Goal: Task Accomplishment & Management: Use online tool/utility

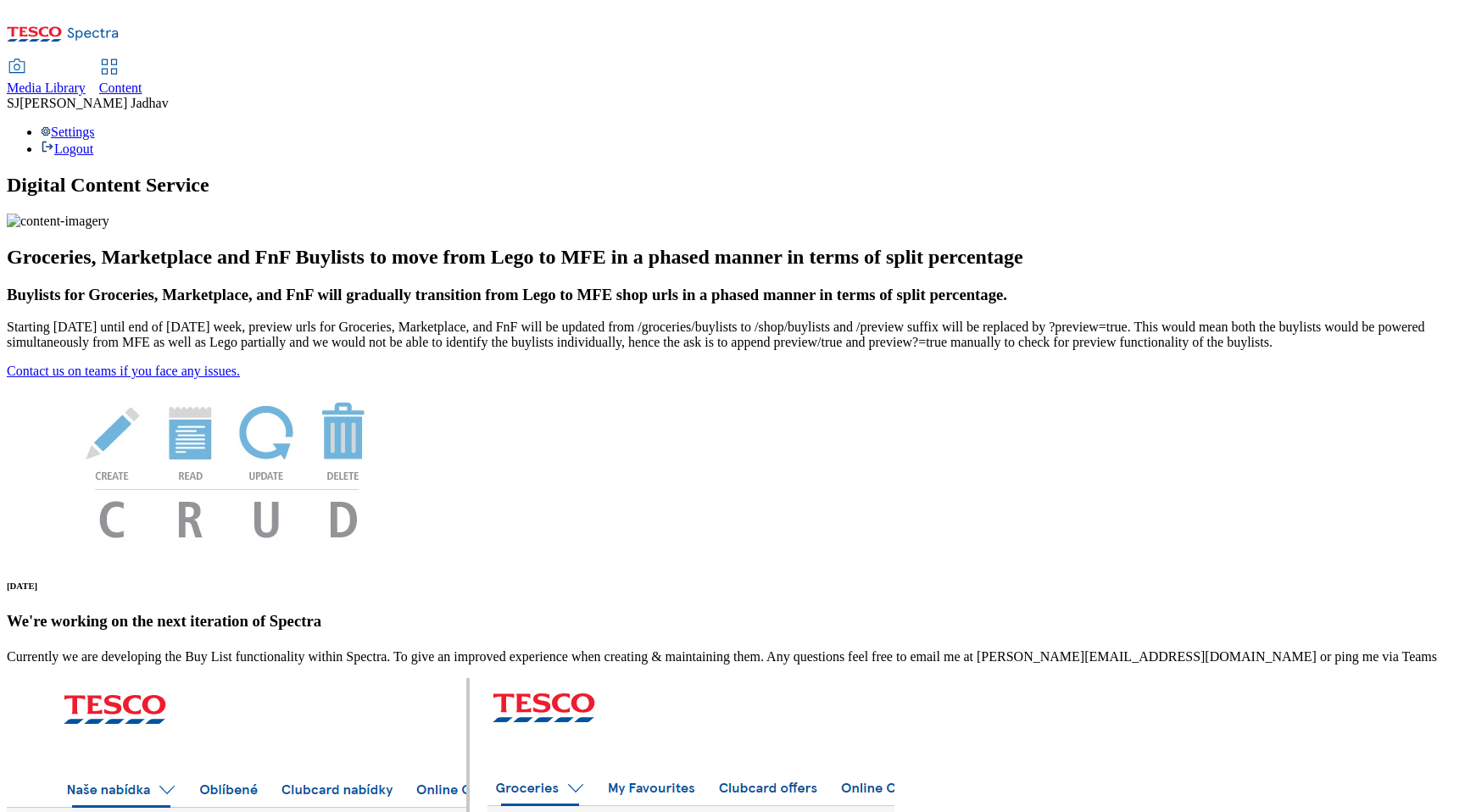
click at [85, 81] on span "Media Library" at bounding box center [46, 88] width 79 height 14
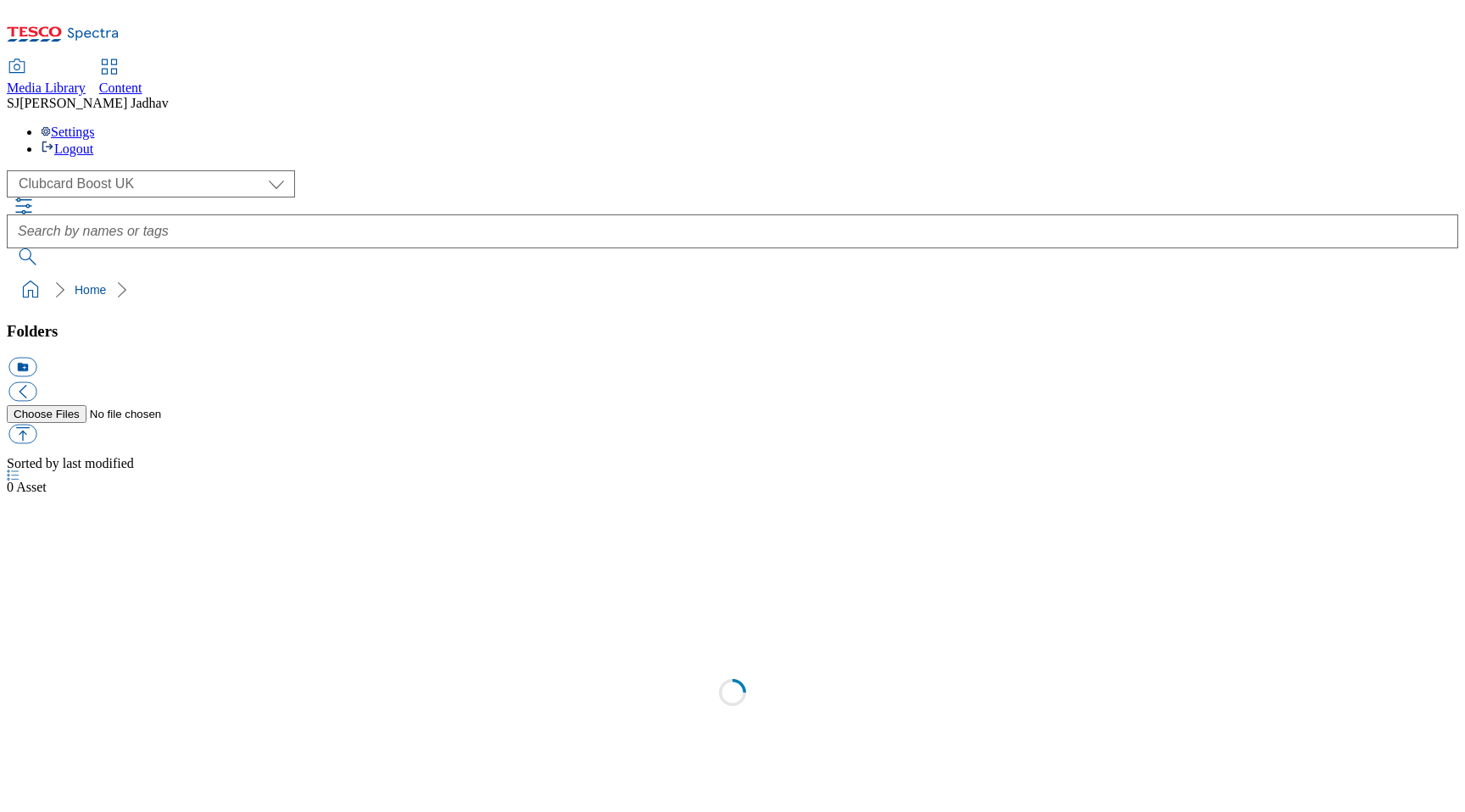
select select "flare-clubcard-boost-uk"
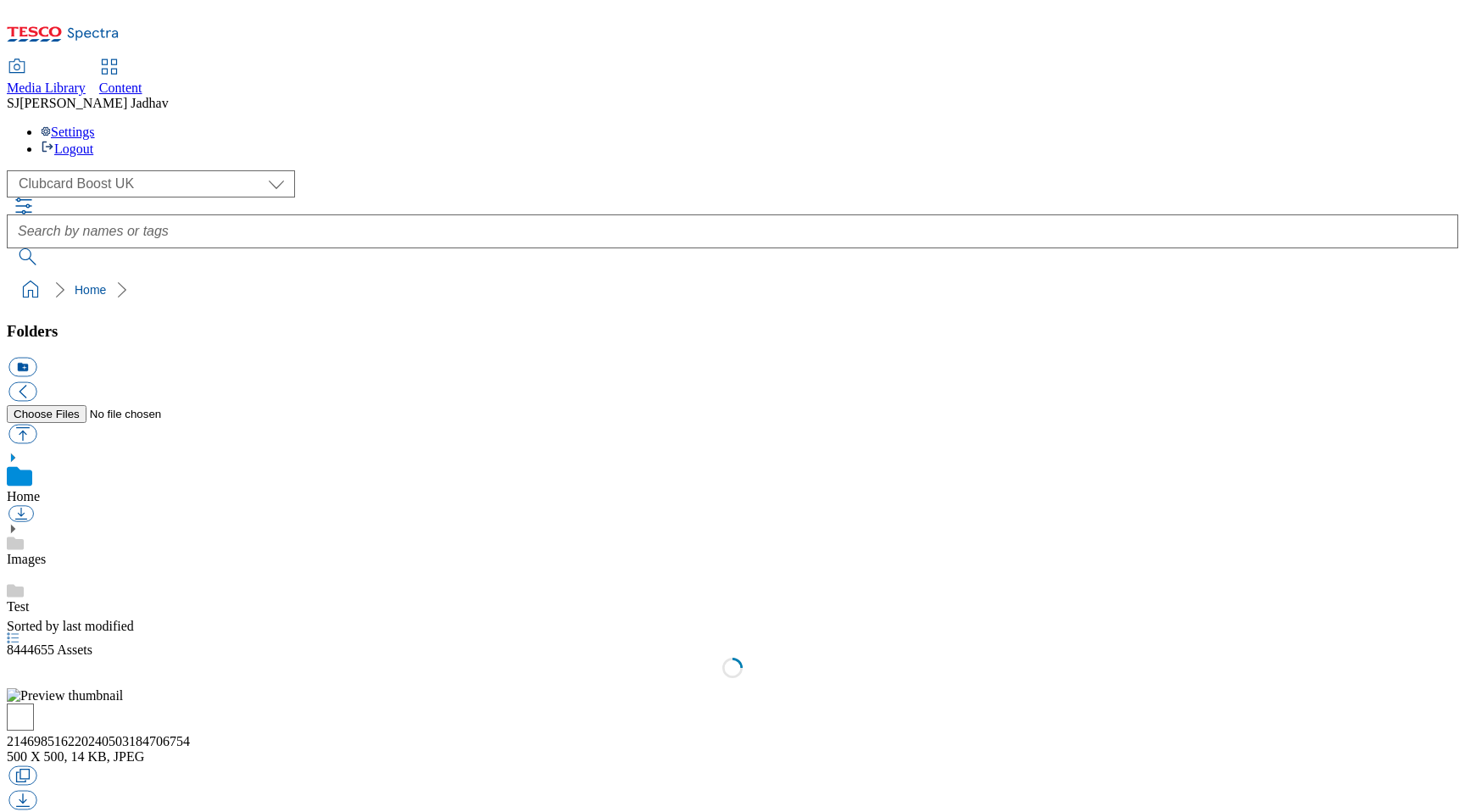
click at [142, 81] on span "Content" at bounding box center [121, 88] width 44 height 14
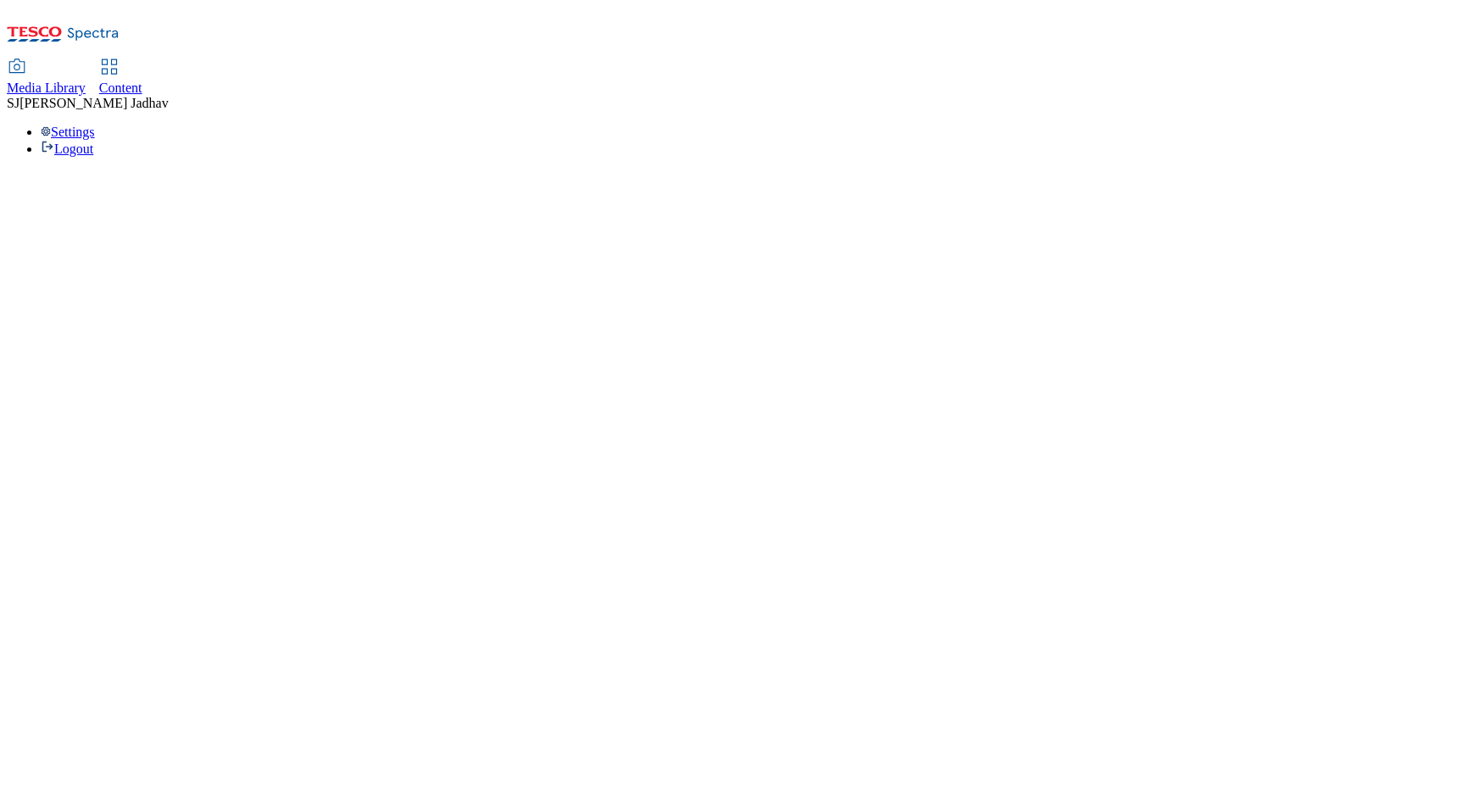
select select "ghs-[GEOGRAPHIC_DATA]"
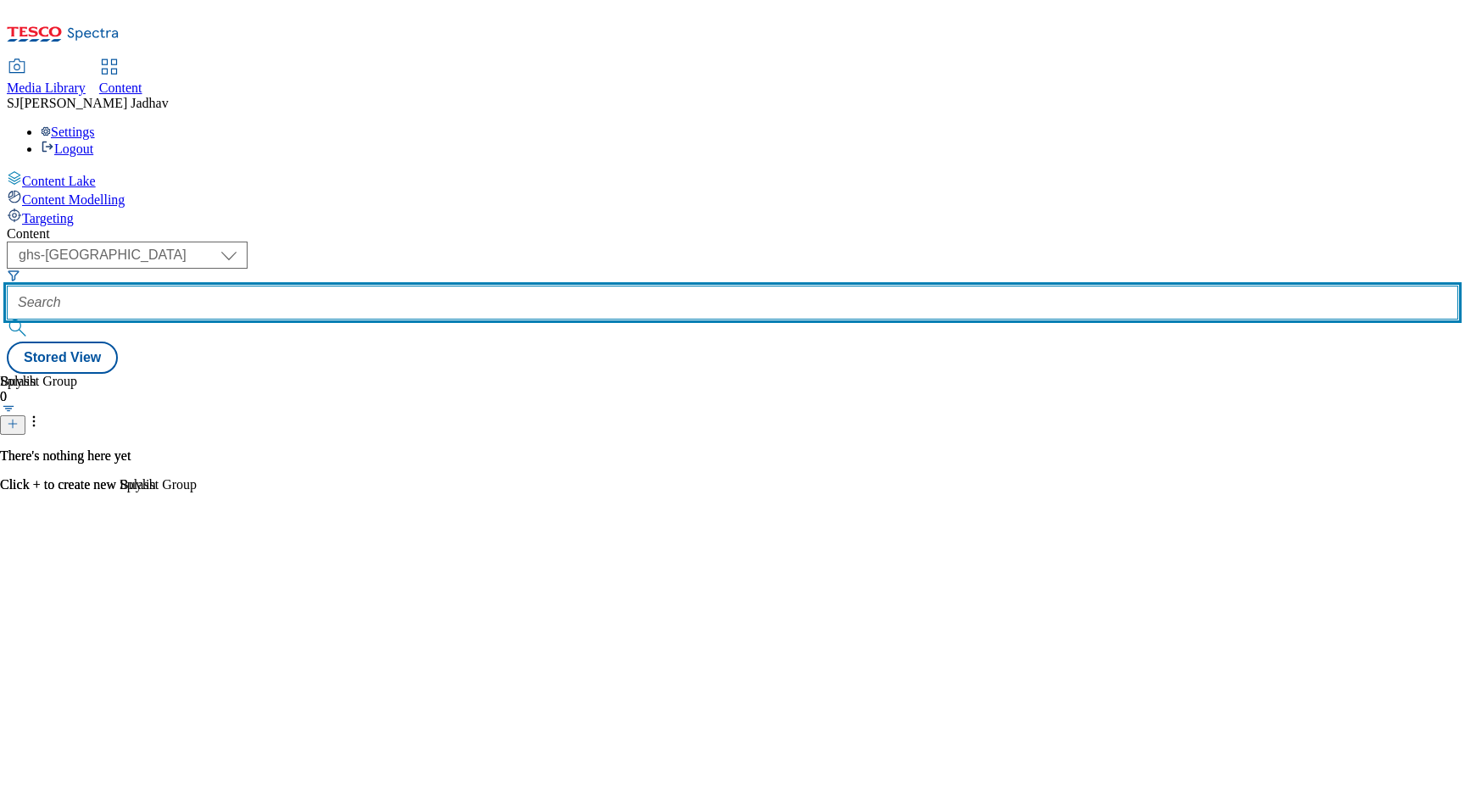
click at [426, 286] on input "text" at bounding box center [732, 303] width 1452 height 34
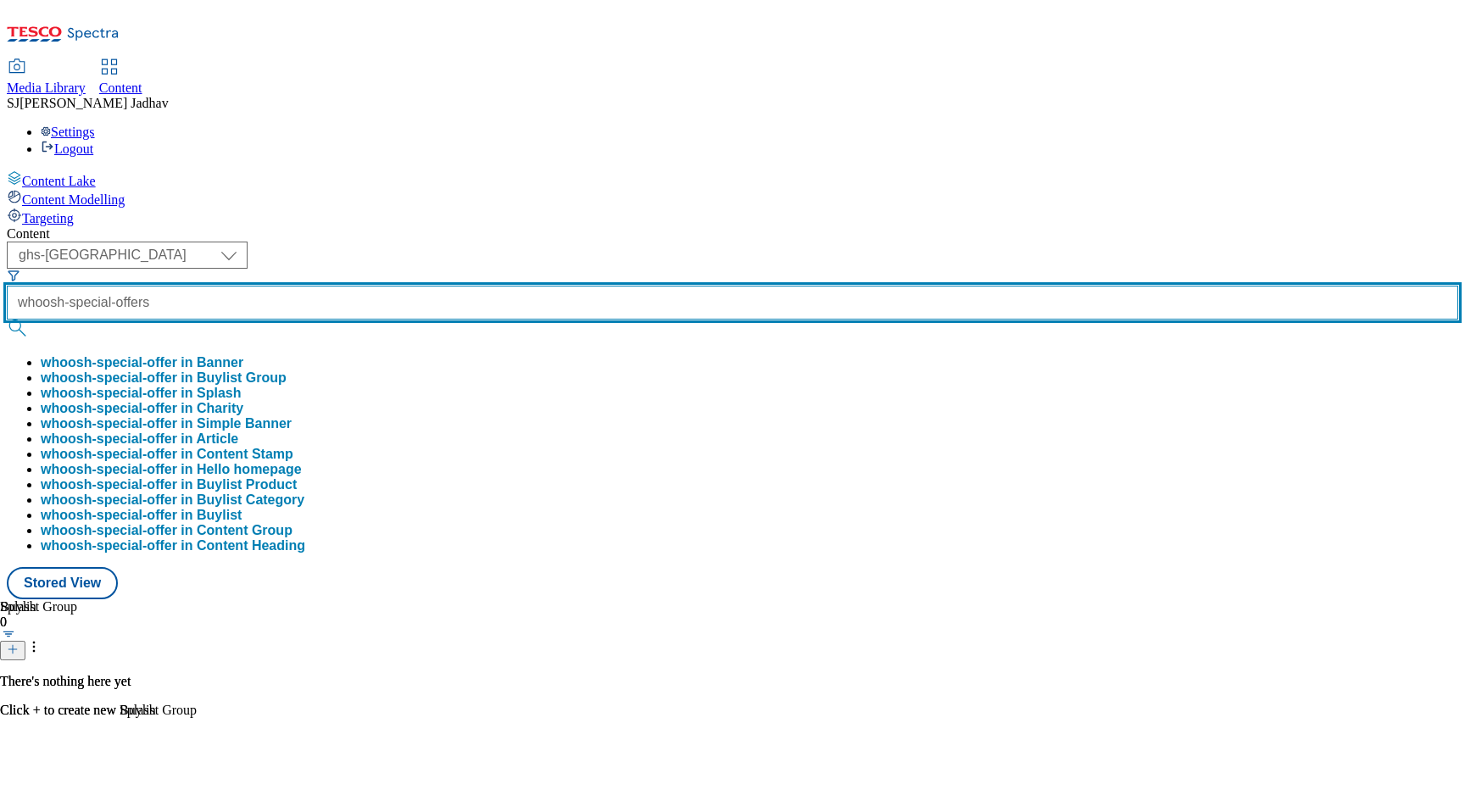
type input "whoosh-special-offers"
click at [7, 319] on button "submit" at bounding box center [19, 327] width 24 height 17
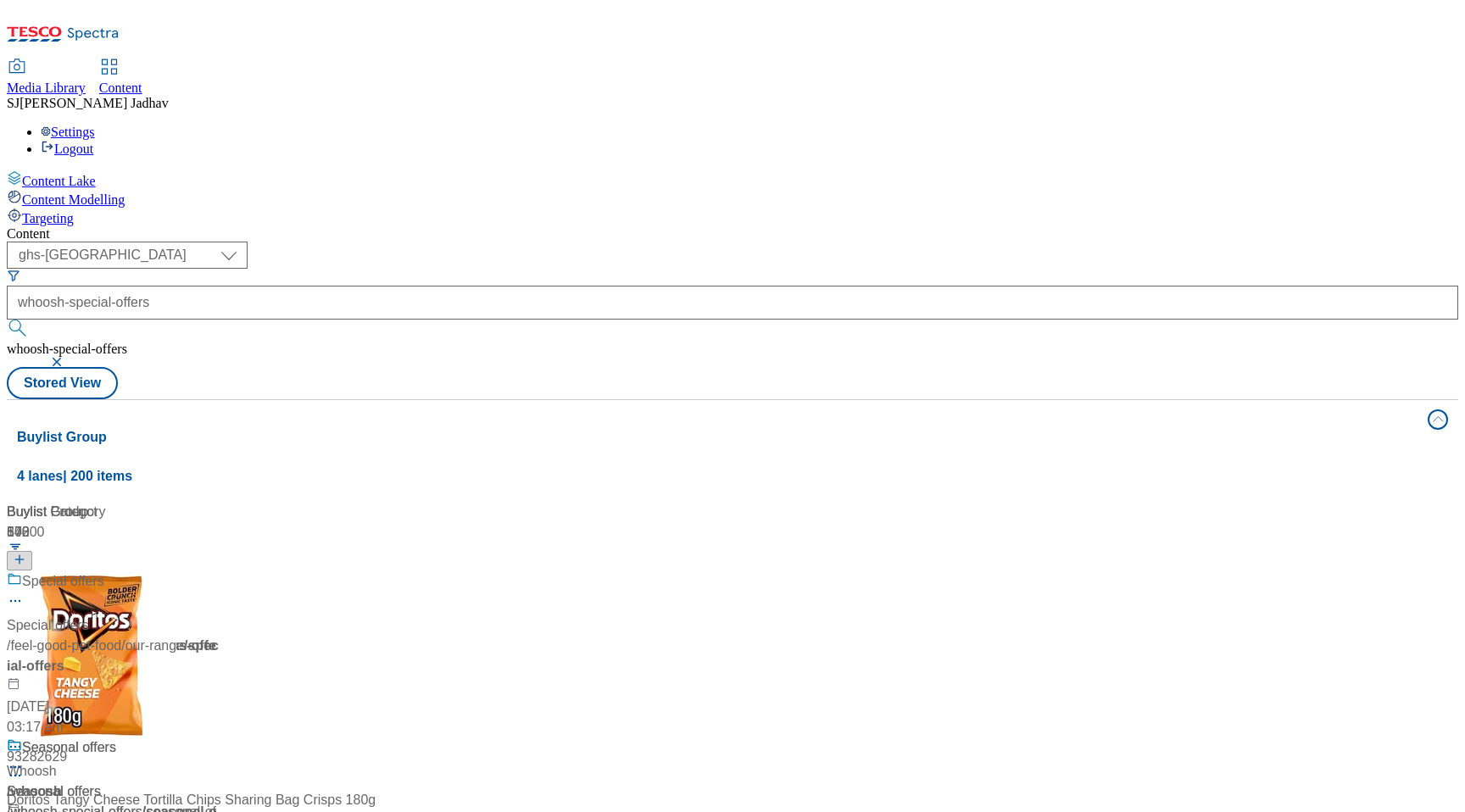
click at [224, 635] on div "/ whoosh-special-offers" at bounding box center [115, 645] width 217 height 20
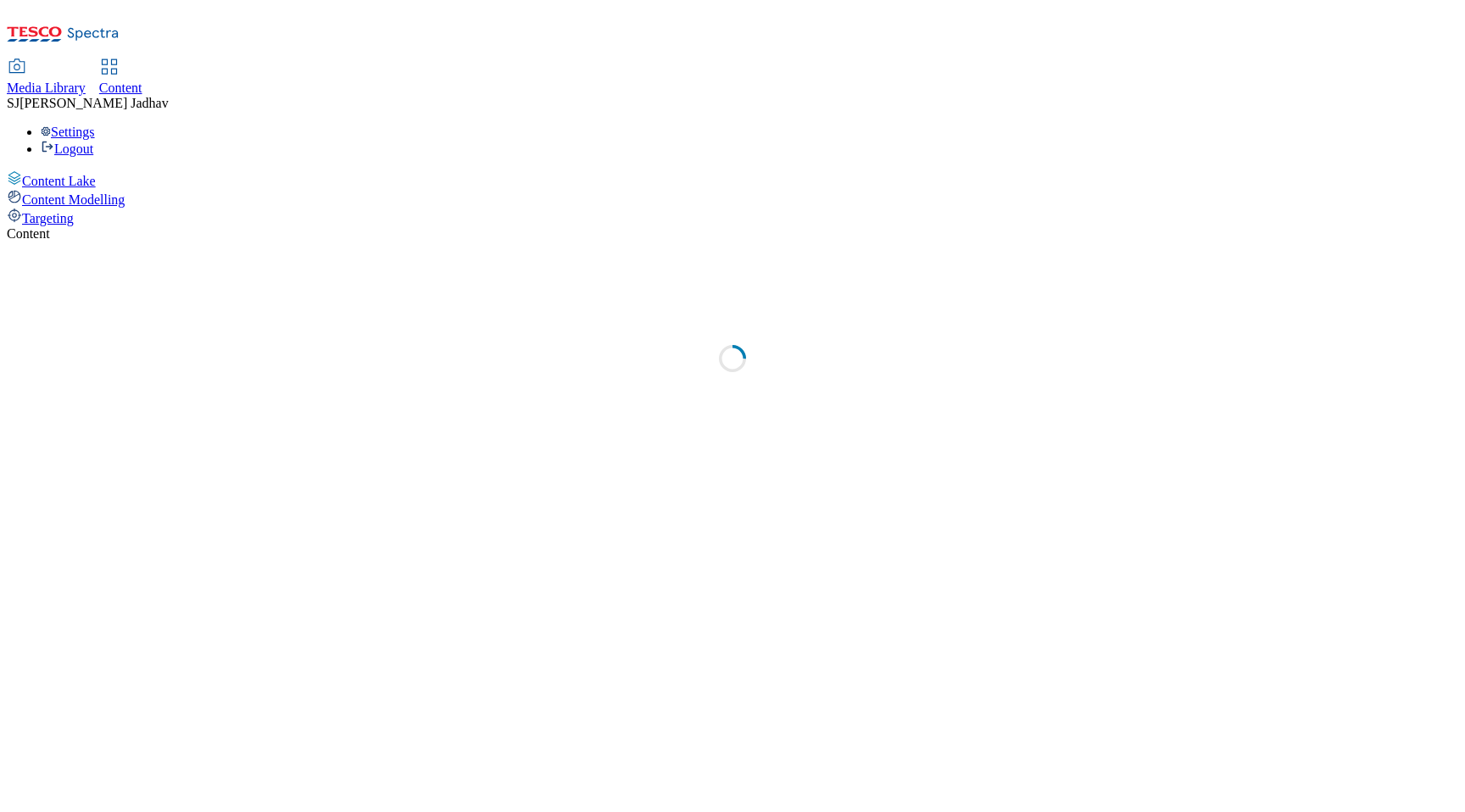
select select "ghs-[GEOGRAPHIC_DATA]"
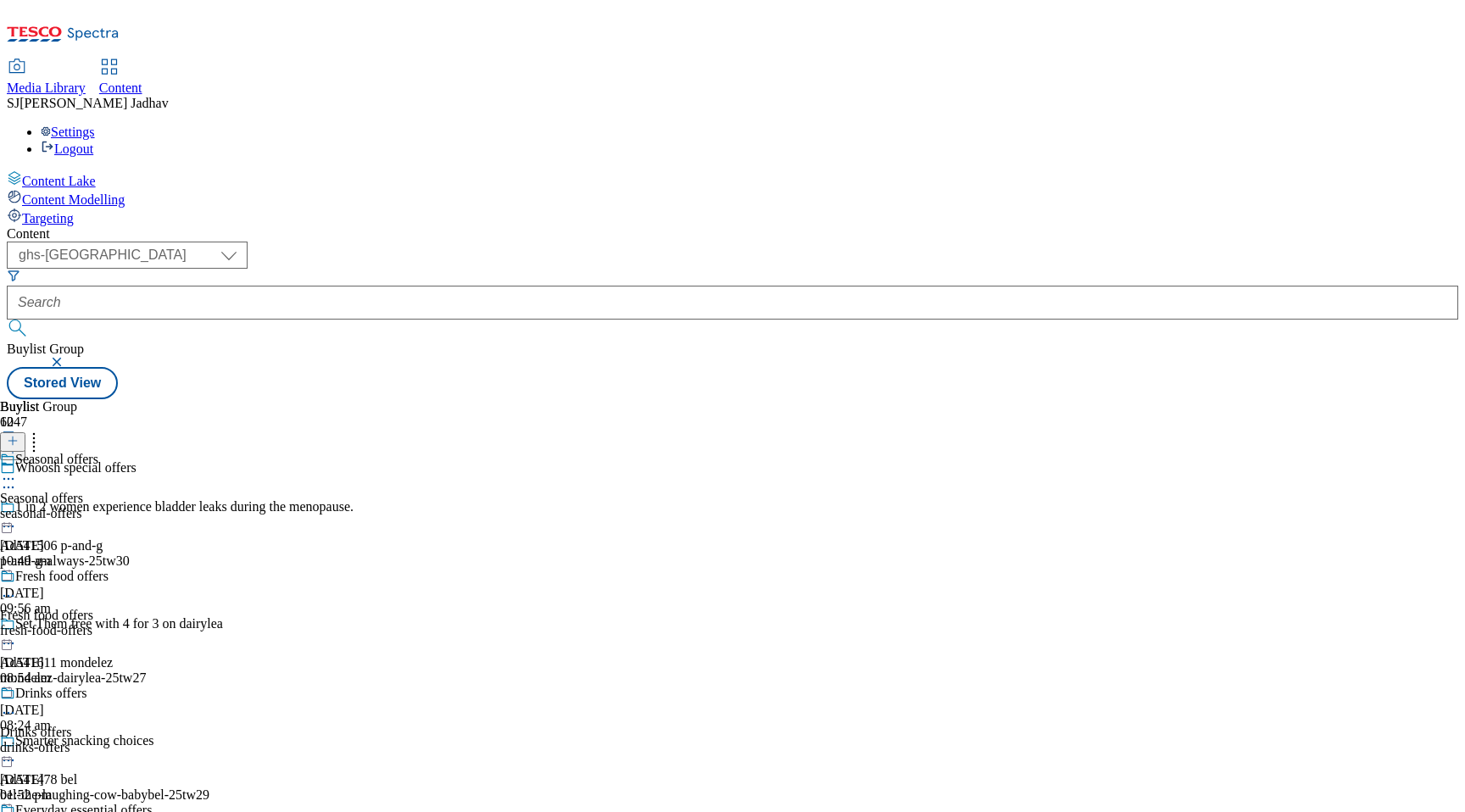
click at [289, 670] on div "08:54 am" at bounding box center [145, 677] width 289 height 15
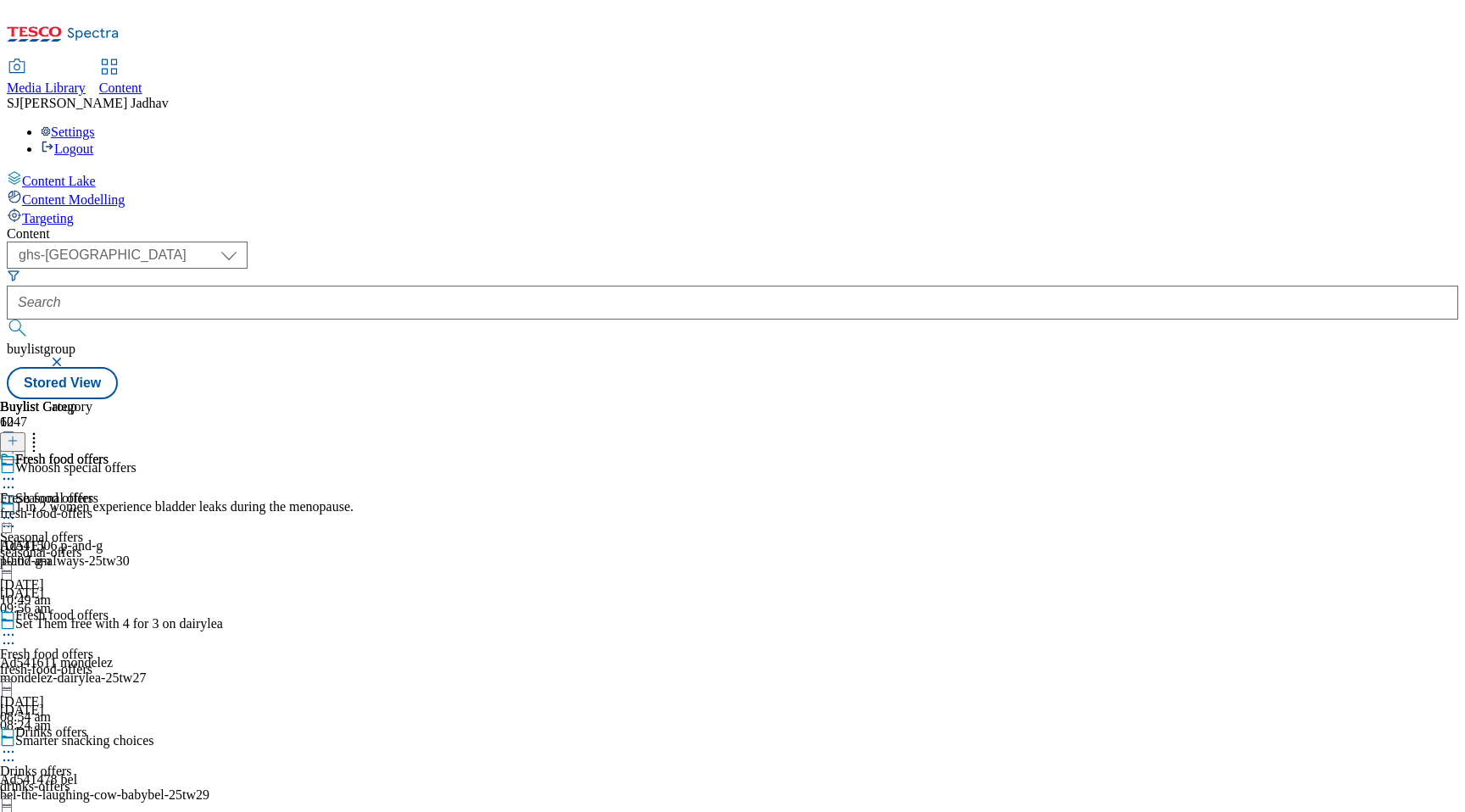
click at [108, 506] on div "fresh-food-offers" at bounding box center [54, 513] width 108 height 15
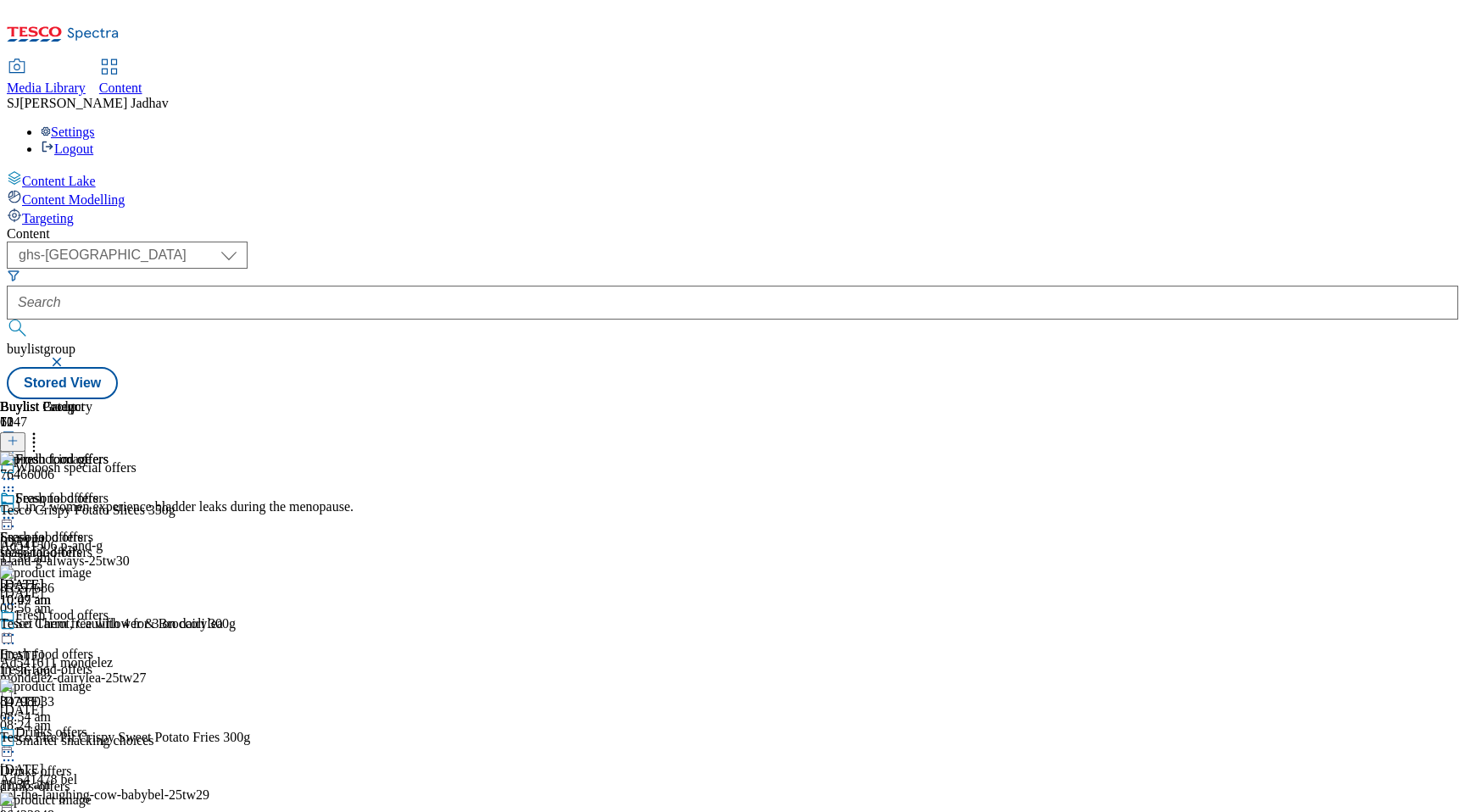
click at [6, 517] on circle at bounding box center [4, 518] width 3 height 3
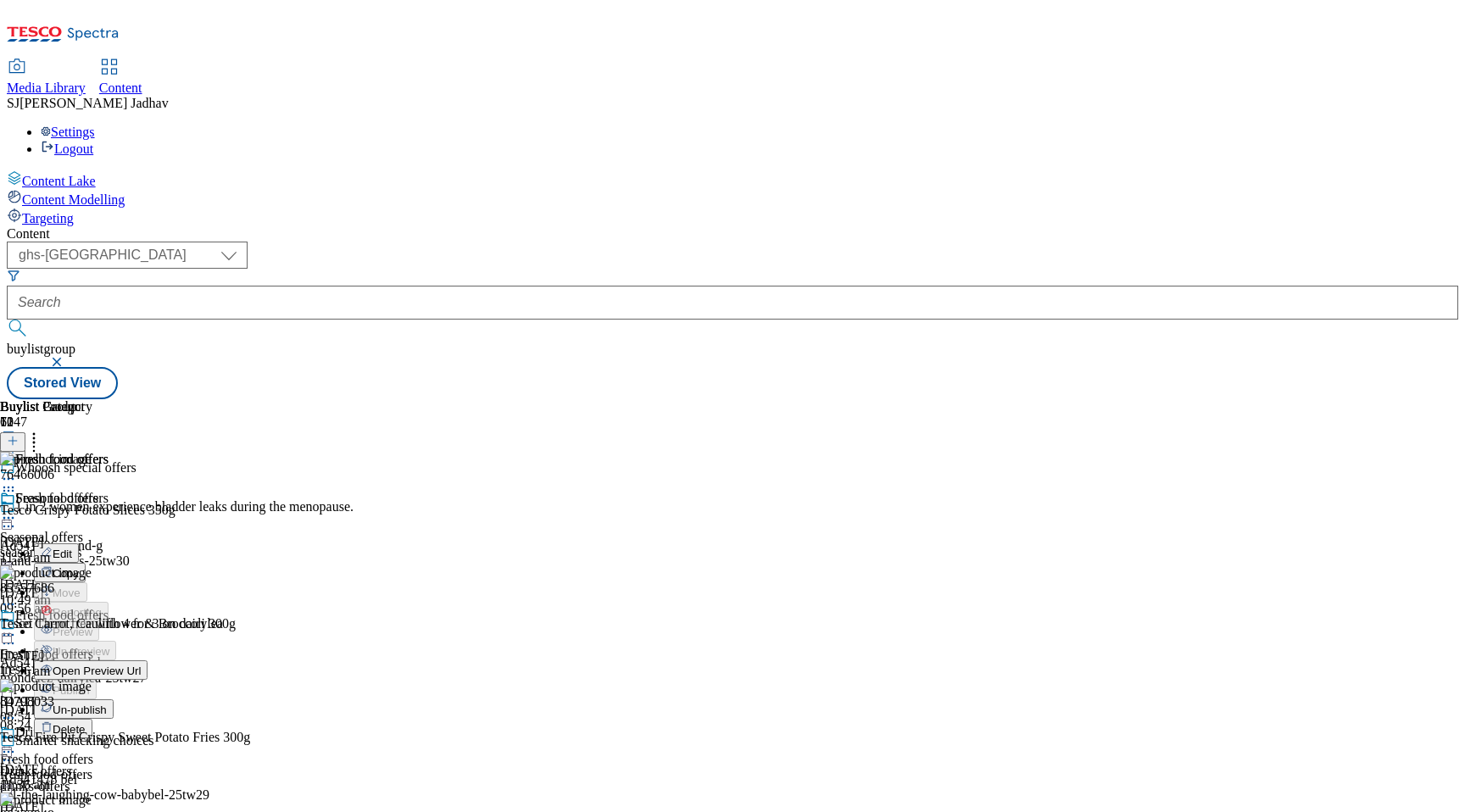
click at [107, 704] on span "Un-publish" at bounding box center [79, 710] width 54 height 12
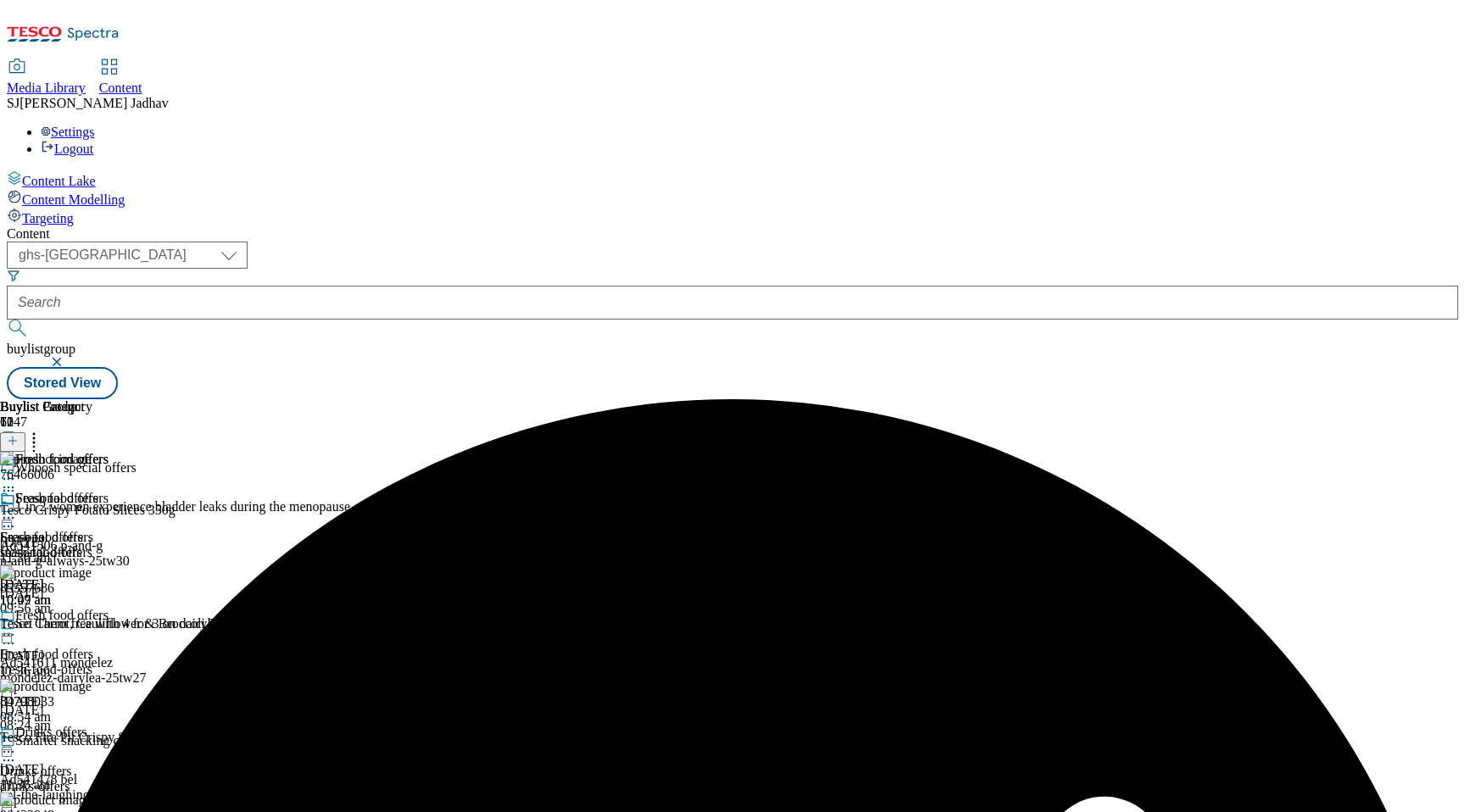
scroll to position [0, 0]
click at [17, 509] on icon at bounding box center [8, 517] width 17 height 17
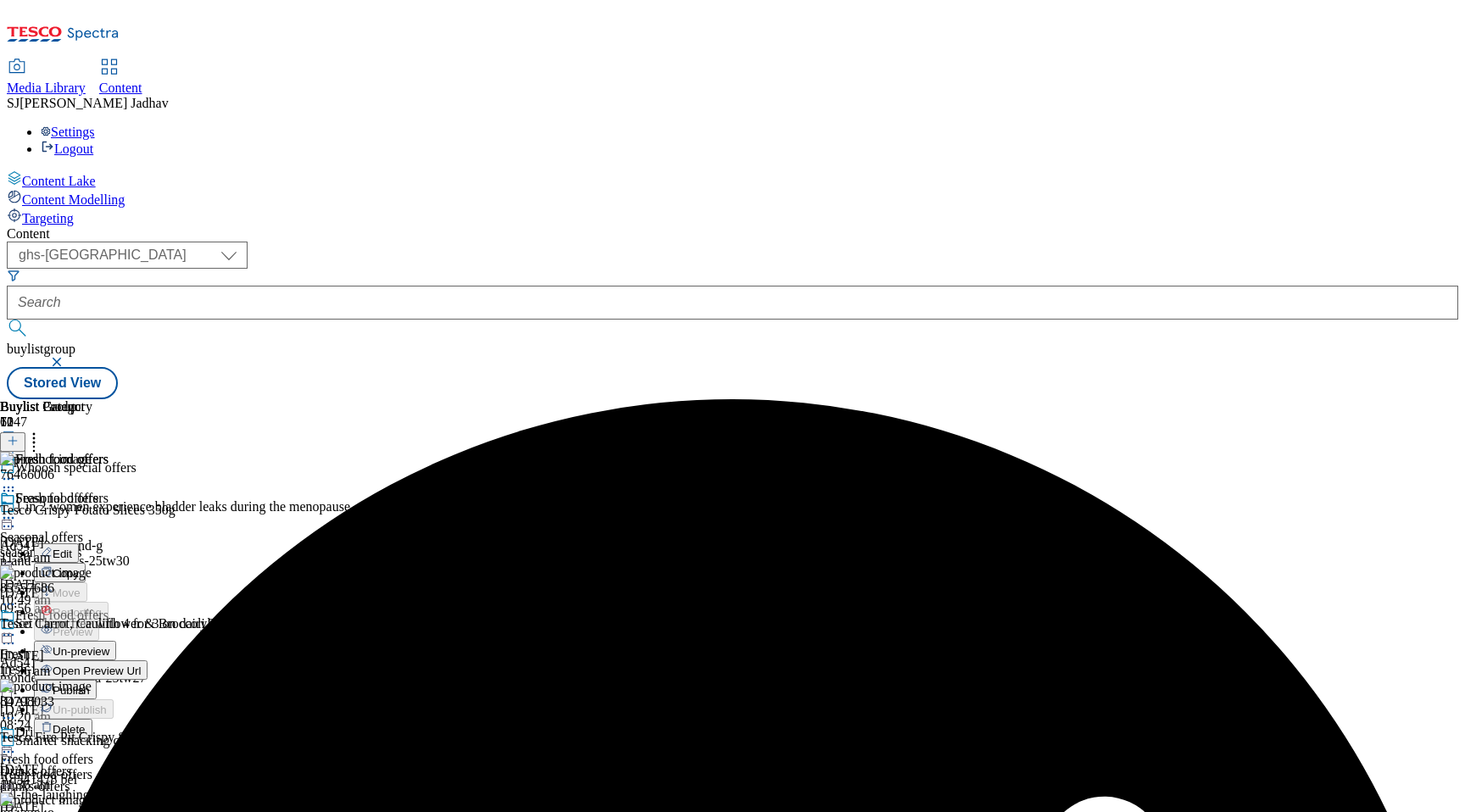
click at [109, 645] on span "Un-preview" at bounding box center [81, 651] width 57 height 12
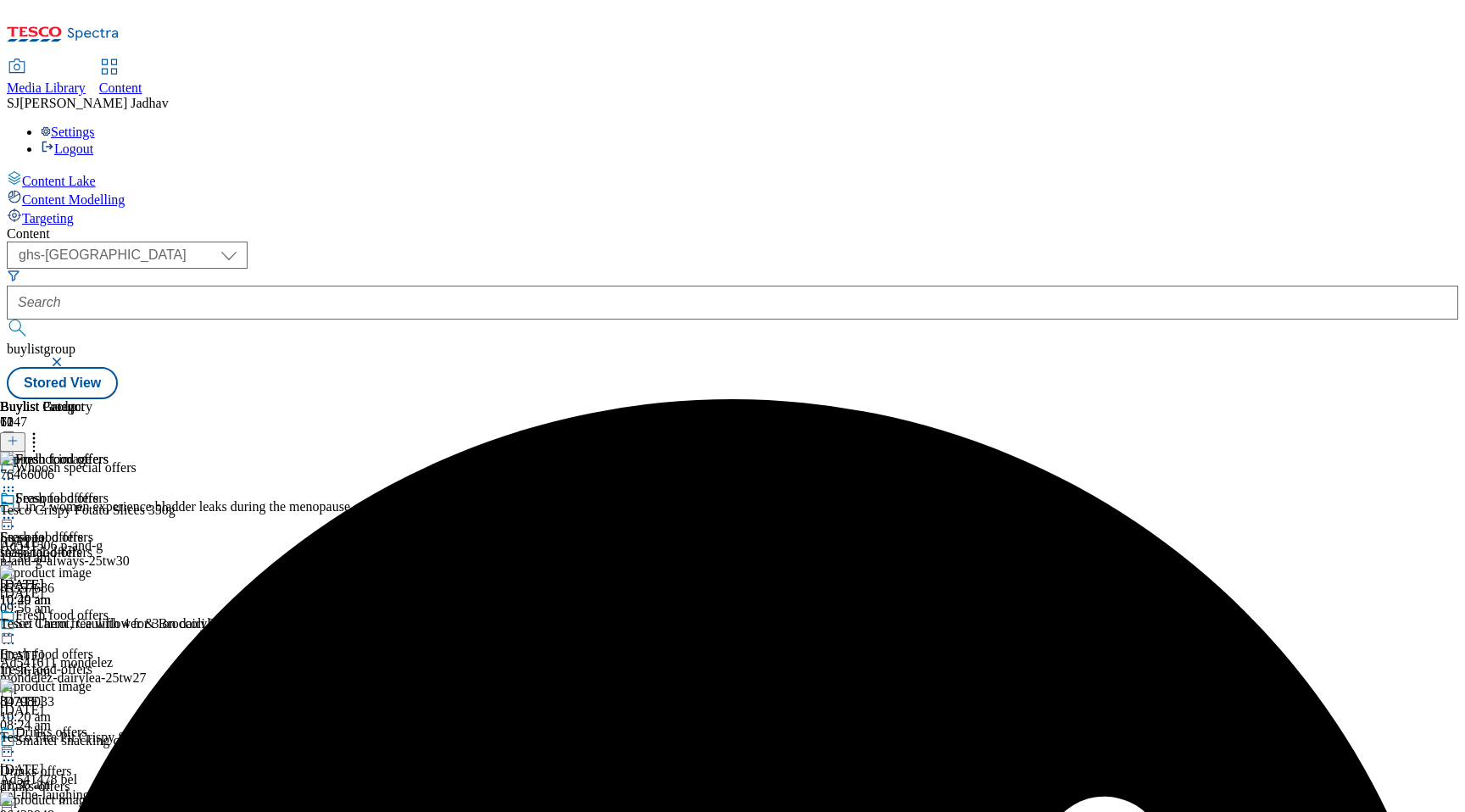
scroll to position [0, 40]
click at [43, 430] on icon at bounding box center [34, 438] width 17 height 17
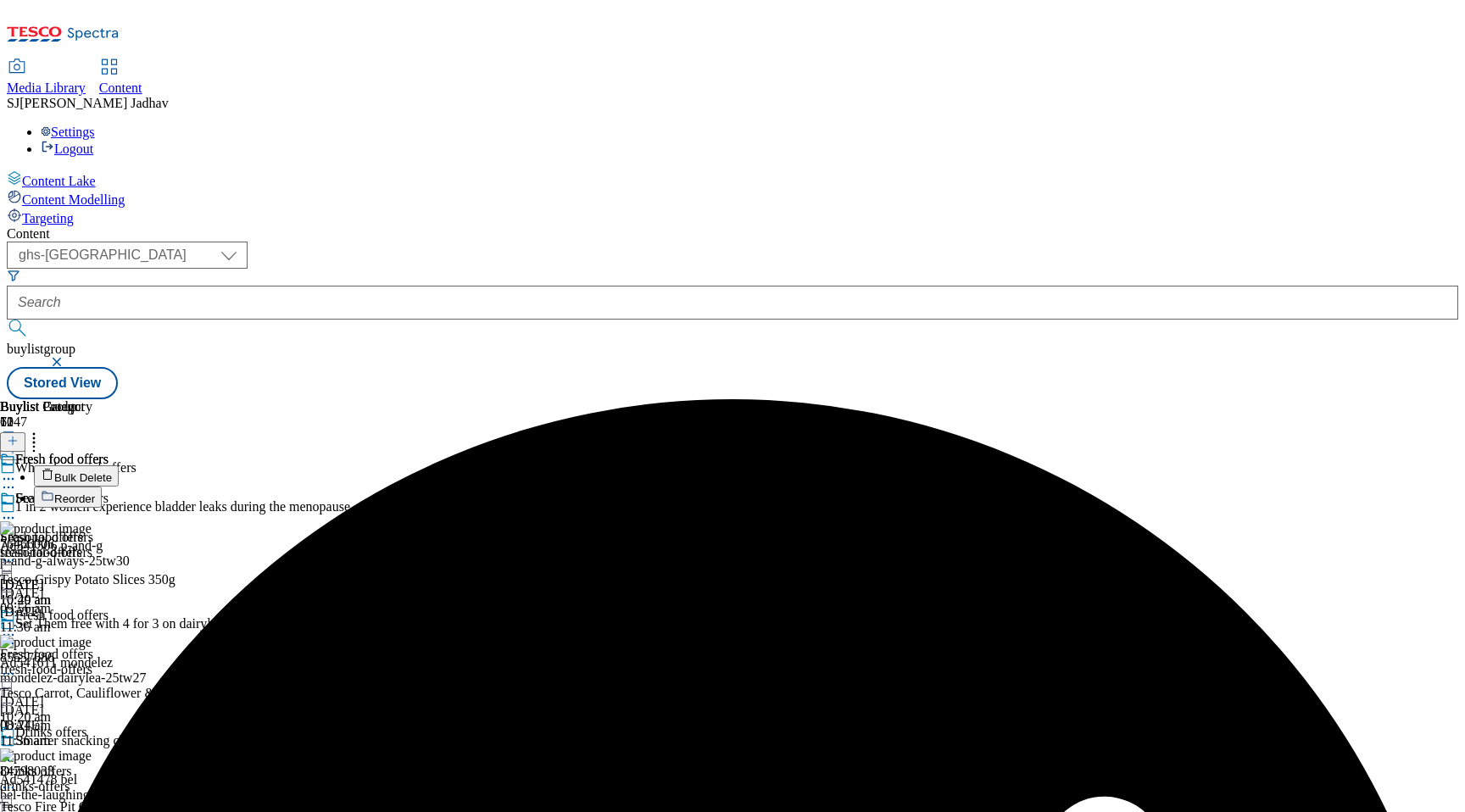
click at [112, 471] on span "Bulk Delete" at bounding box center [83, 477] width 58 height 12
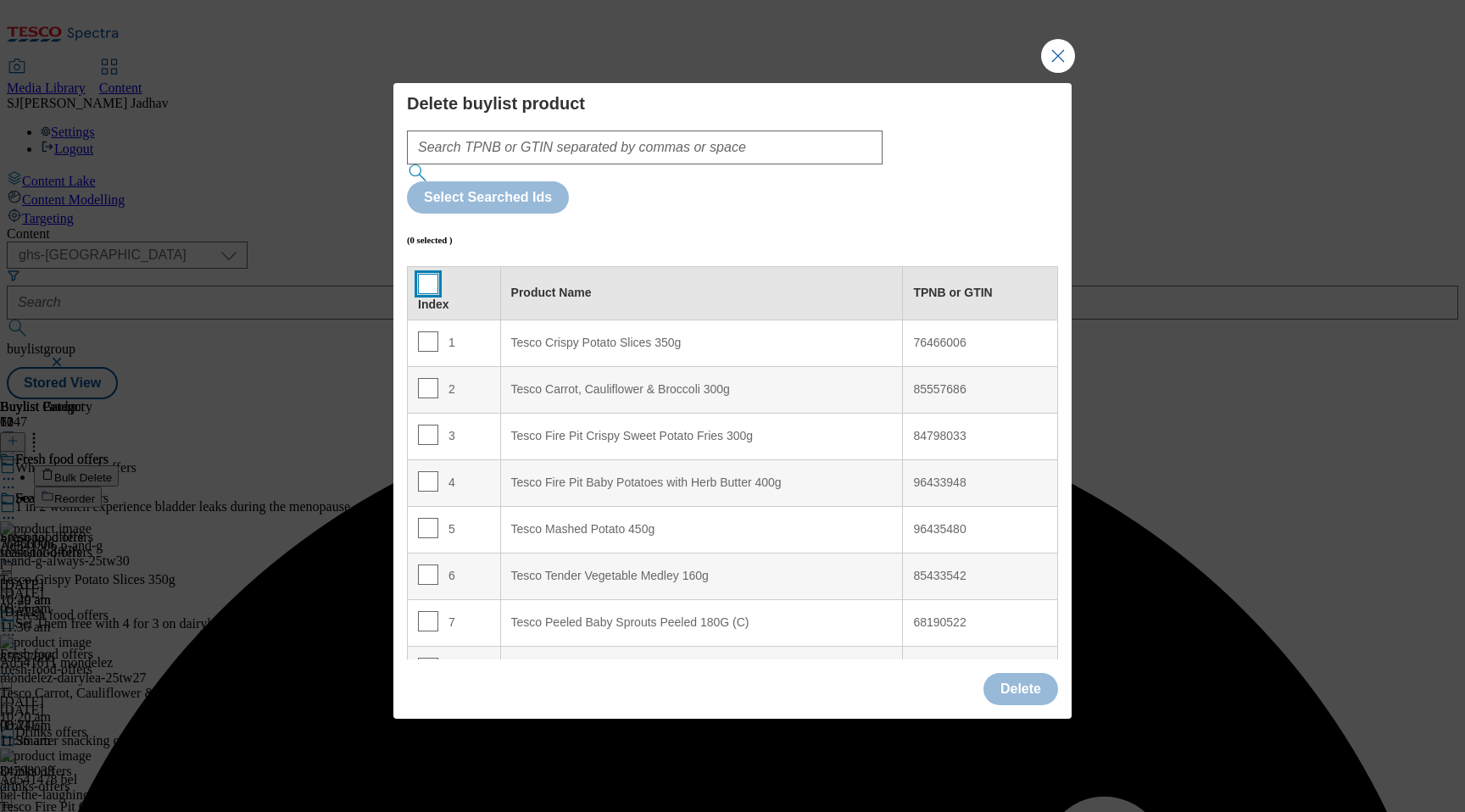
click at [425, 273] on input "Modal" at bounding box center [428, 283] width 20 height 20
checkbox input "true"
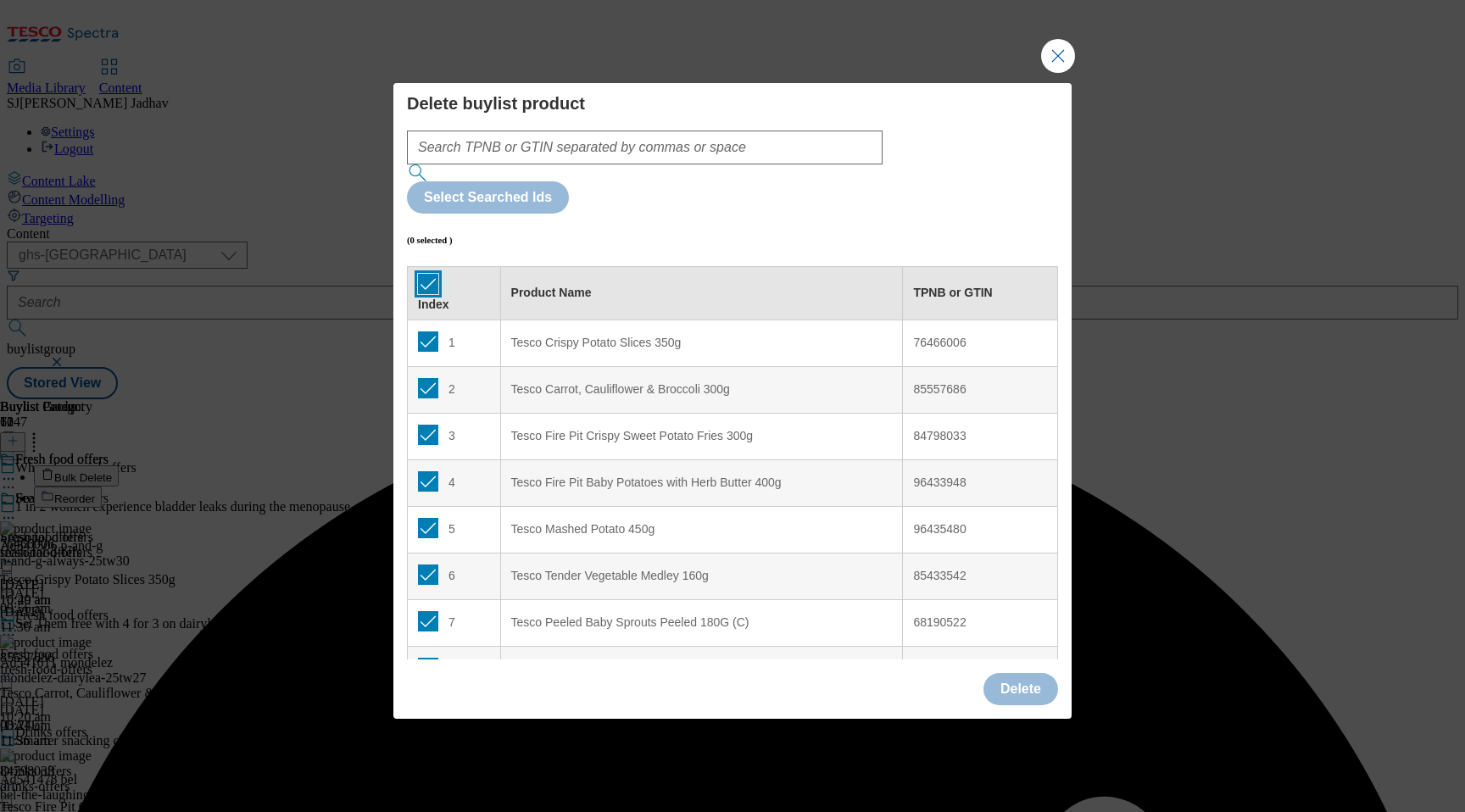
checkbox input "true"
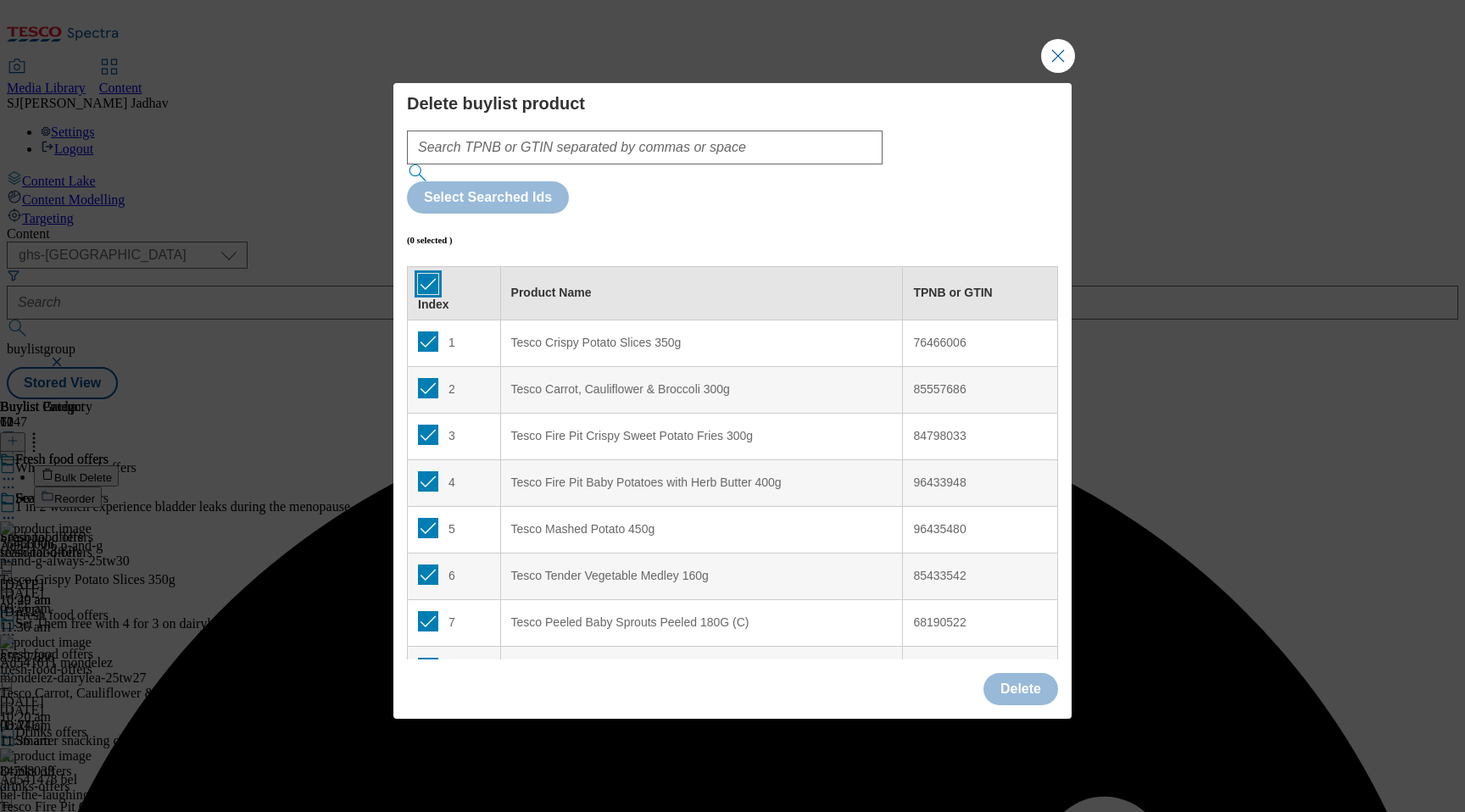
checkbox input "true"
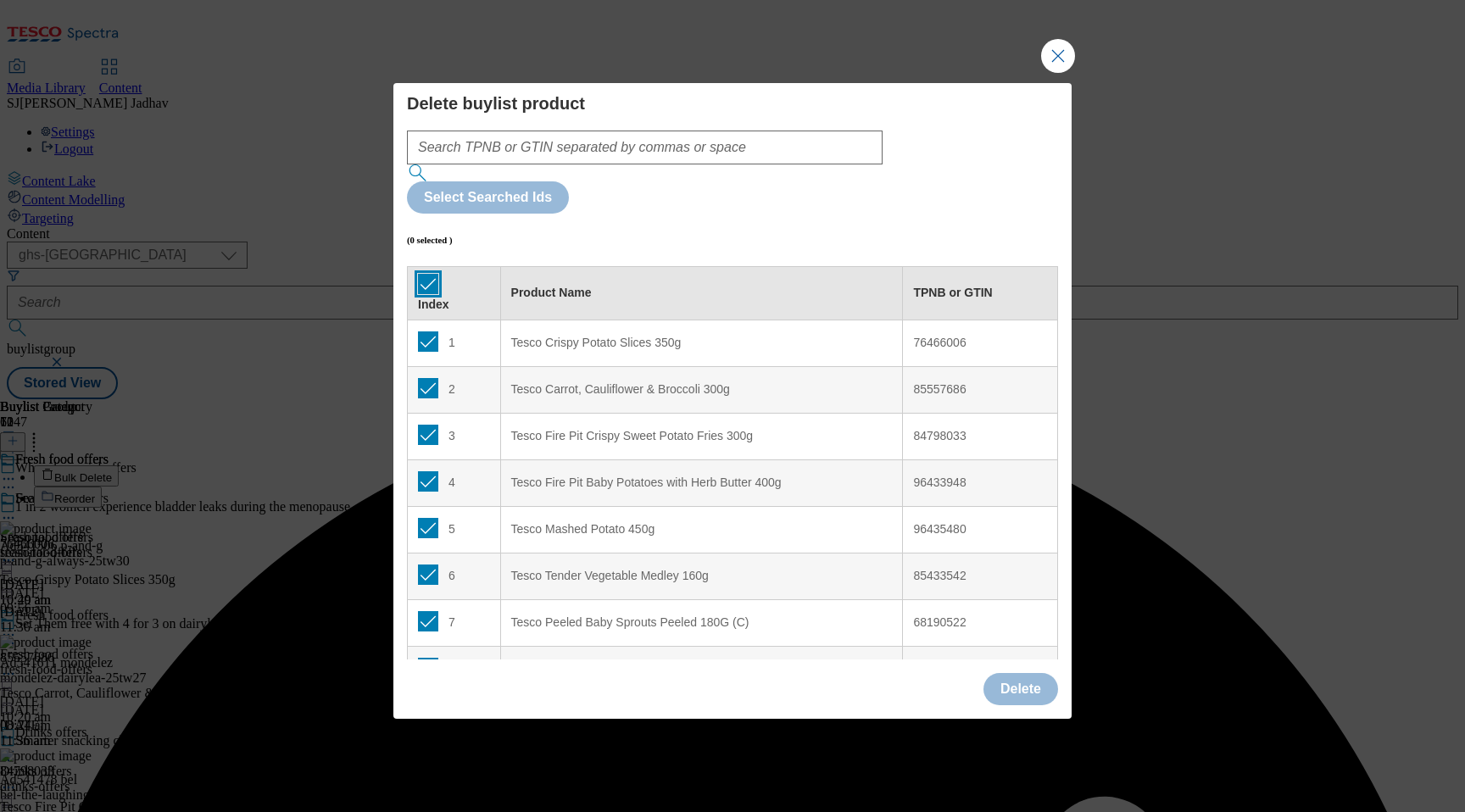
checkbox input "true"
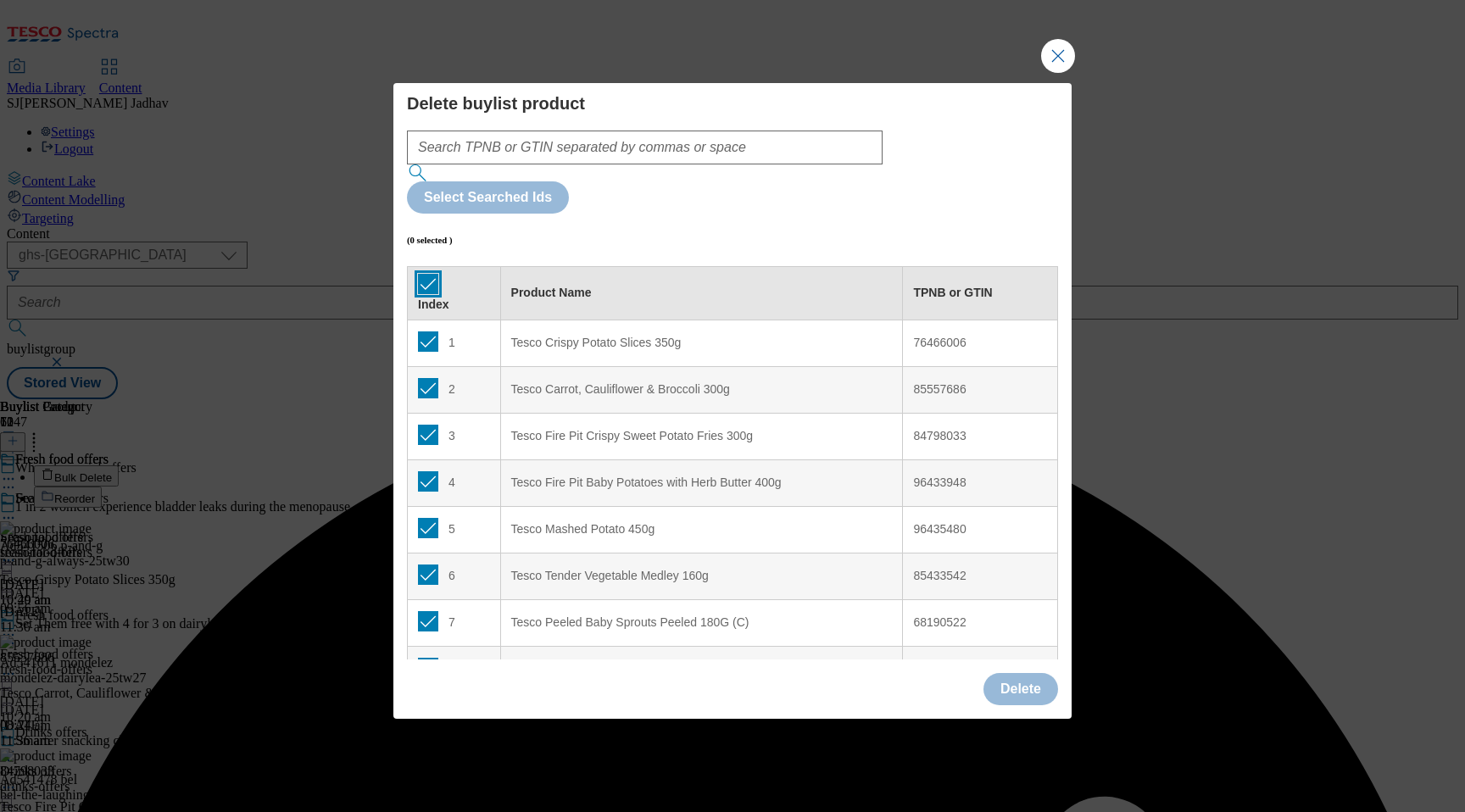
checkbox input "true"
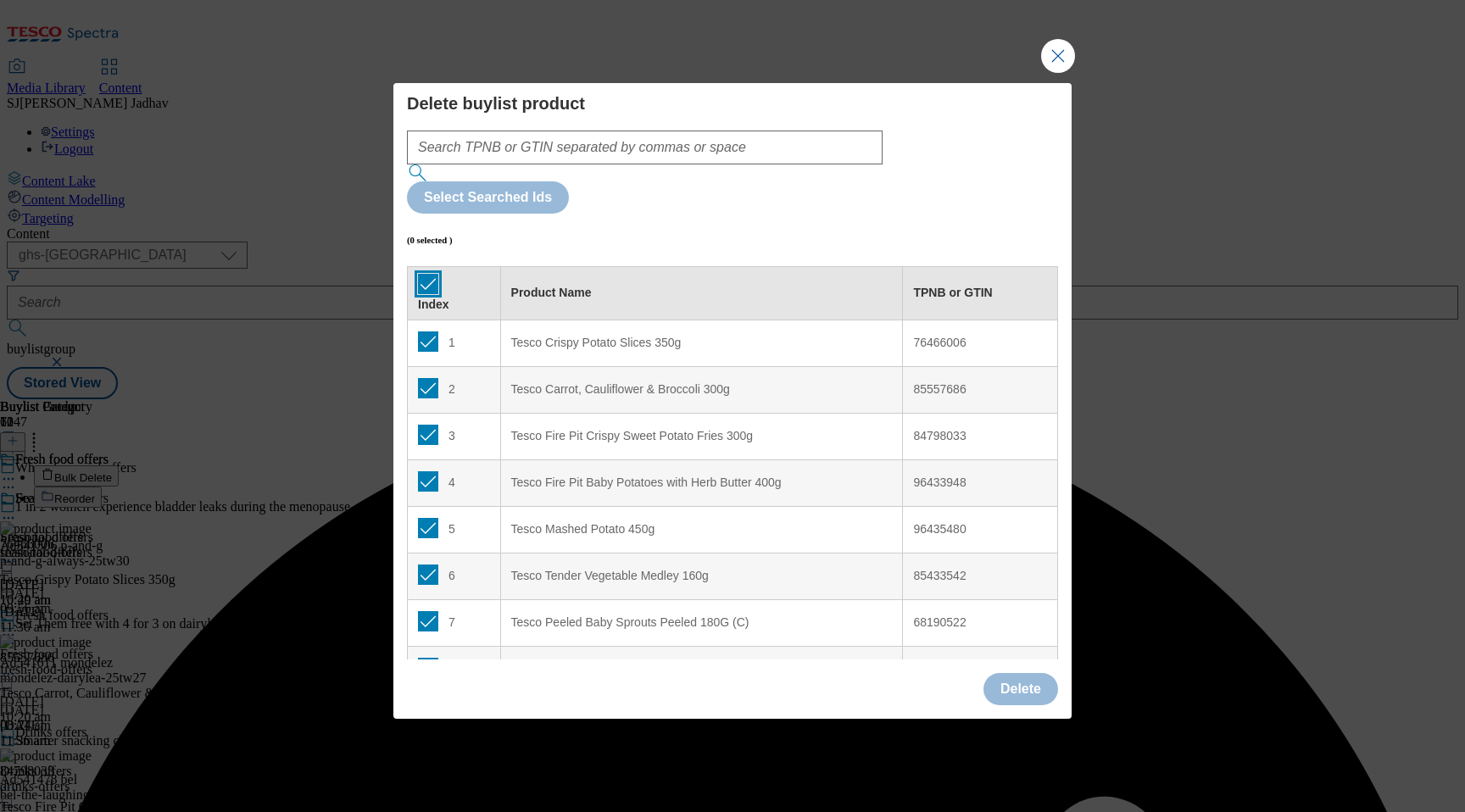
checkbox input "true"
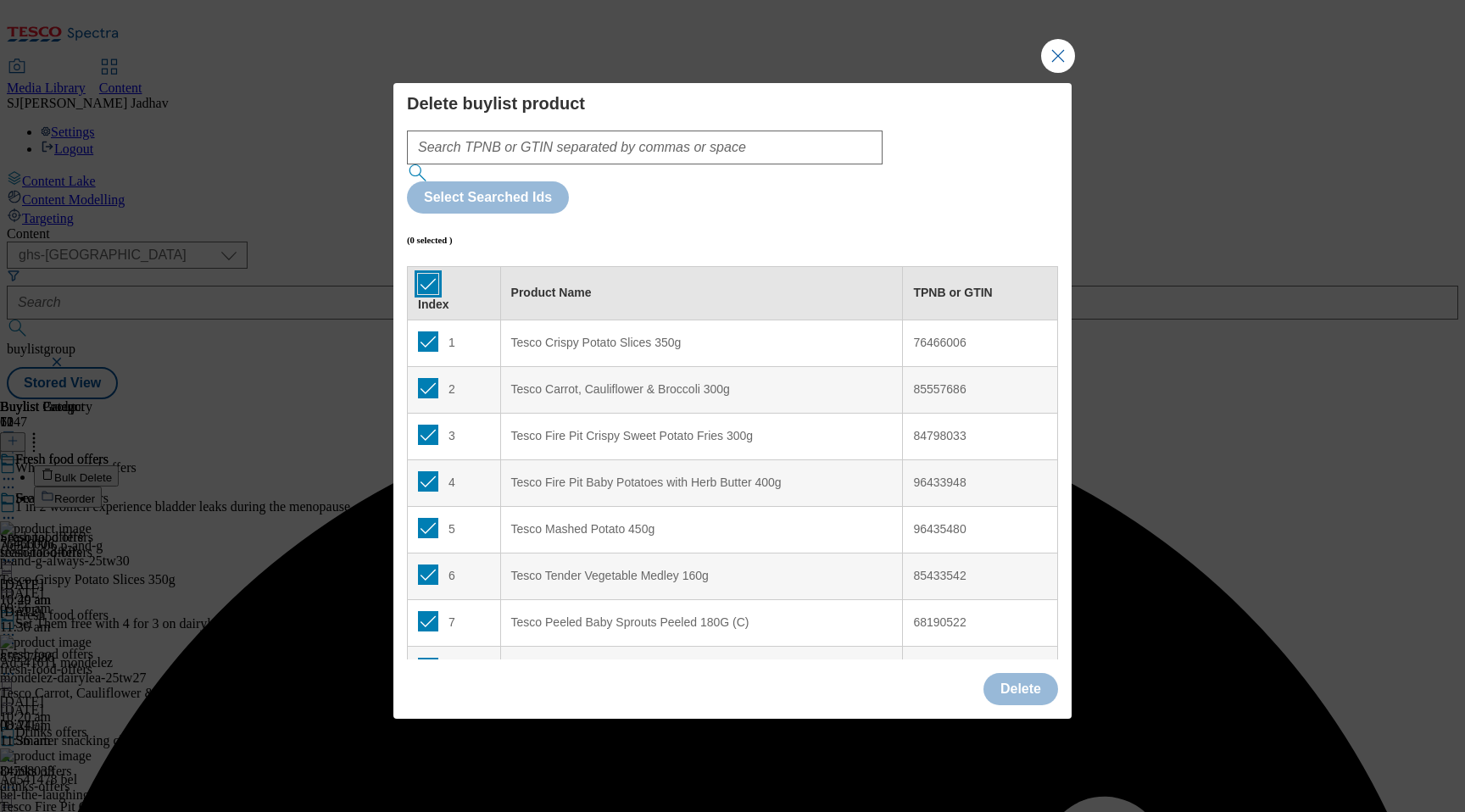
checkbox input "true"
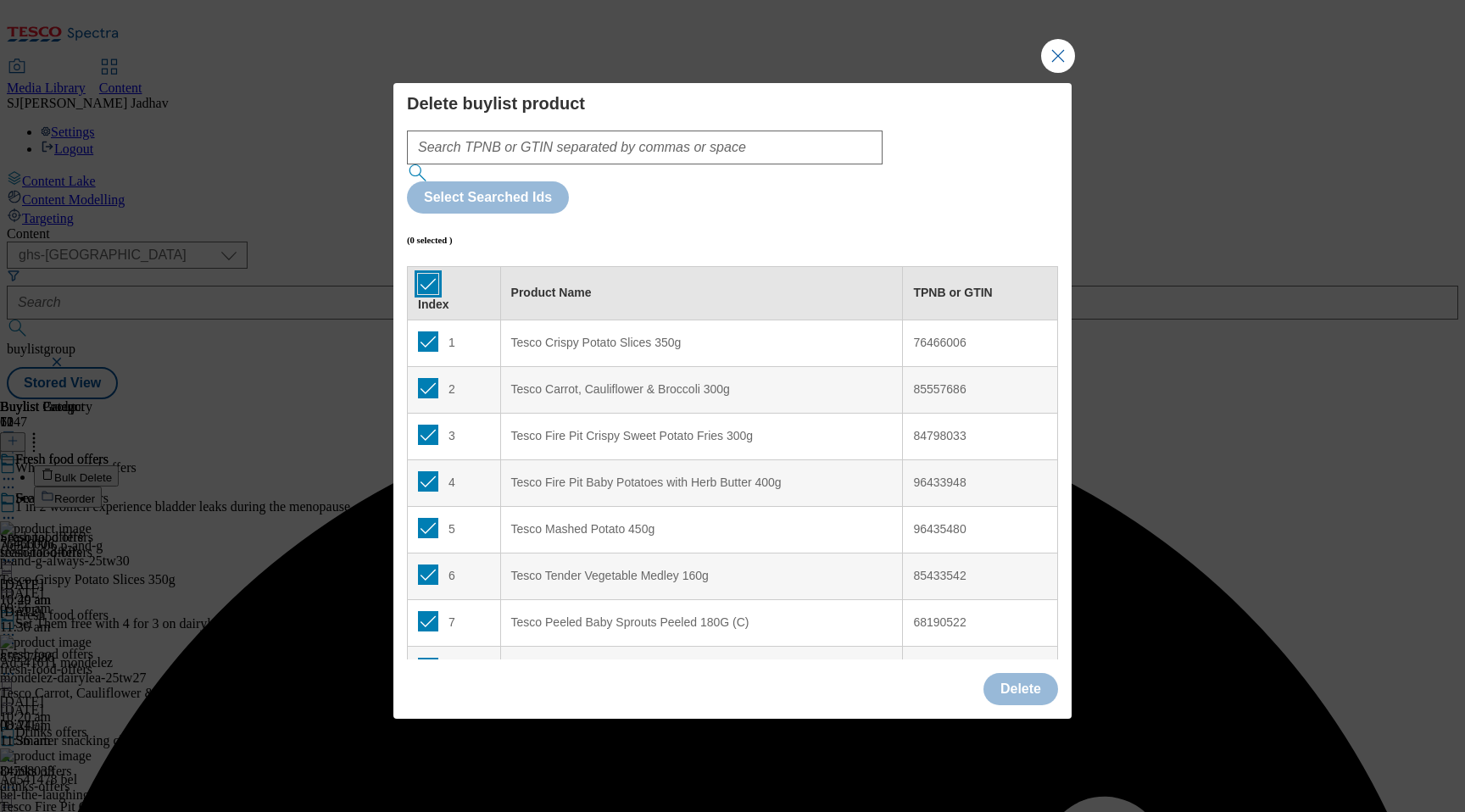
checkbox input "true"
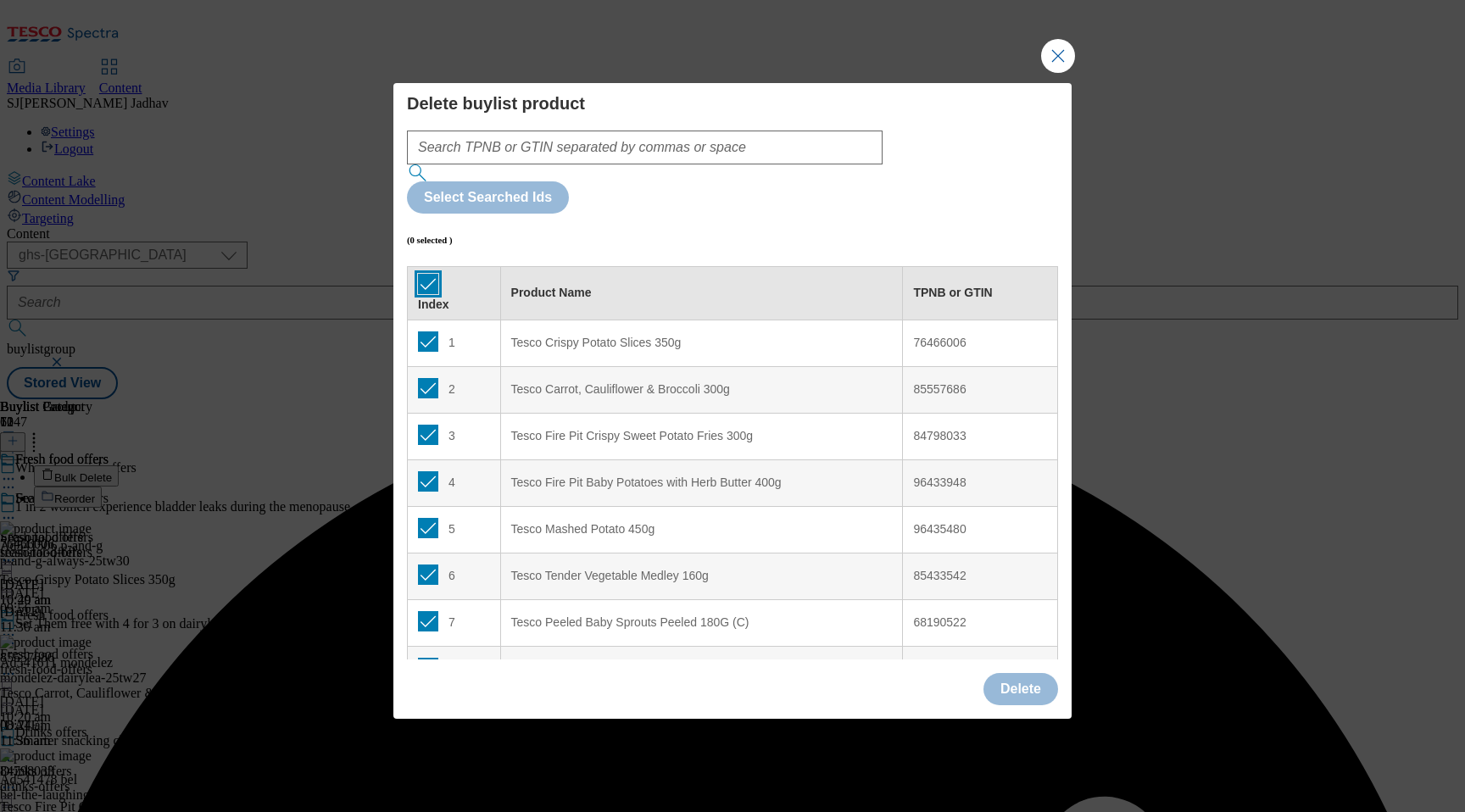
checkbox input "true"
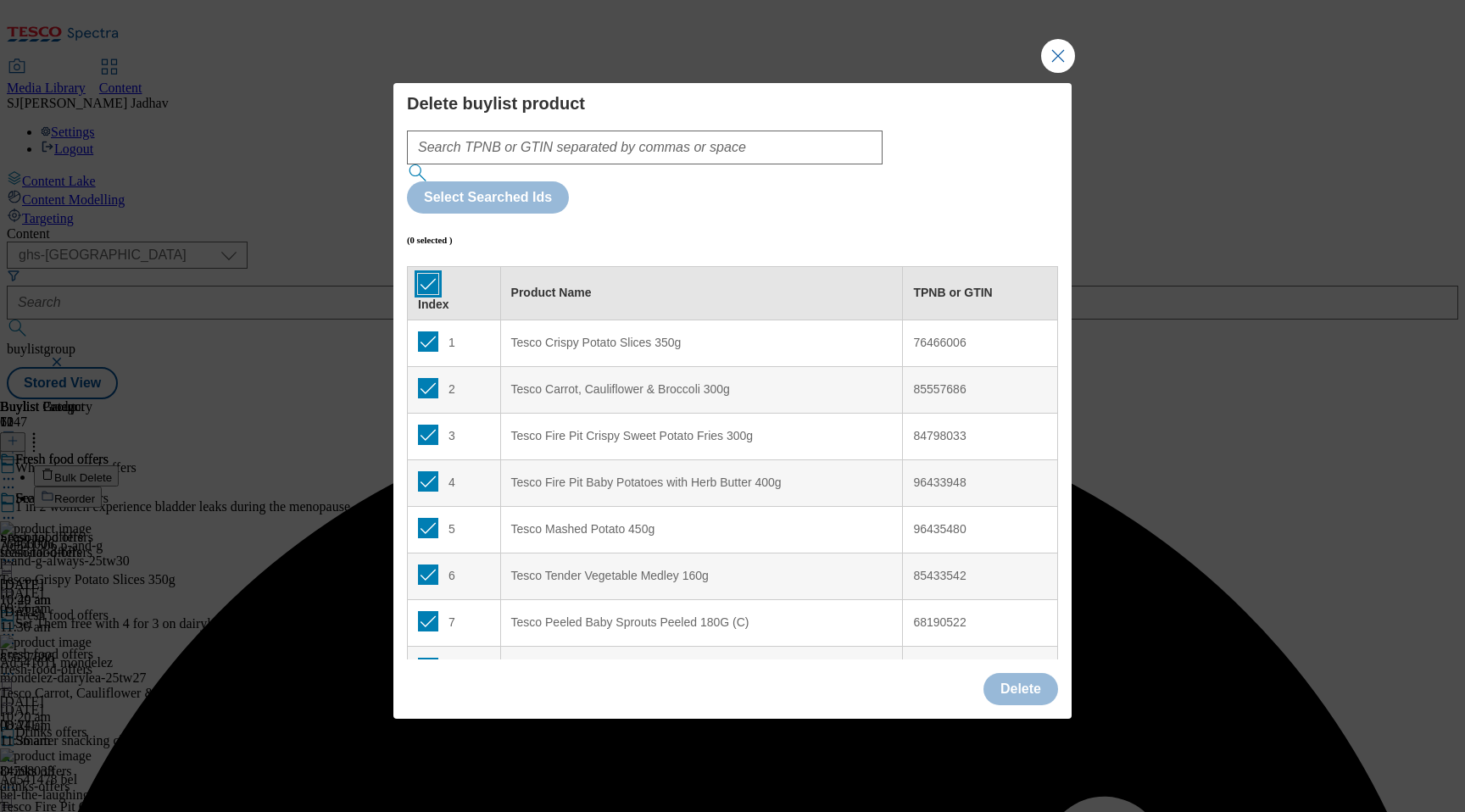
checkbox input "true"
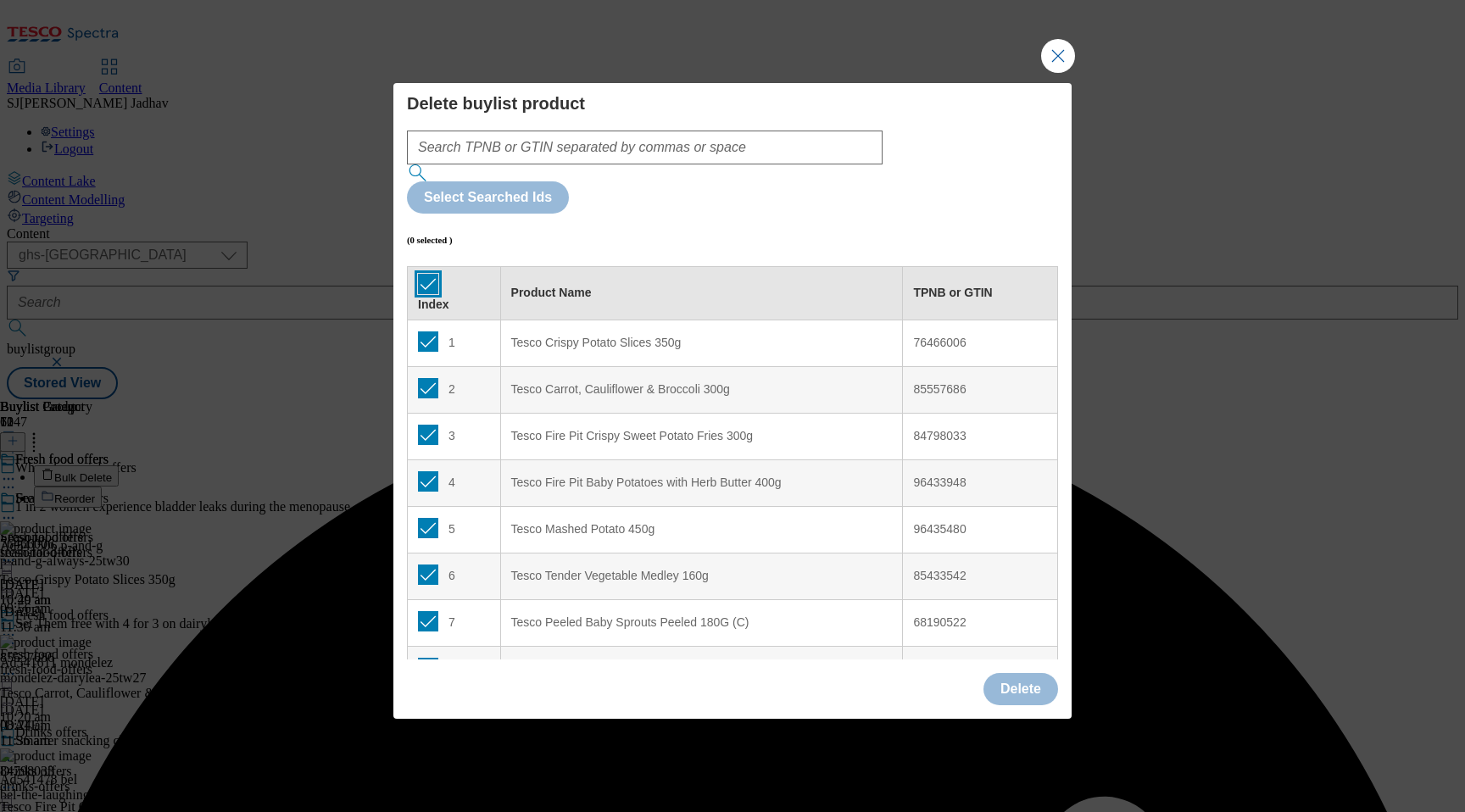
checkbox input "true"
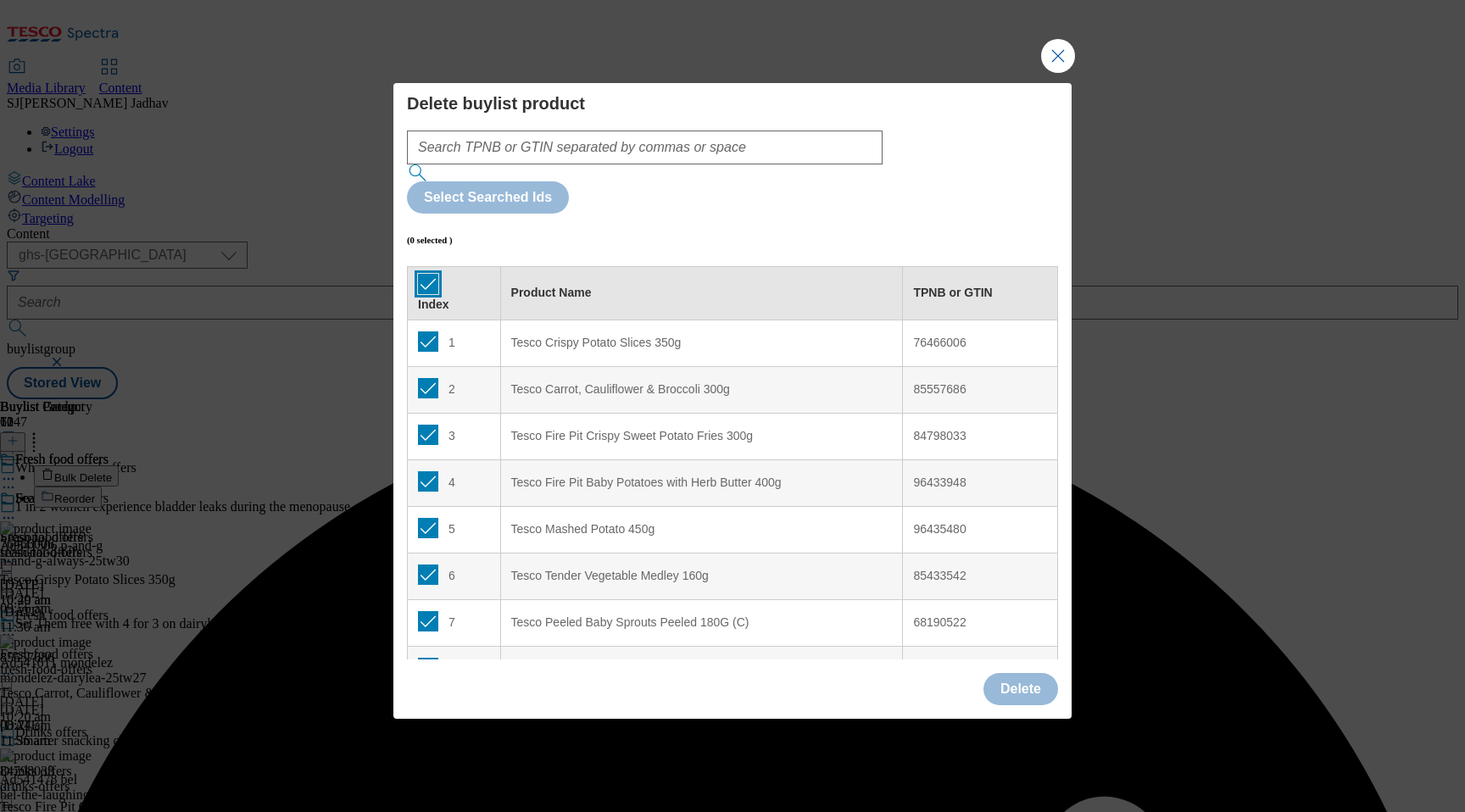
checkbox input "true"
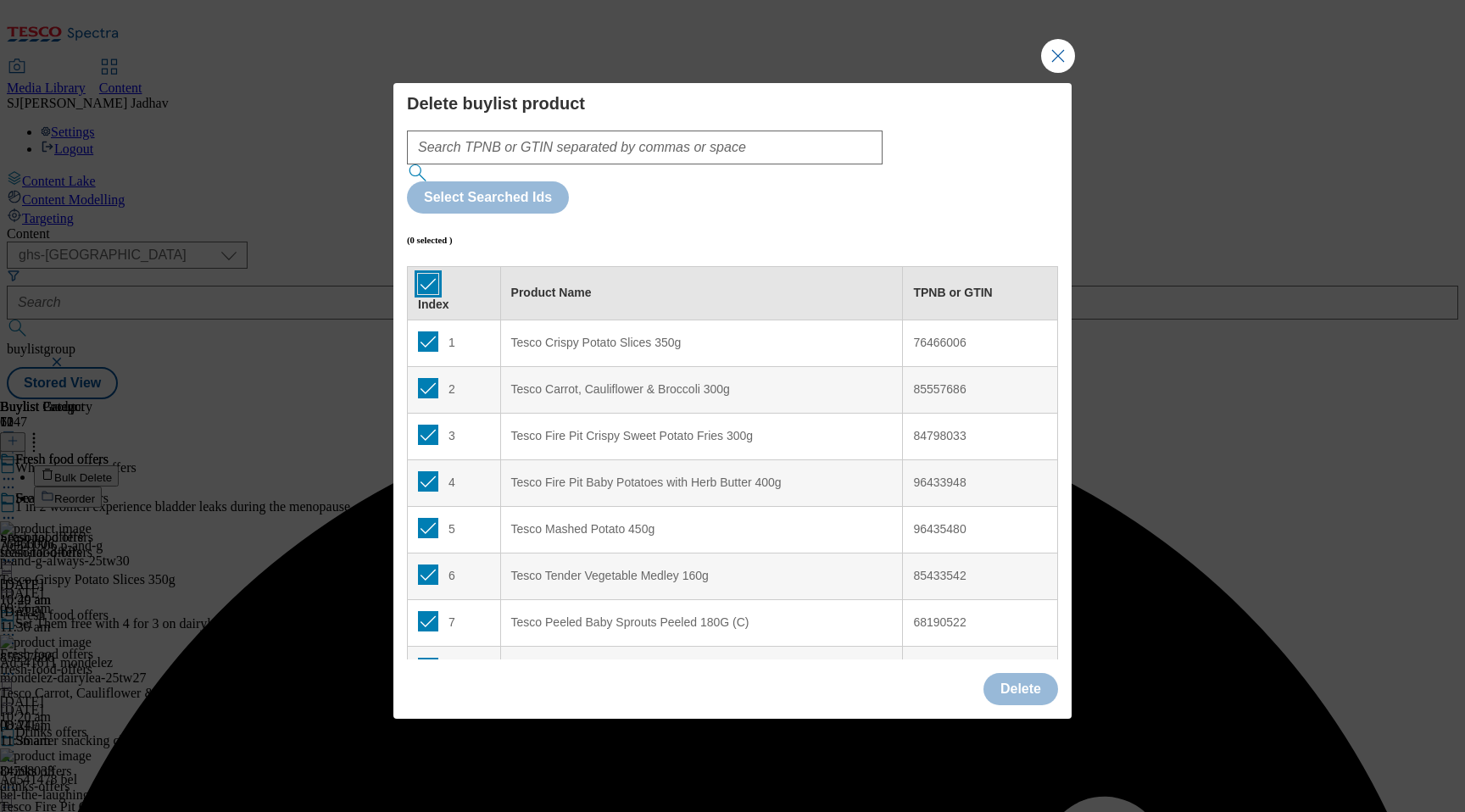
checkbox input "true"
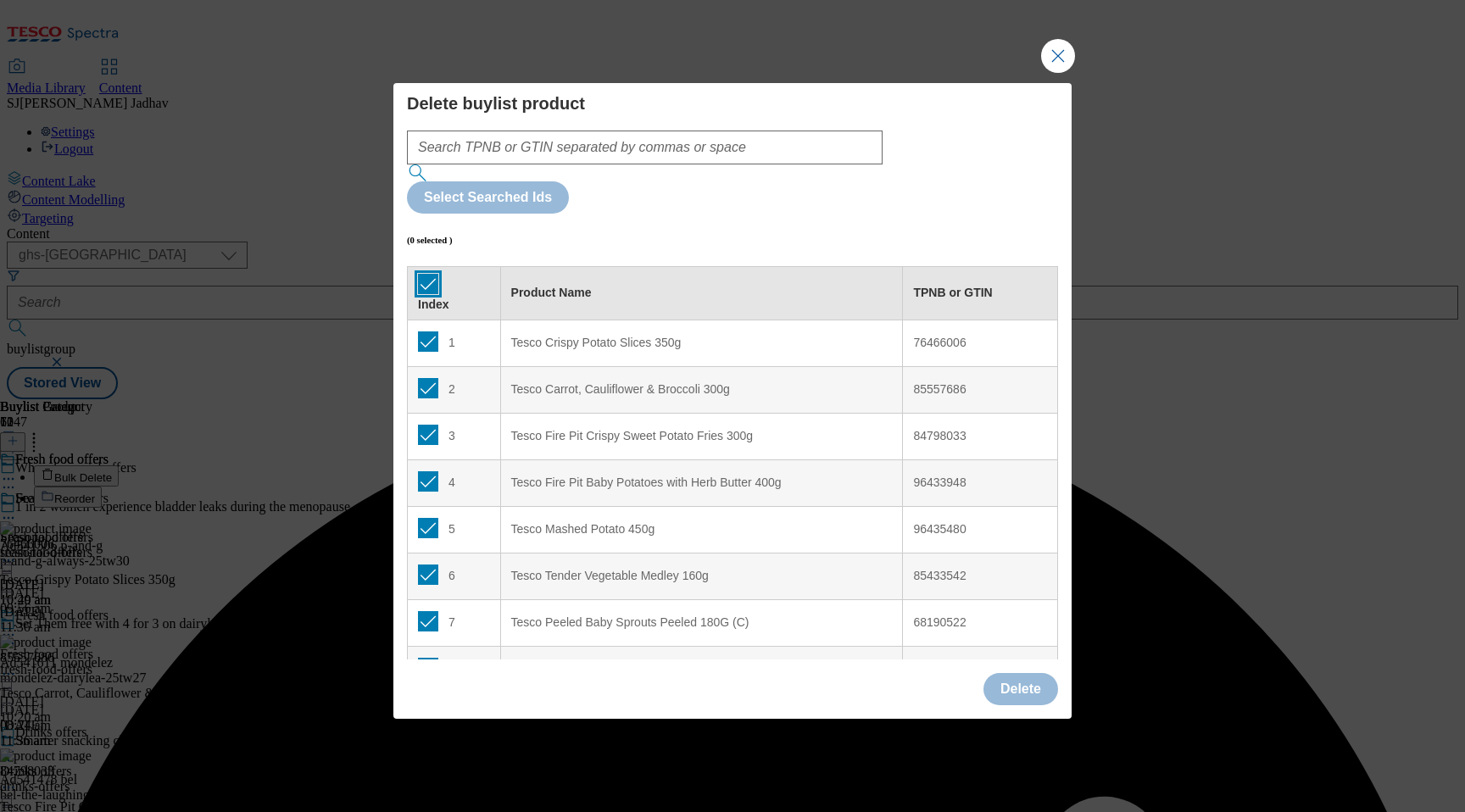
checkbox input "true"
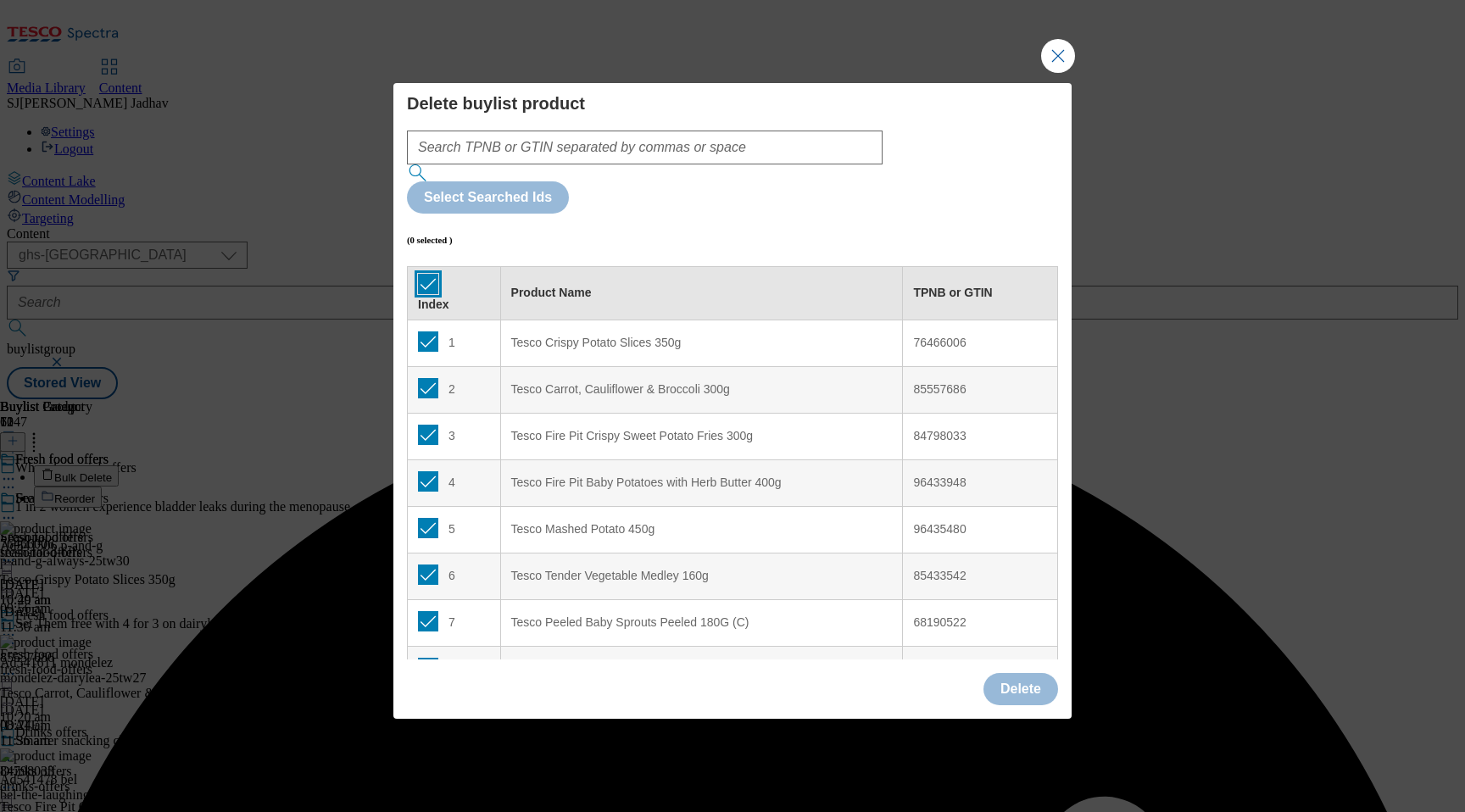
checkbox input "true"
click at [1031, 673] on div "Delete" at bounding box center [1021, 689] width 75 height 32
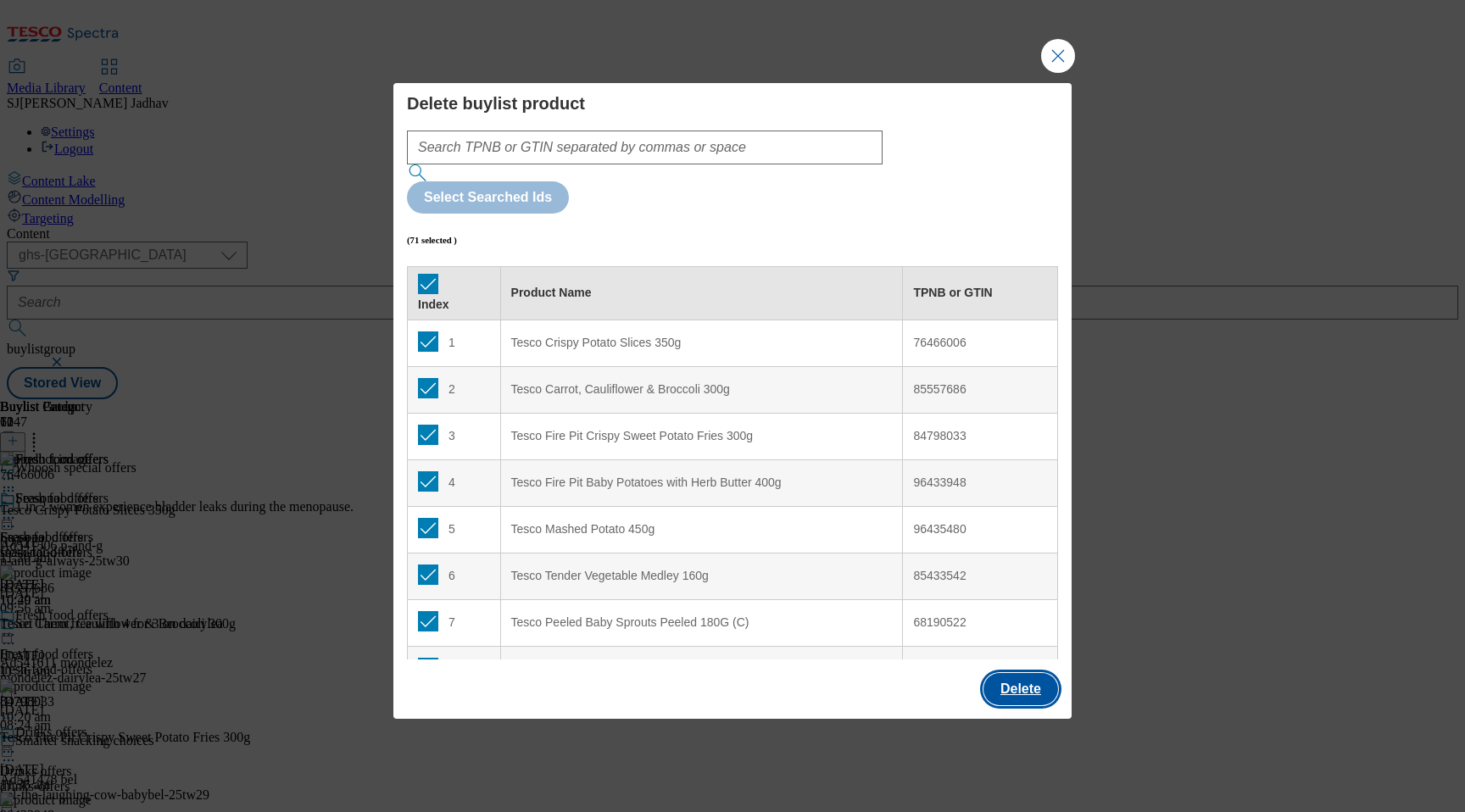
click at [1029, 673] on button "Delete" at bounding box center [1021, 689] width 75 height 32
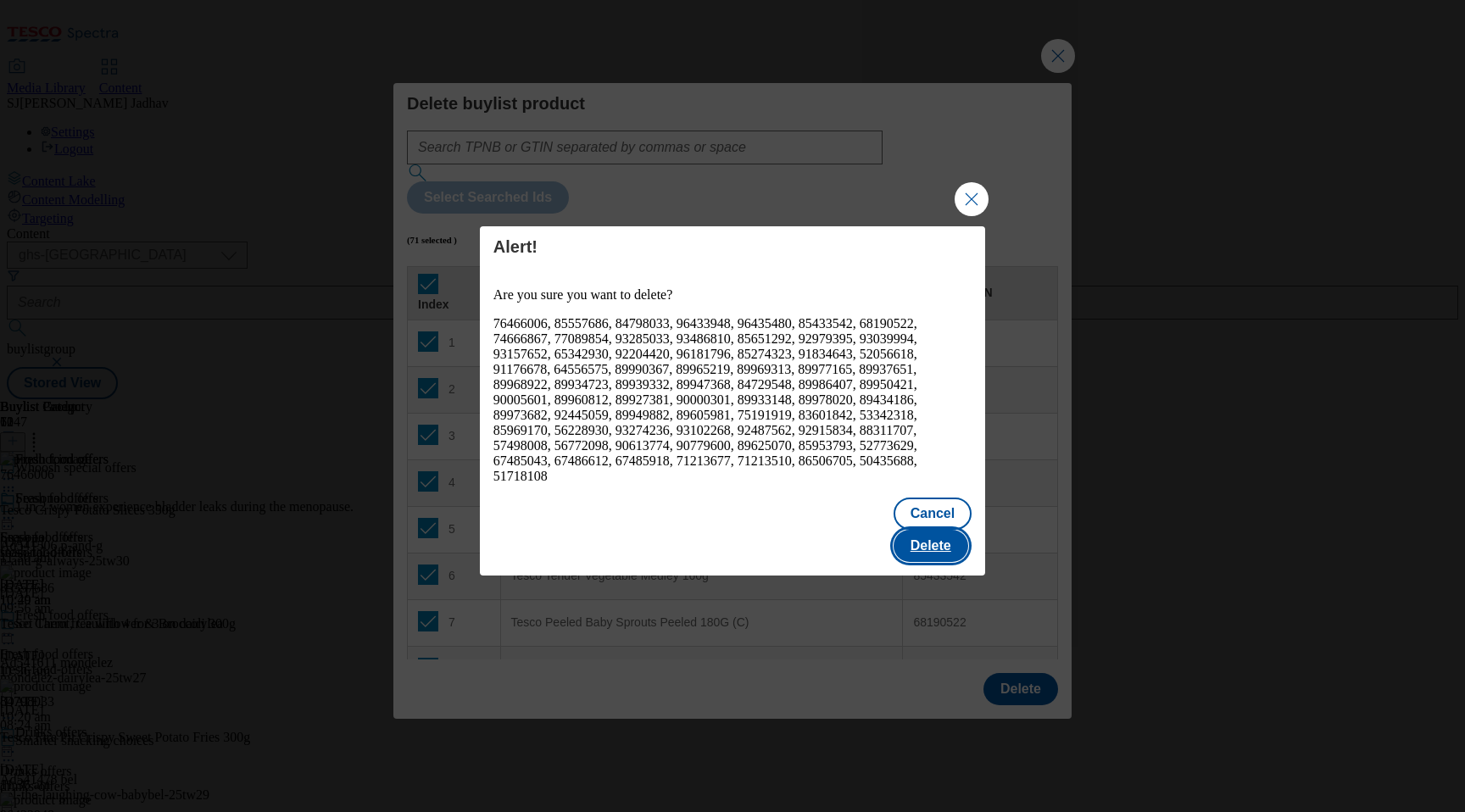
click at [936, 532] on button "Delete" at bounding box center [931, 546] width 75 height 32
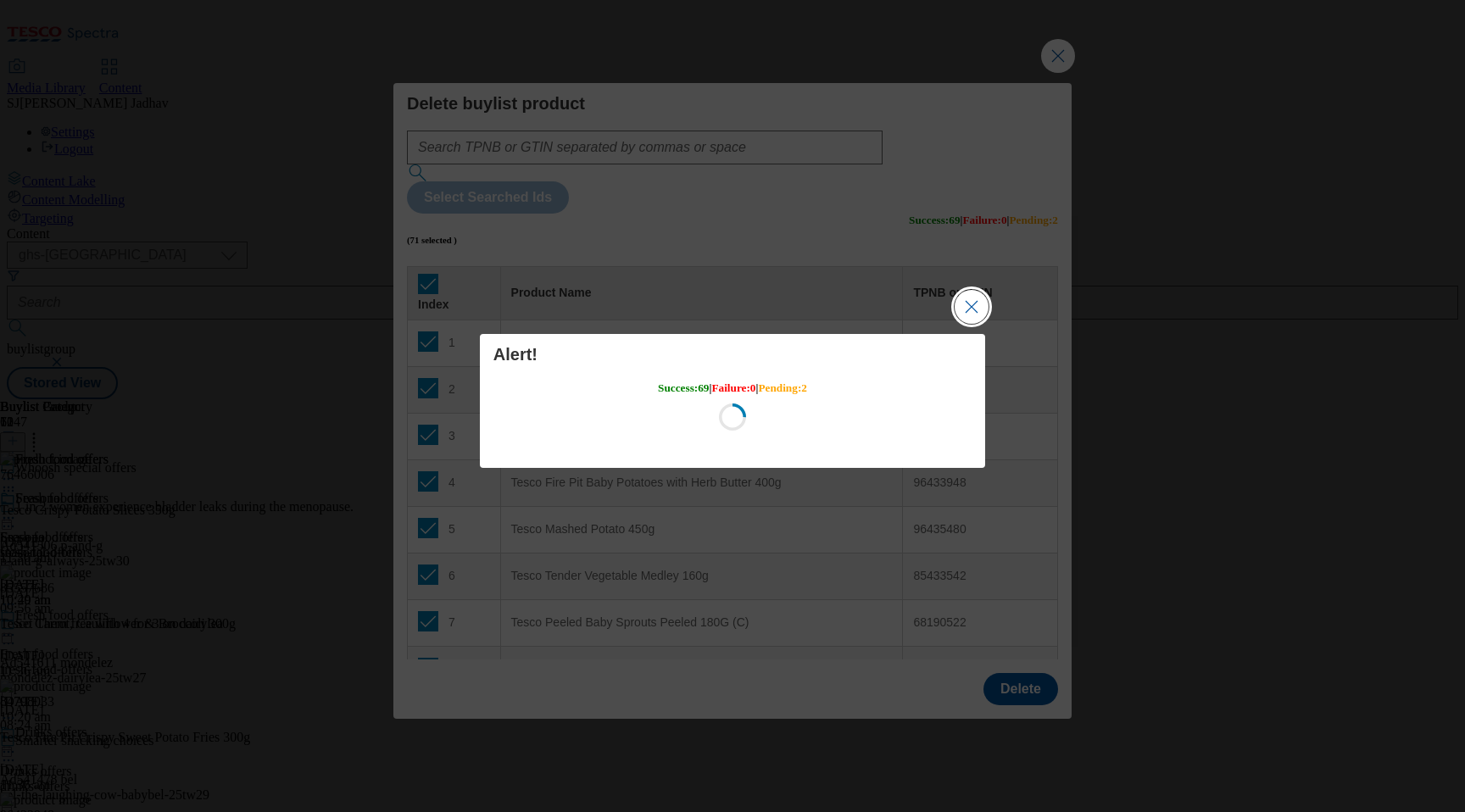
scroll to position [0, 0]
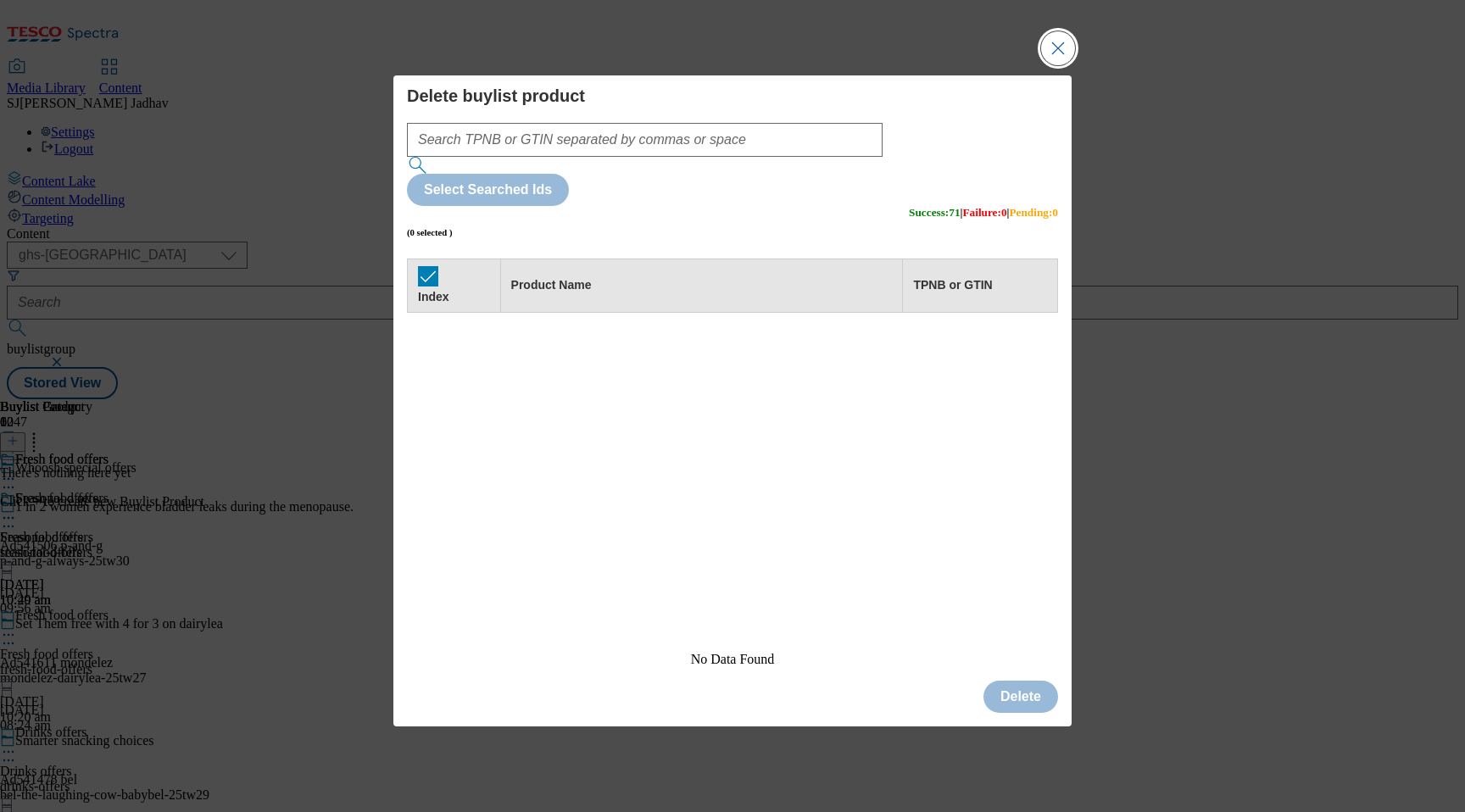
click at [1056, 66] on button "Close Modal" at bounding box center [1058, 48] width 34 height 34
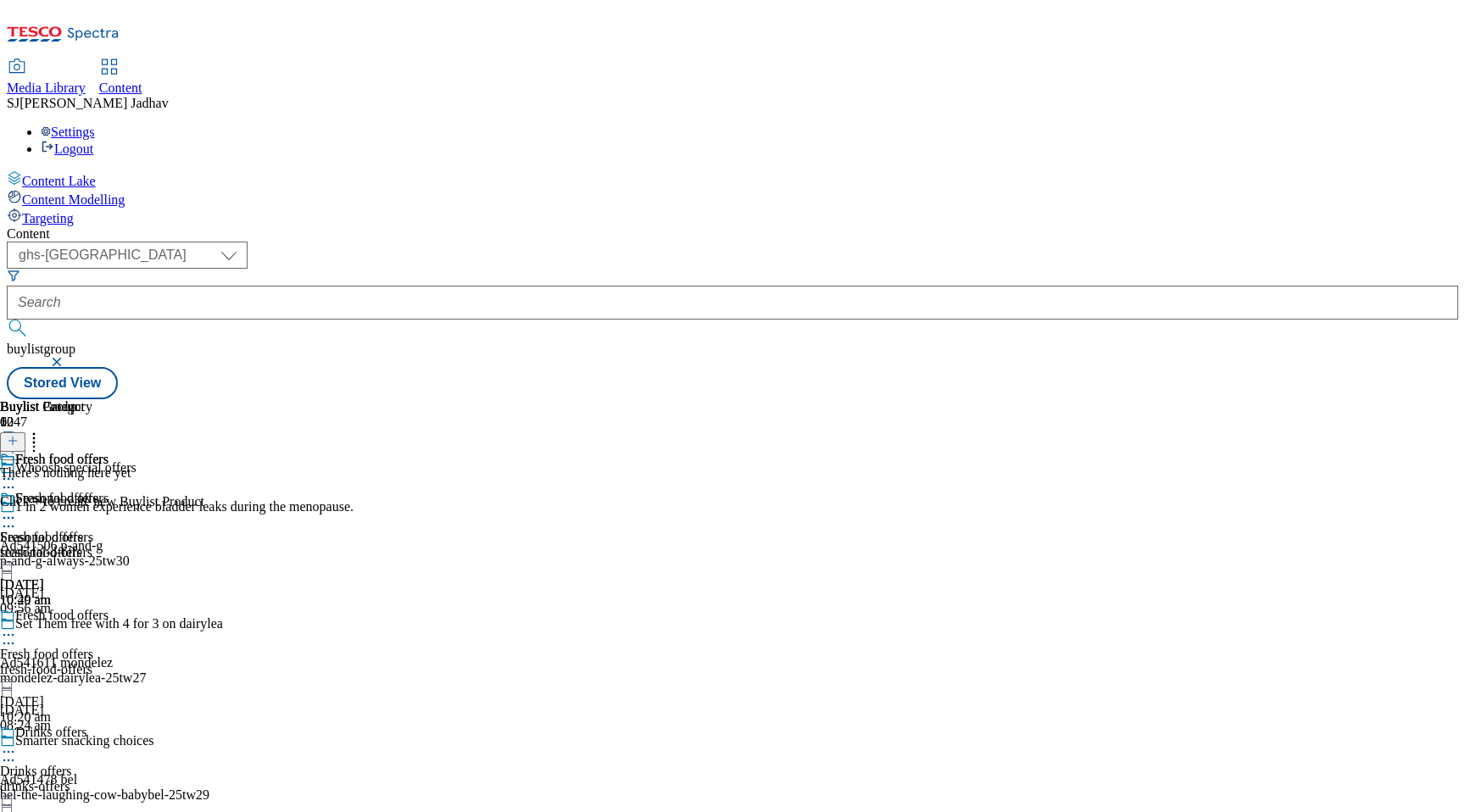
scroll to position [0, 40]
click at [26, 432] on button at bounding box center [12, 442] width 26 height 20
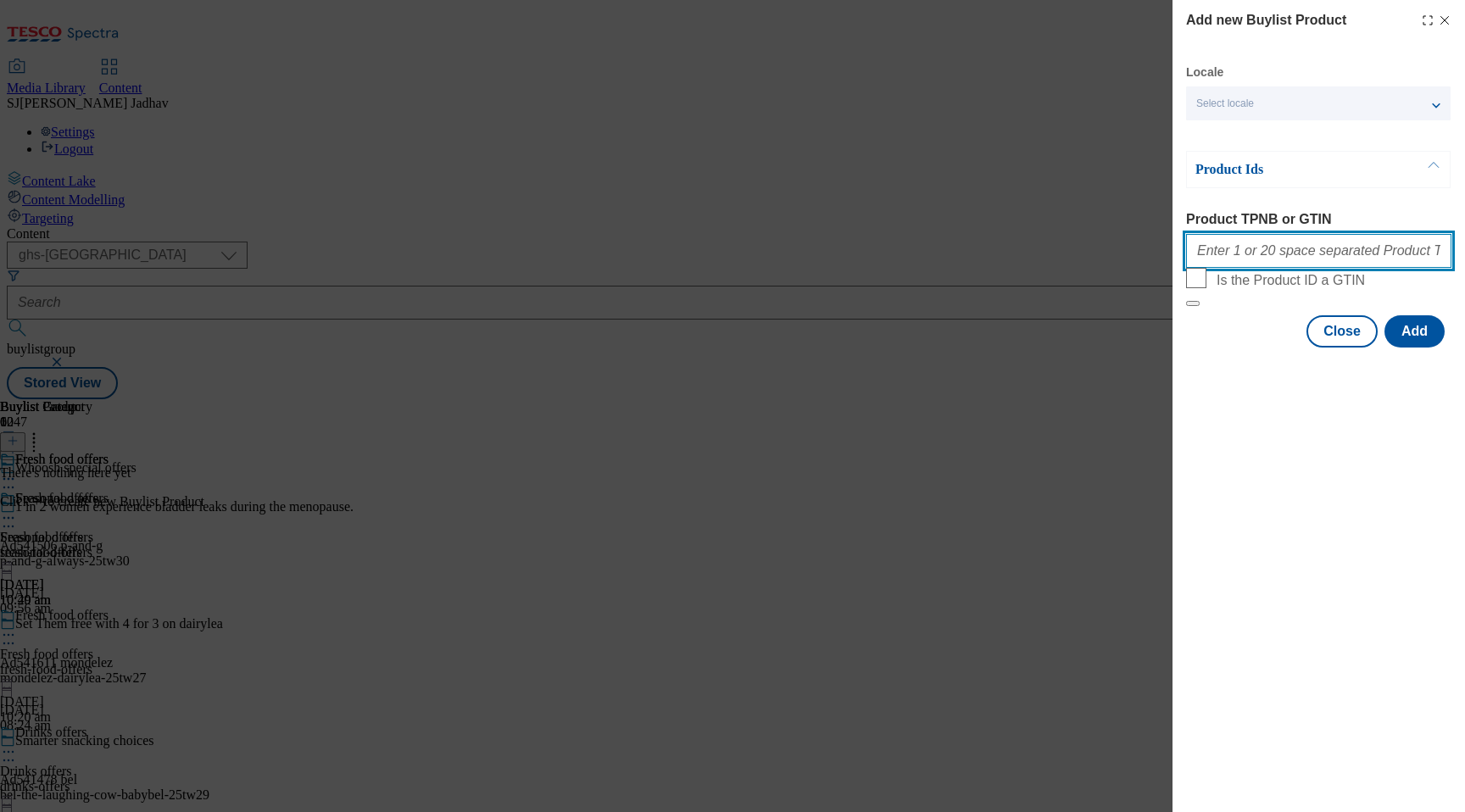
click at [1241, 264] on input "Product TPNB or GTIN" at bounding box center [1318, 251] width 265 height 34
paste input "76466006 85557686 84798033 96433948 96435480 85433542 68190522 74666867 7708985…"
type input "76466006 85557686 84798033 96433948 96435480 85433542 68190522 74666867 7708985…"
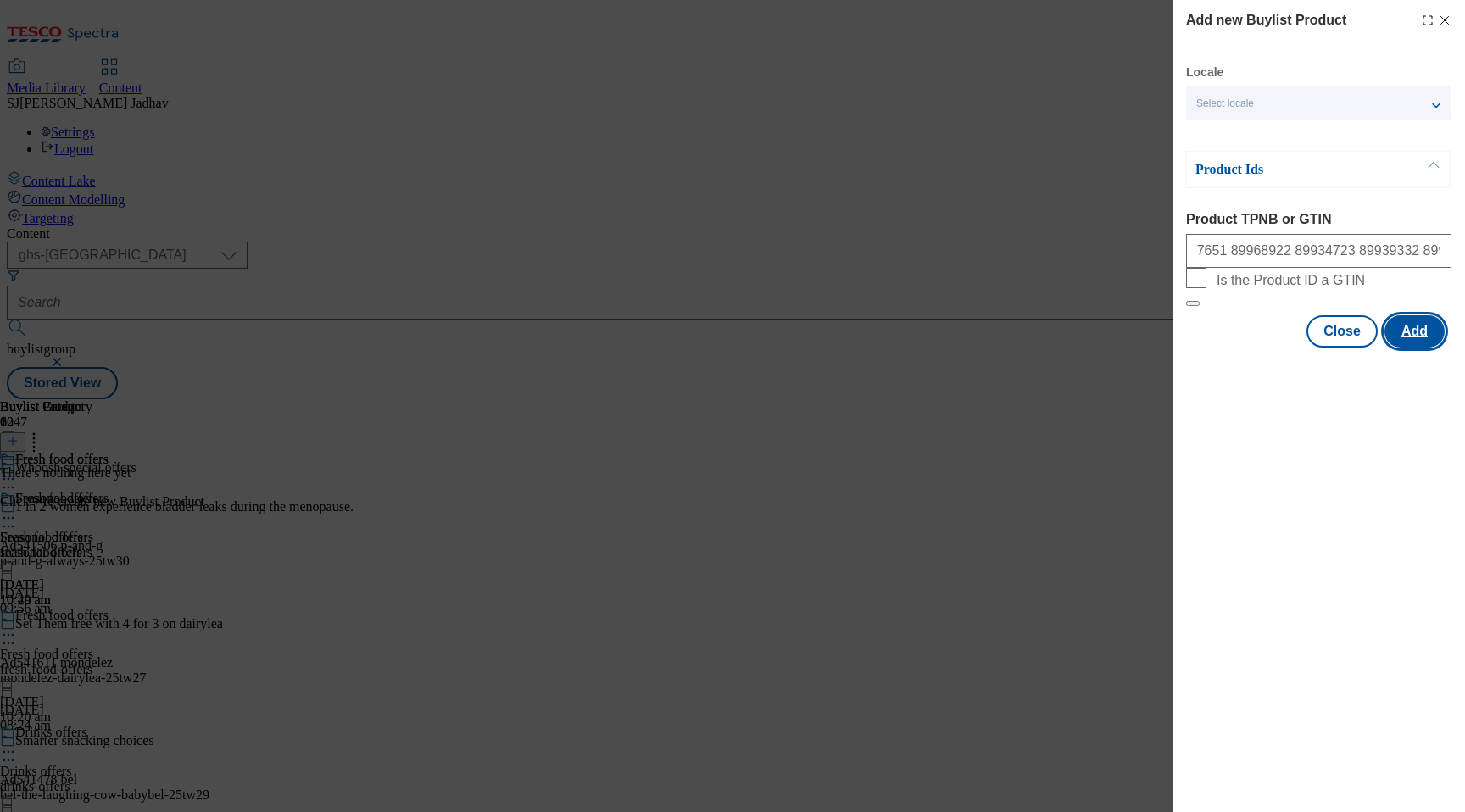
click at [1415, 348] on button "Add" at bounding box center [1415, 331] width 60 height 32
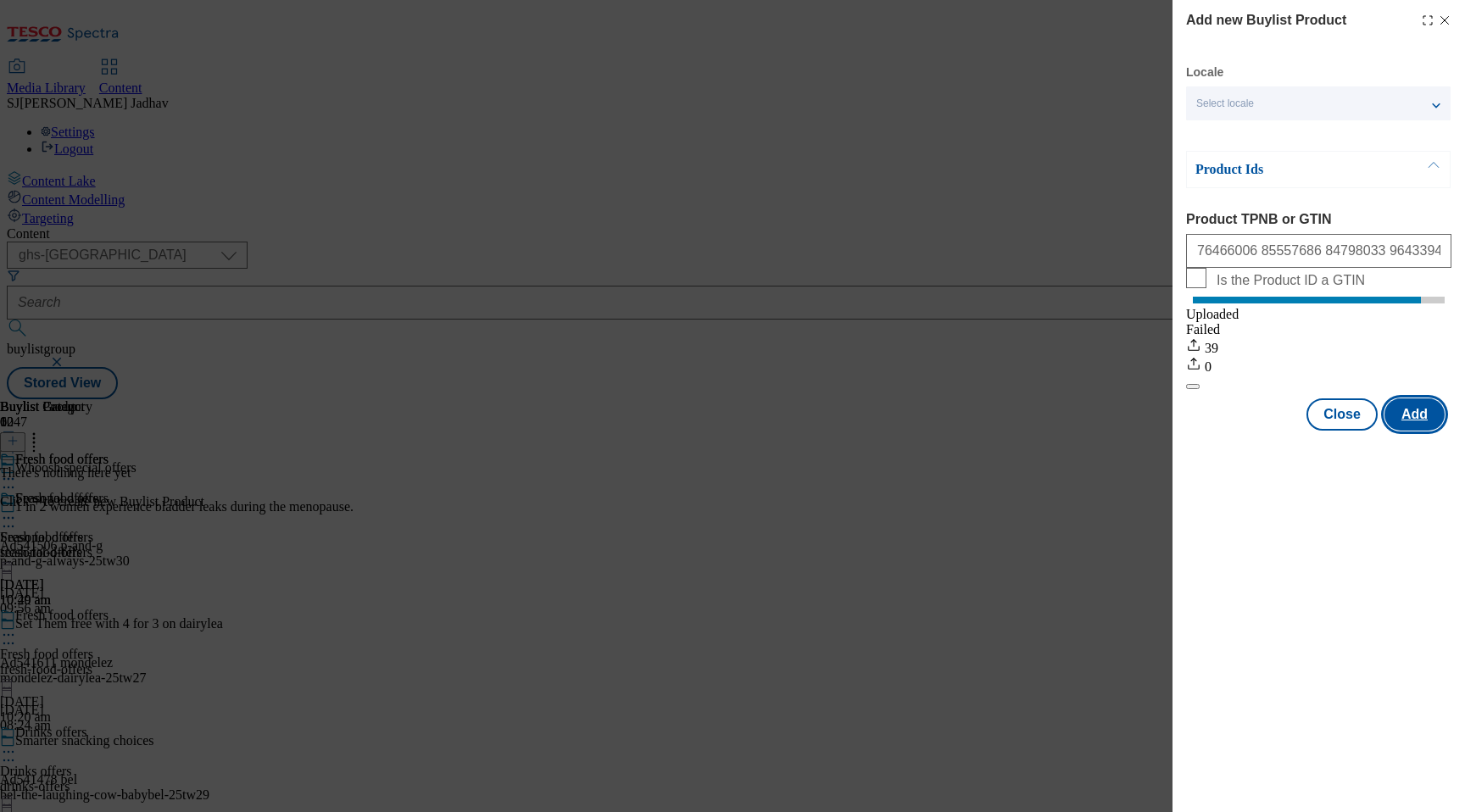
scroll to position [0, 0]
click at [1354, 430] on button "Close" at bounding box center [1342, 414] width 71 height 32
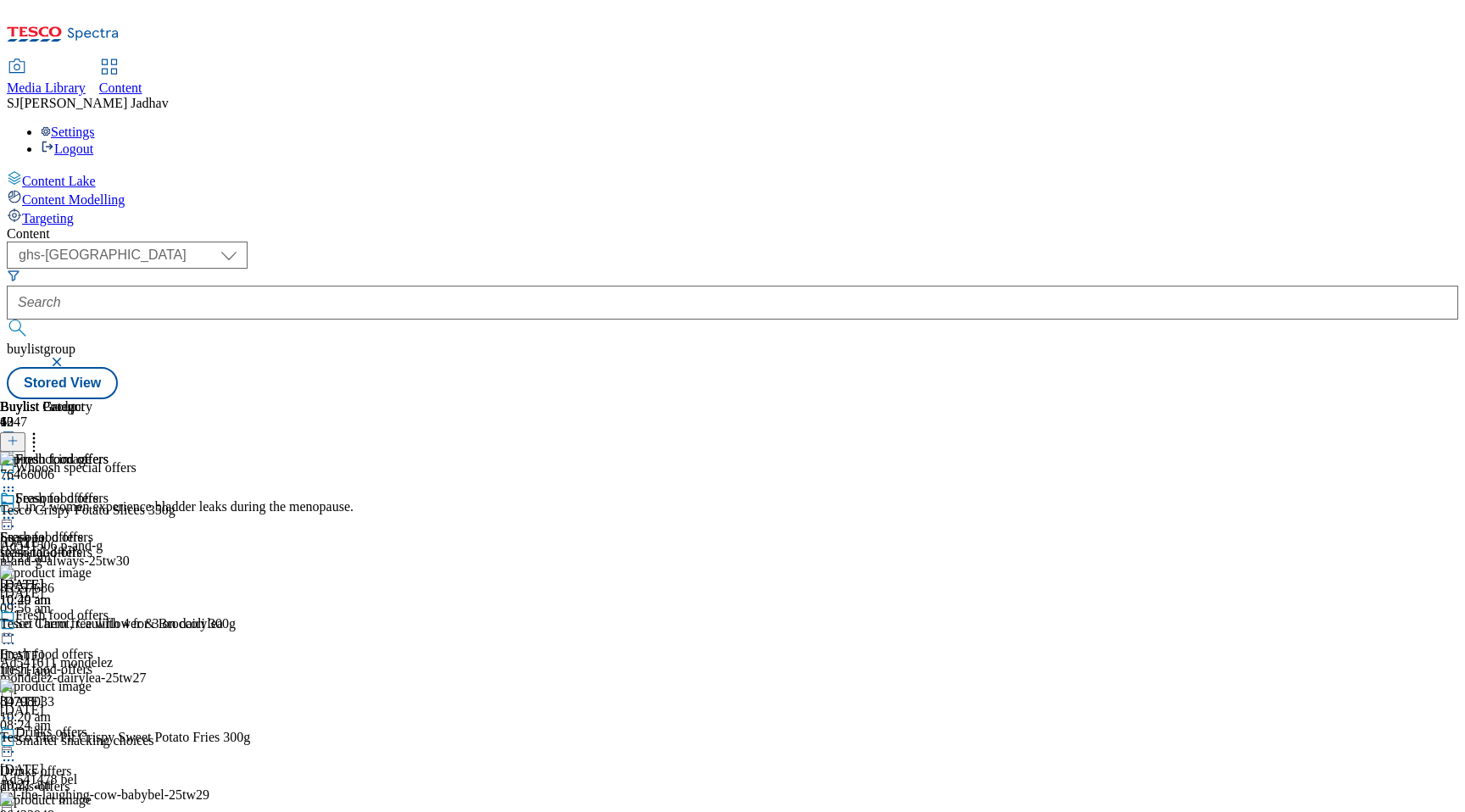
click at [17, 509] on icon at bounding box center [8, 517] width 17 height 17
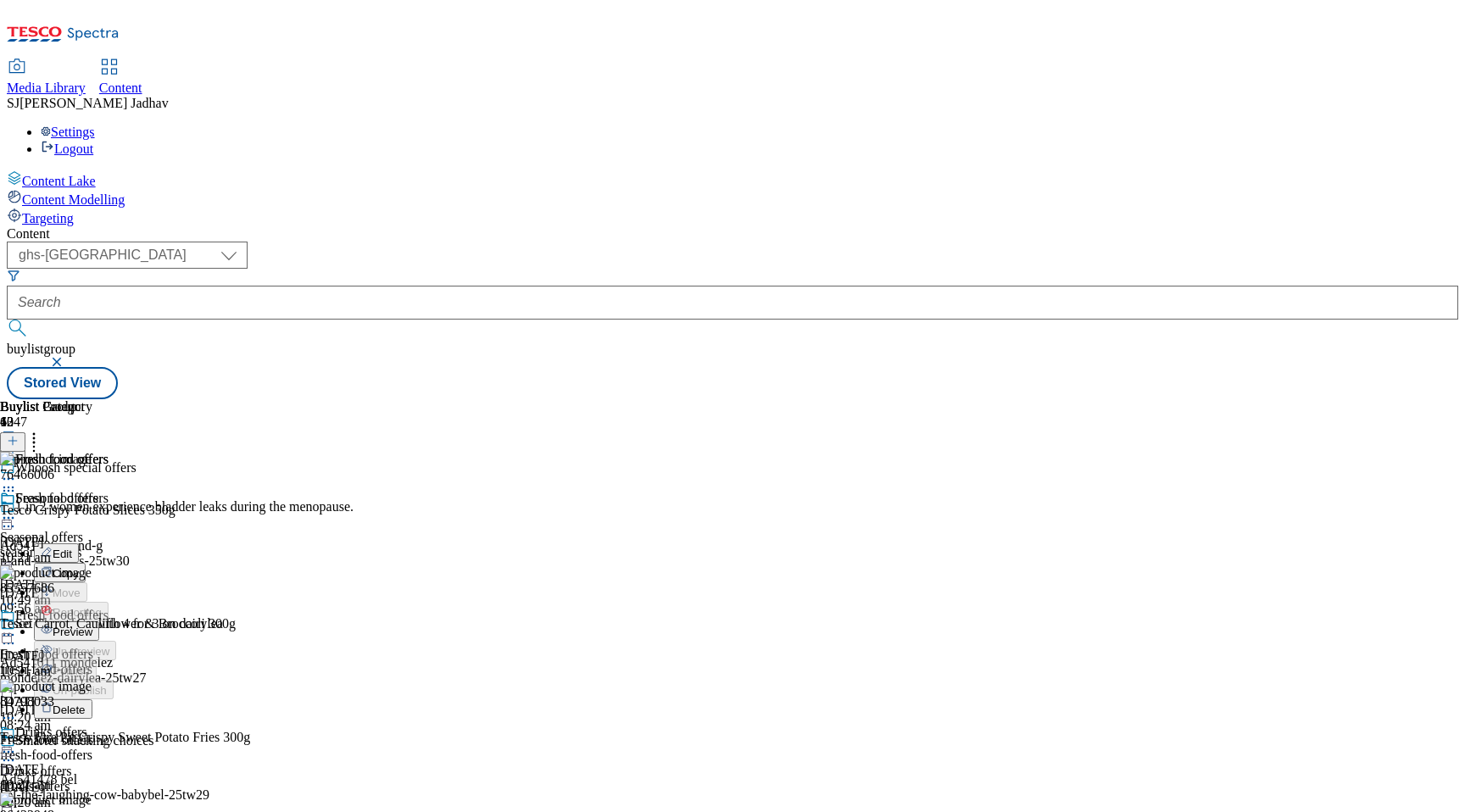
click at [116, 621] on li "Preview" at bounding box center [75, 631] width 83 height 20
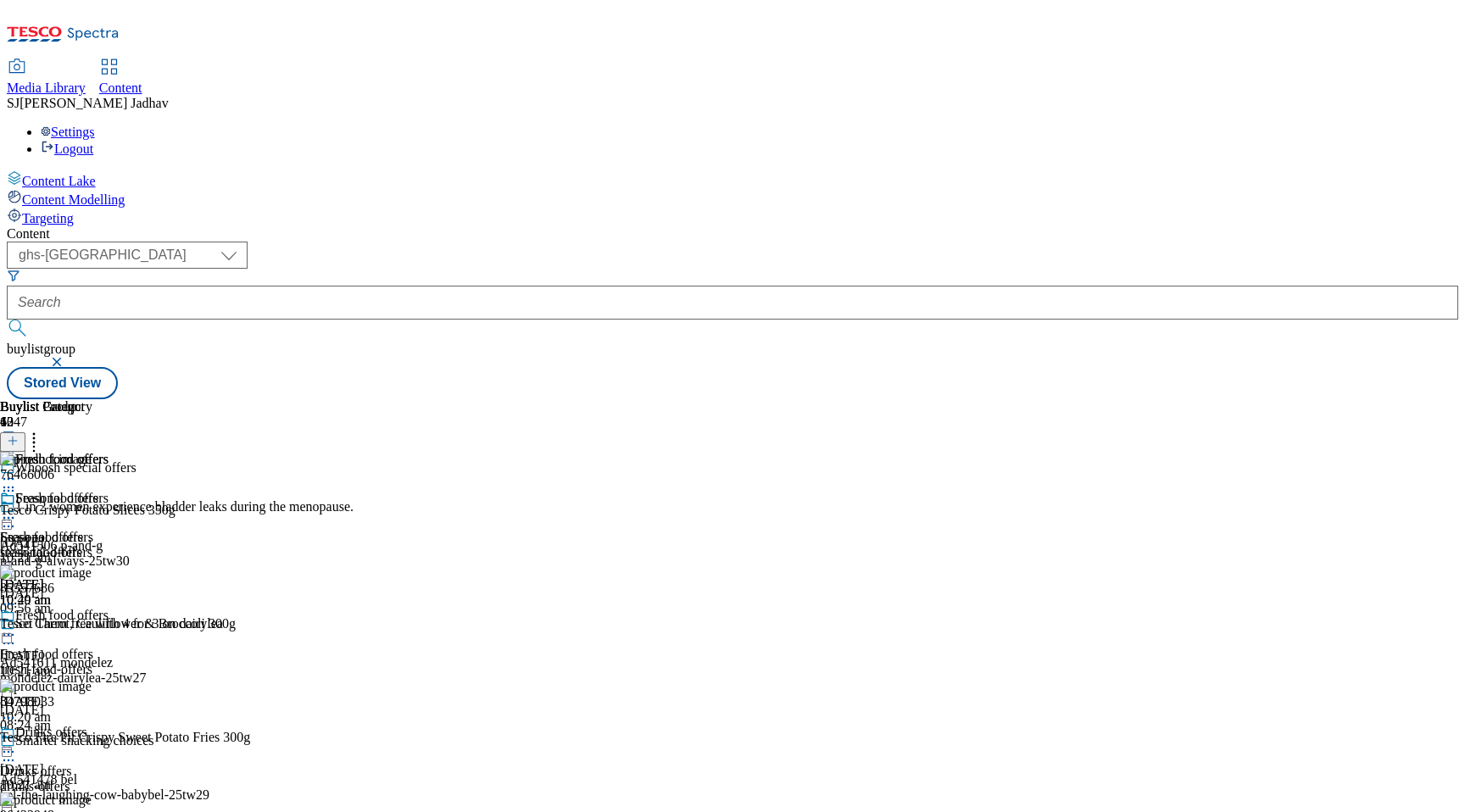
click at [17, 509] on icon at bounding box center [8, 517] width 17 height 17
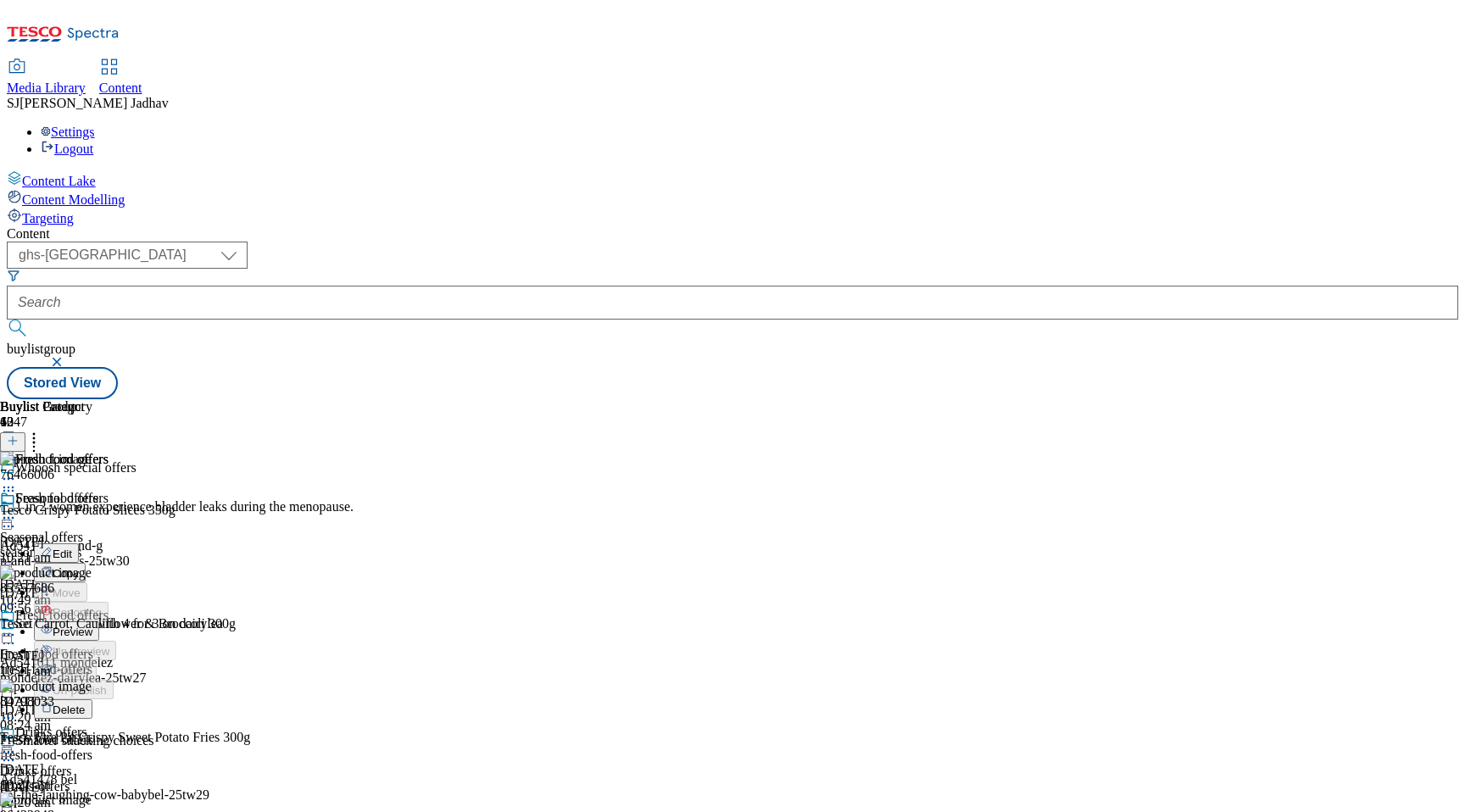
click at [92, 626] on span "Preview" at bounding box center [72, 632] width 40 height 12
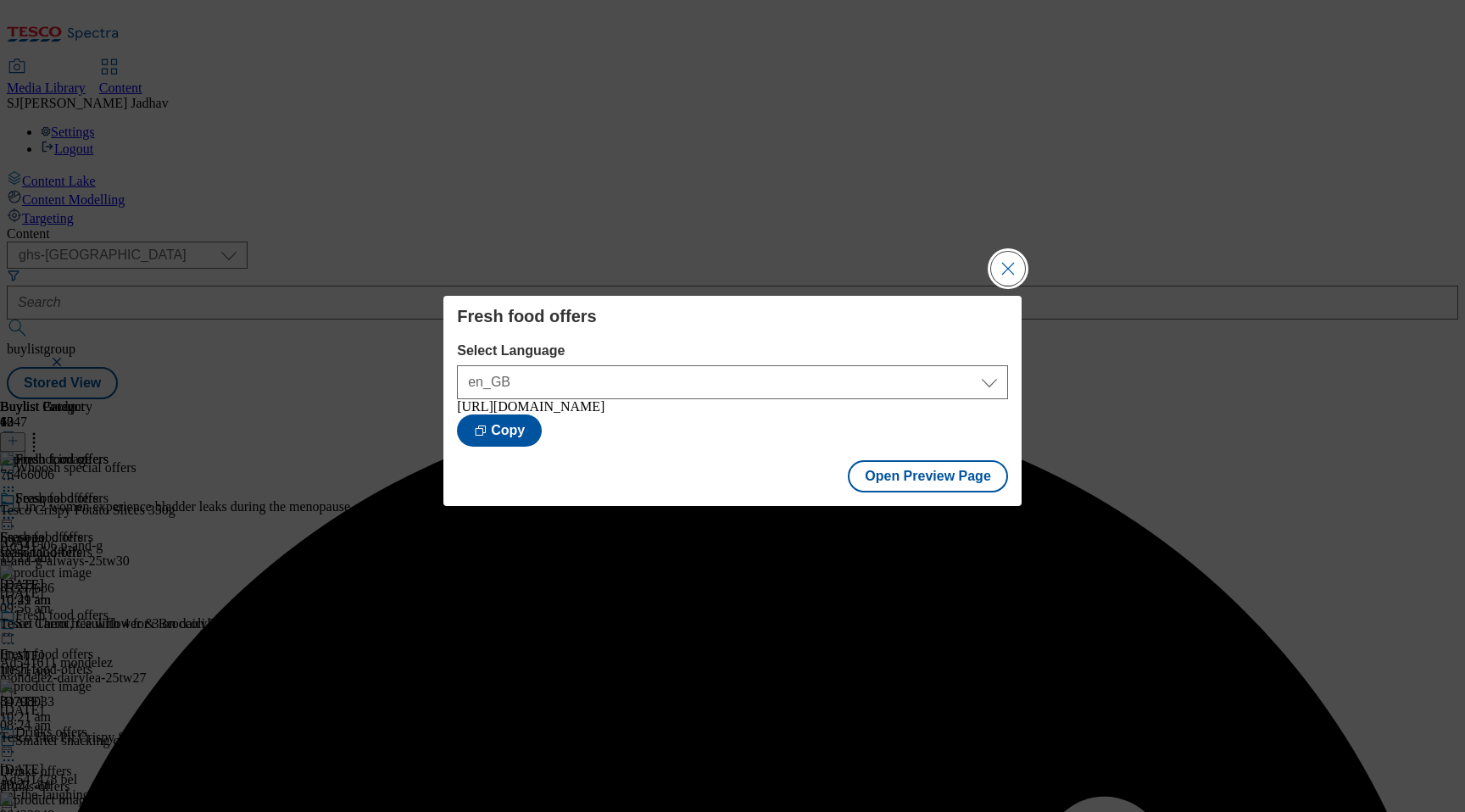
click at [1011, 261] on button "Close Modal" at bounding box center [1008, 269] width 34 height 34
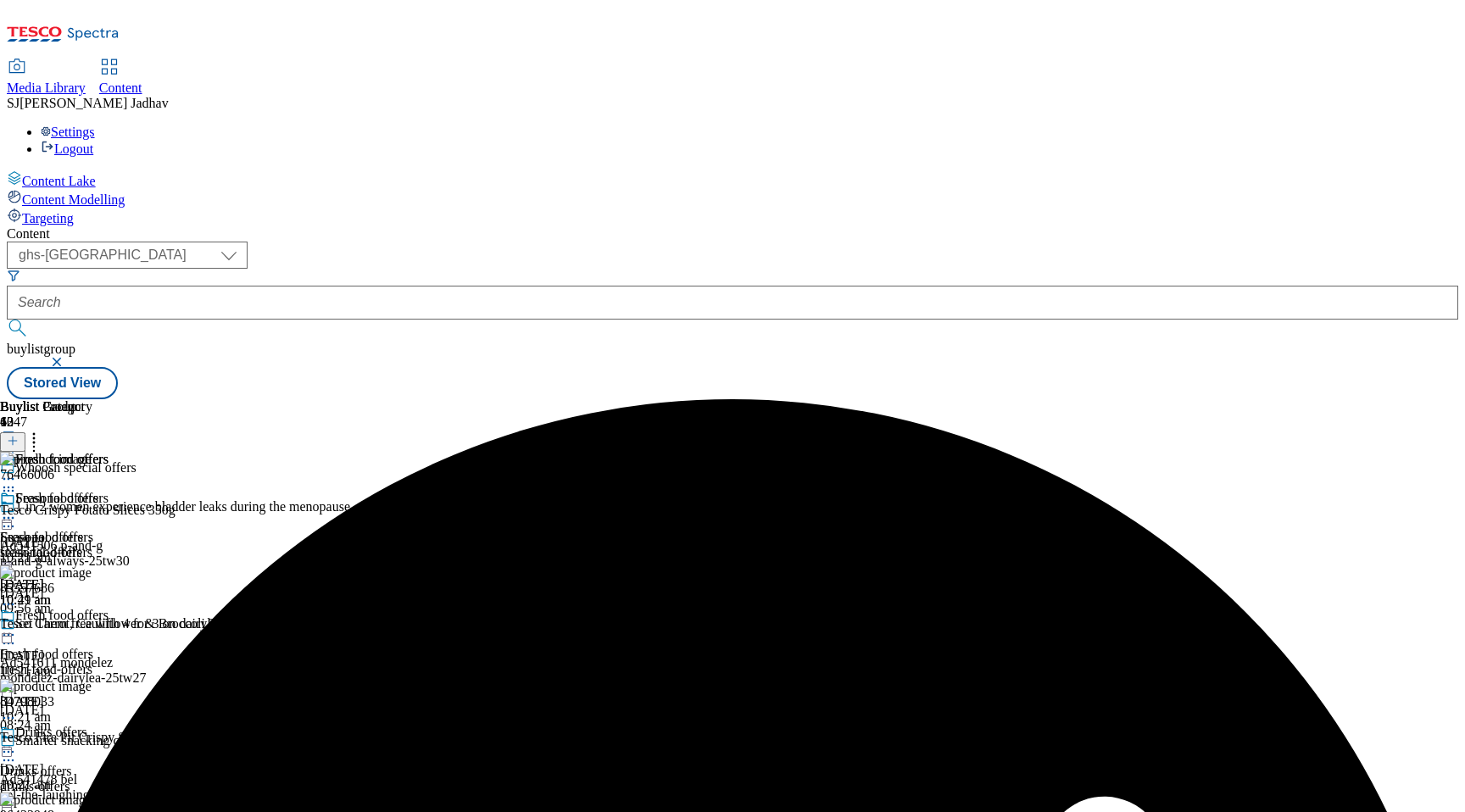
click at [17, 509] on icon at bounding box center [8, 517] width 17 height 17
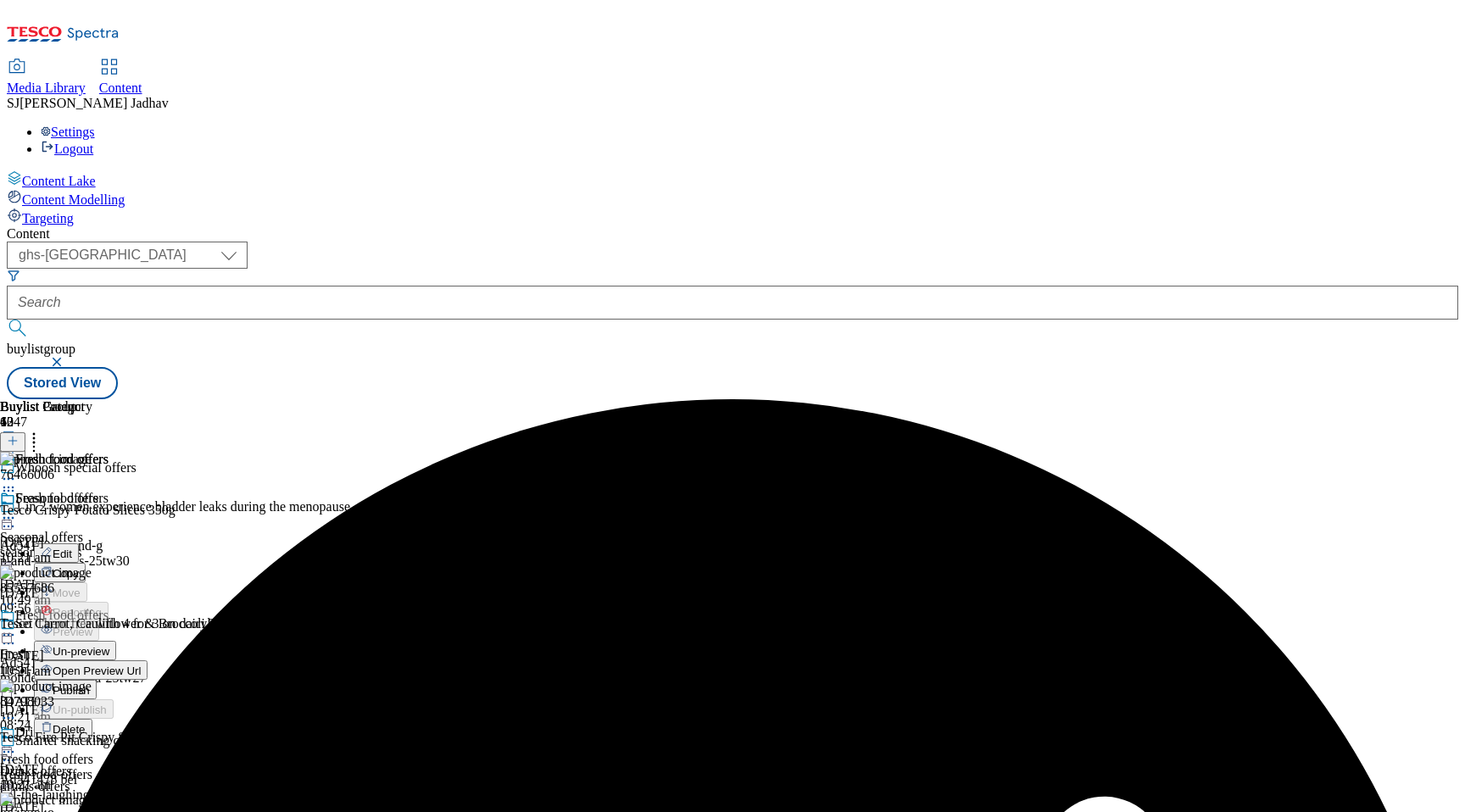
click at [90, 684] on span "Publish" at bounding box center [71, 690] width 37 height 12
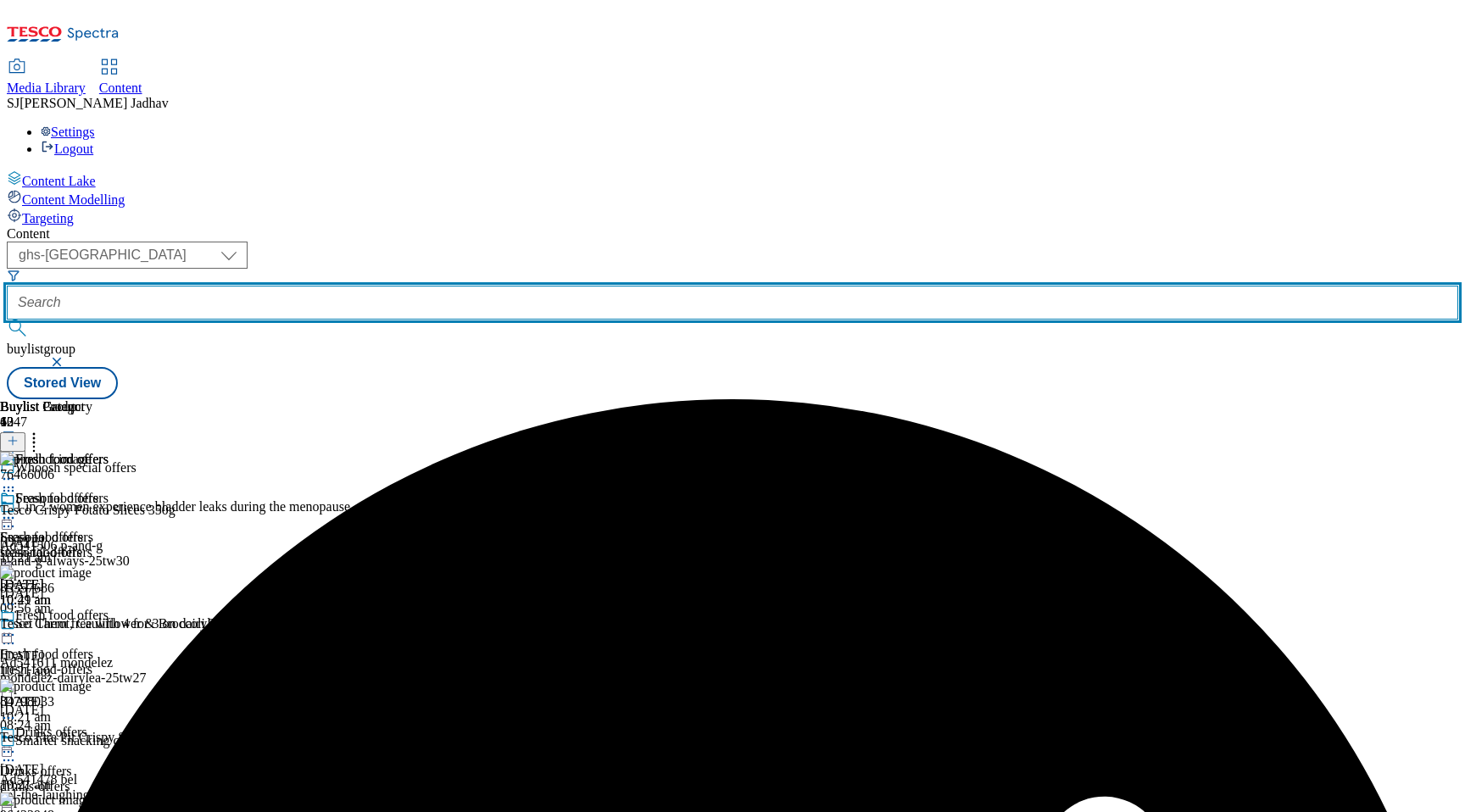
click at [490, 286] on input "text" at bounding box center [732, 303] width 1452 height 34
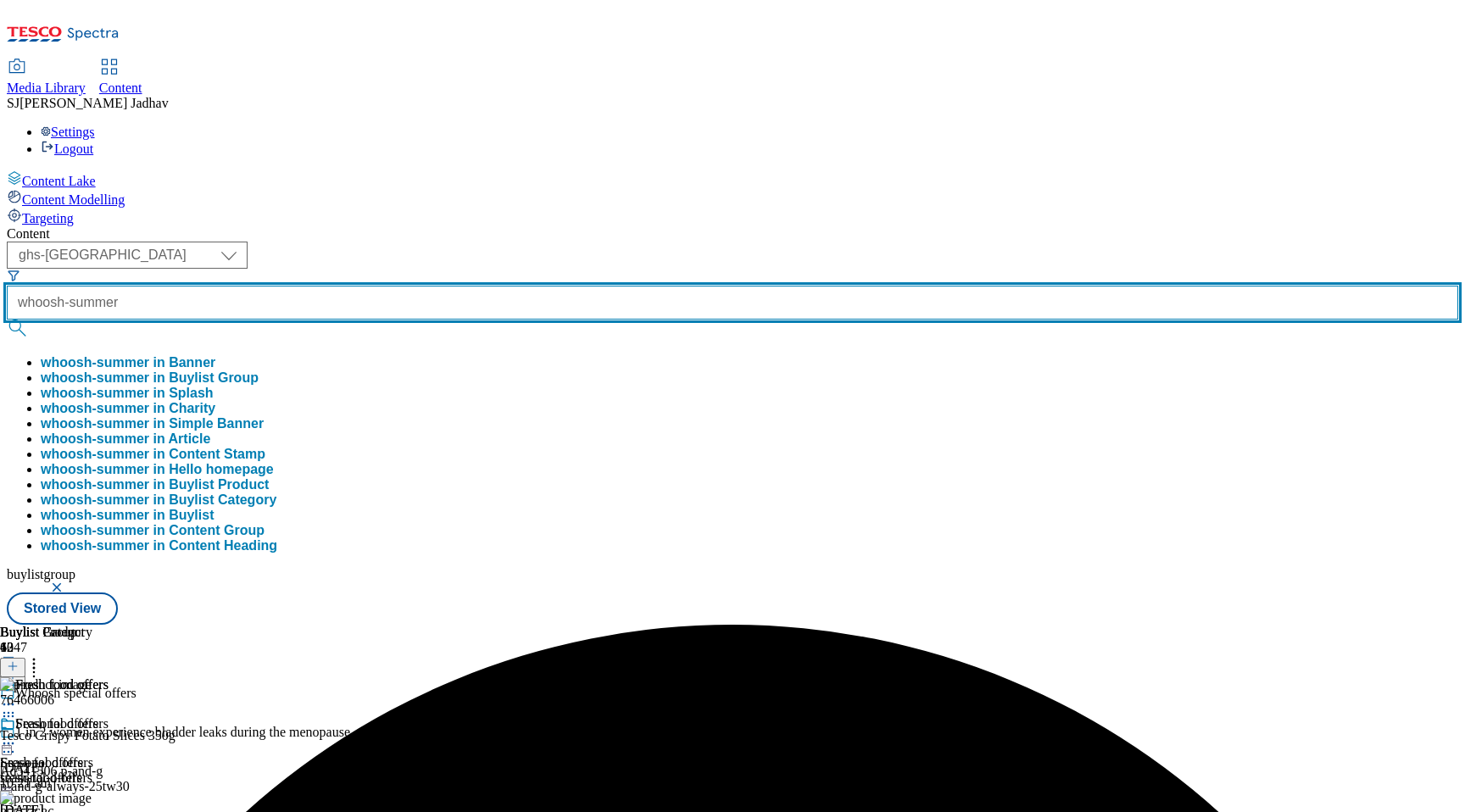
type input "whoosh-summer"
click at [7, 319] on button "submit" at bounding box center [19, 327] width 24 height 17
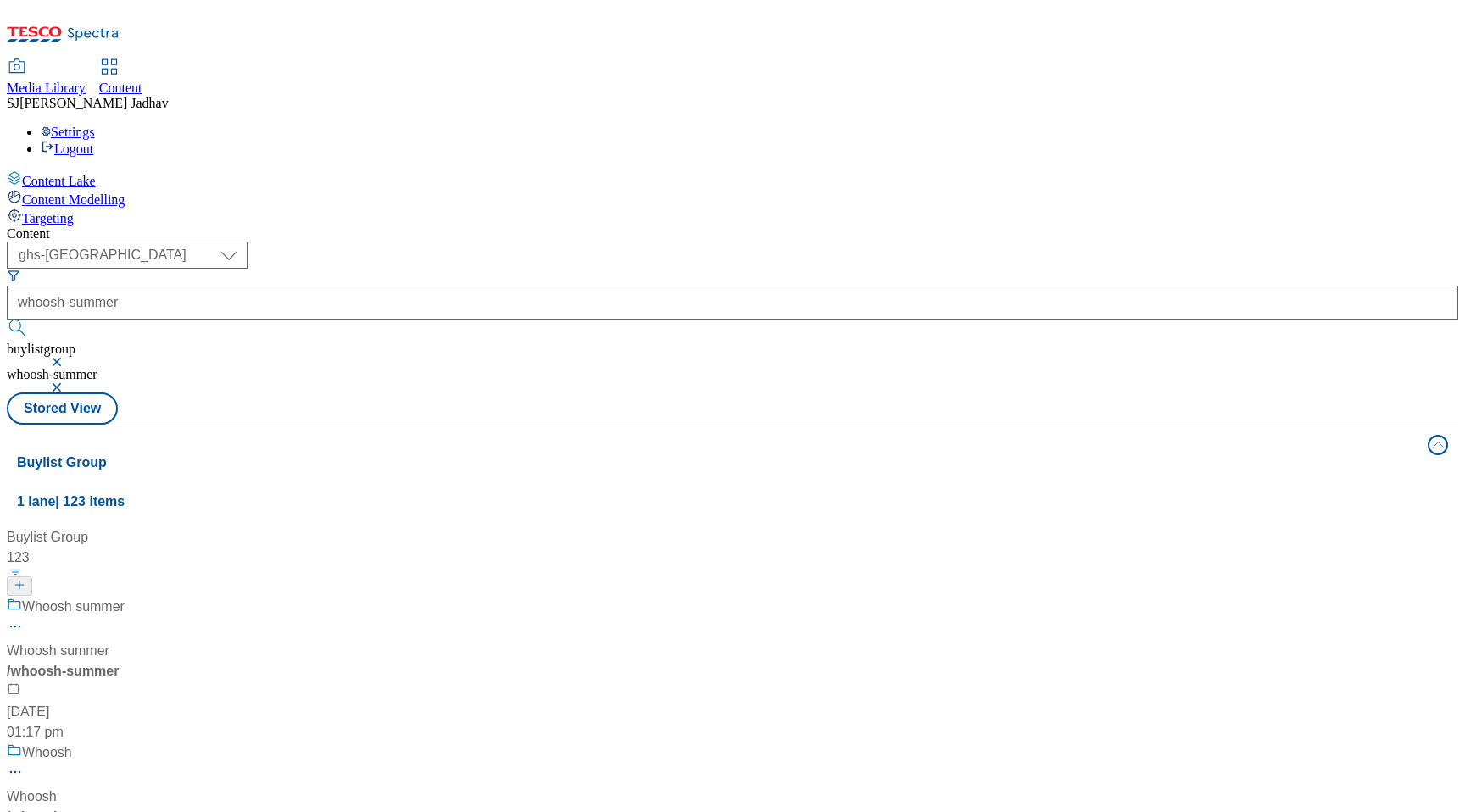
click at [224, 661] on div "/ whoosh-summer" at bounding box center [115, 671] width 217 height 20
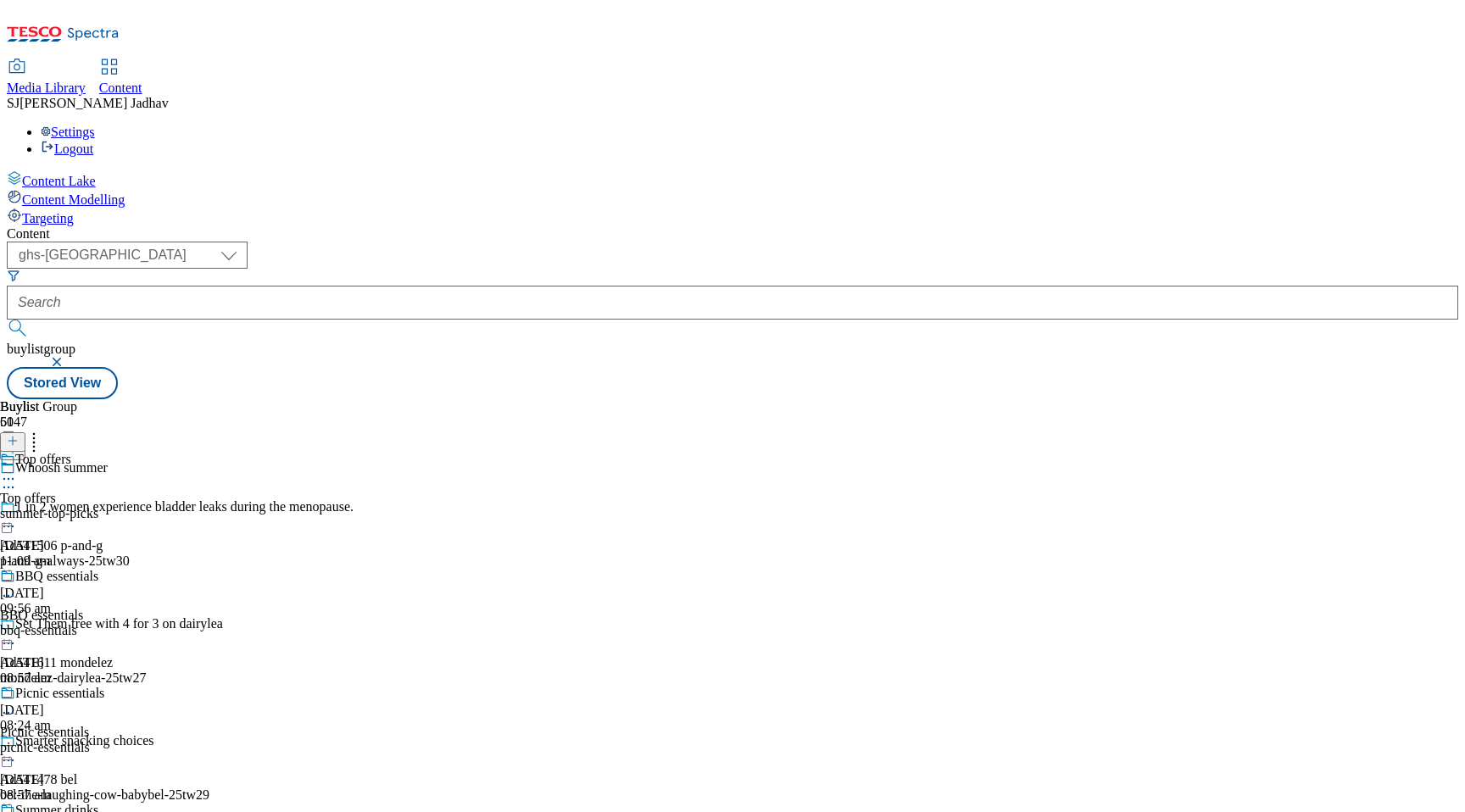
scroll to position [394, 0]
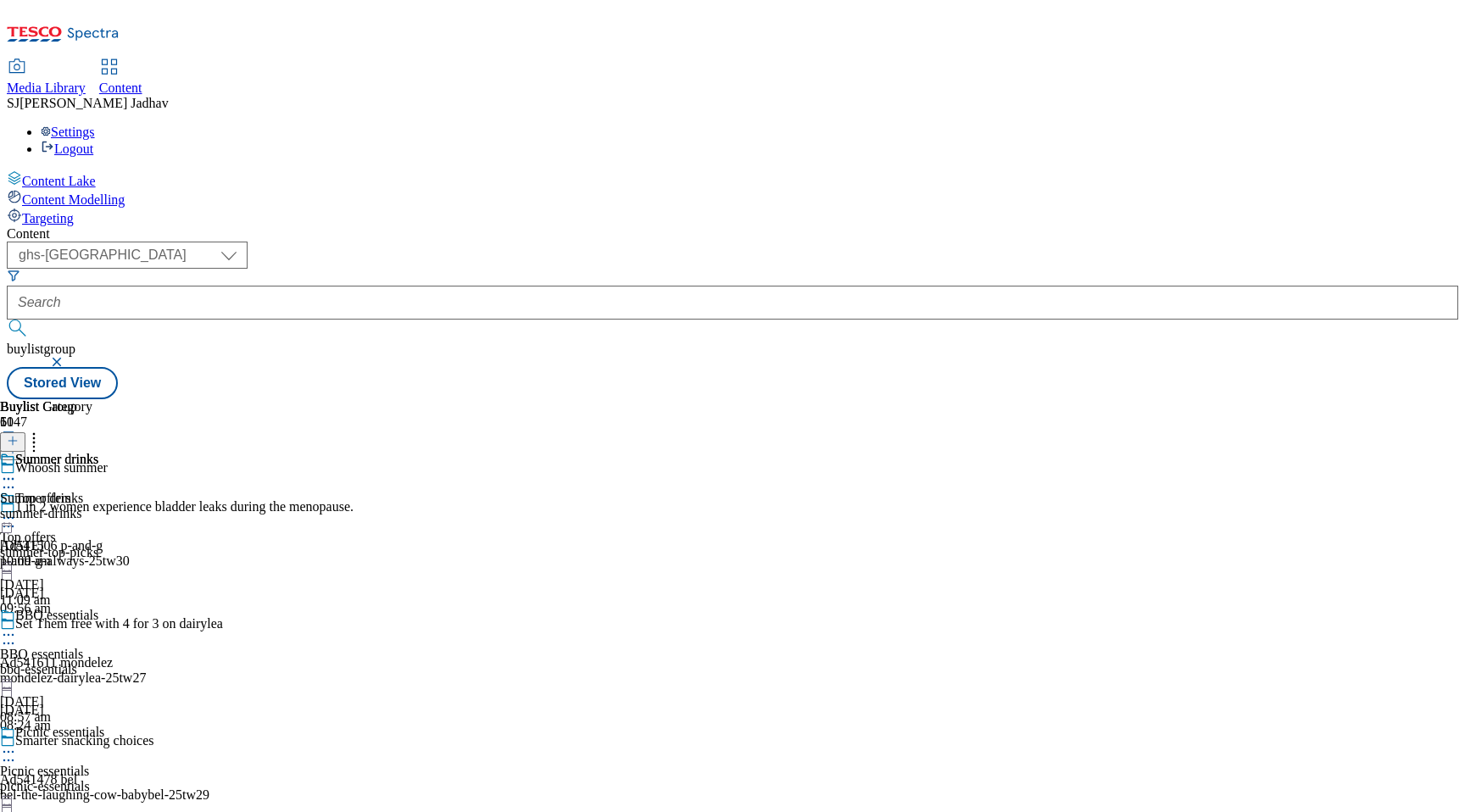
click at [83, 491] on span "Summer drinks" at bounding box center [42, 498] width 83 height 15
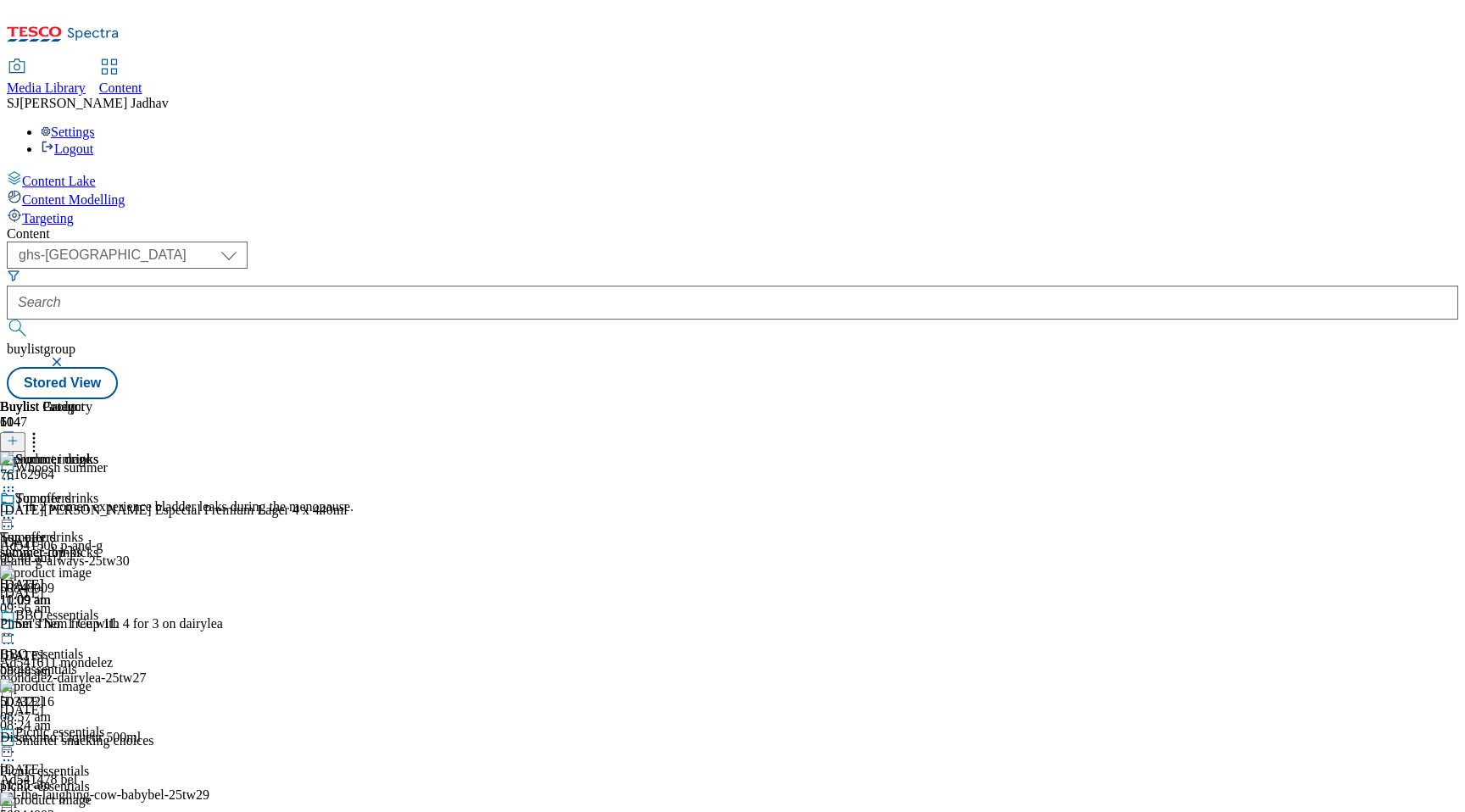
click at [10, 517] on circle at bounding box center [9, 518] width 3 height 3
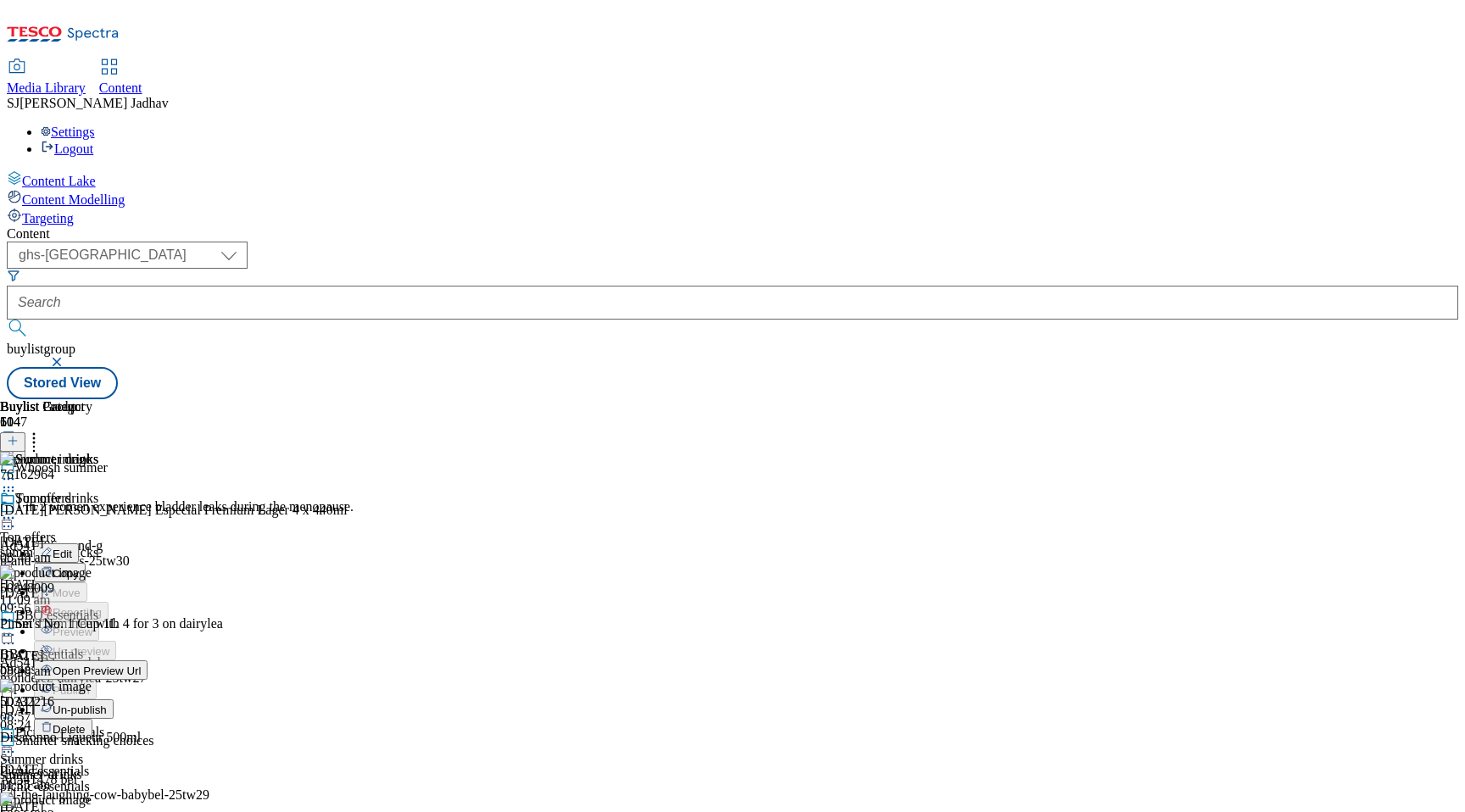
click at [114, 702] on div "Un-publish" at bounding box center [74, 709] width 80 height 14
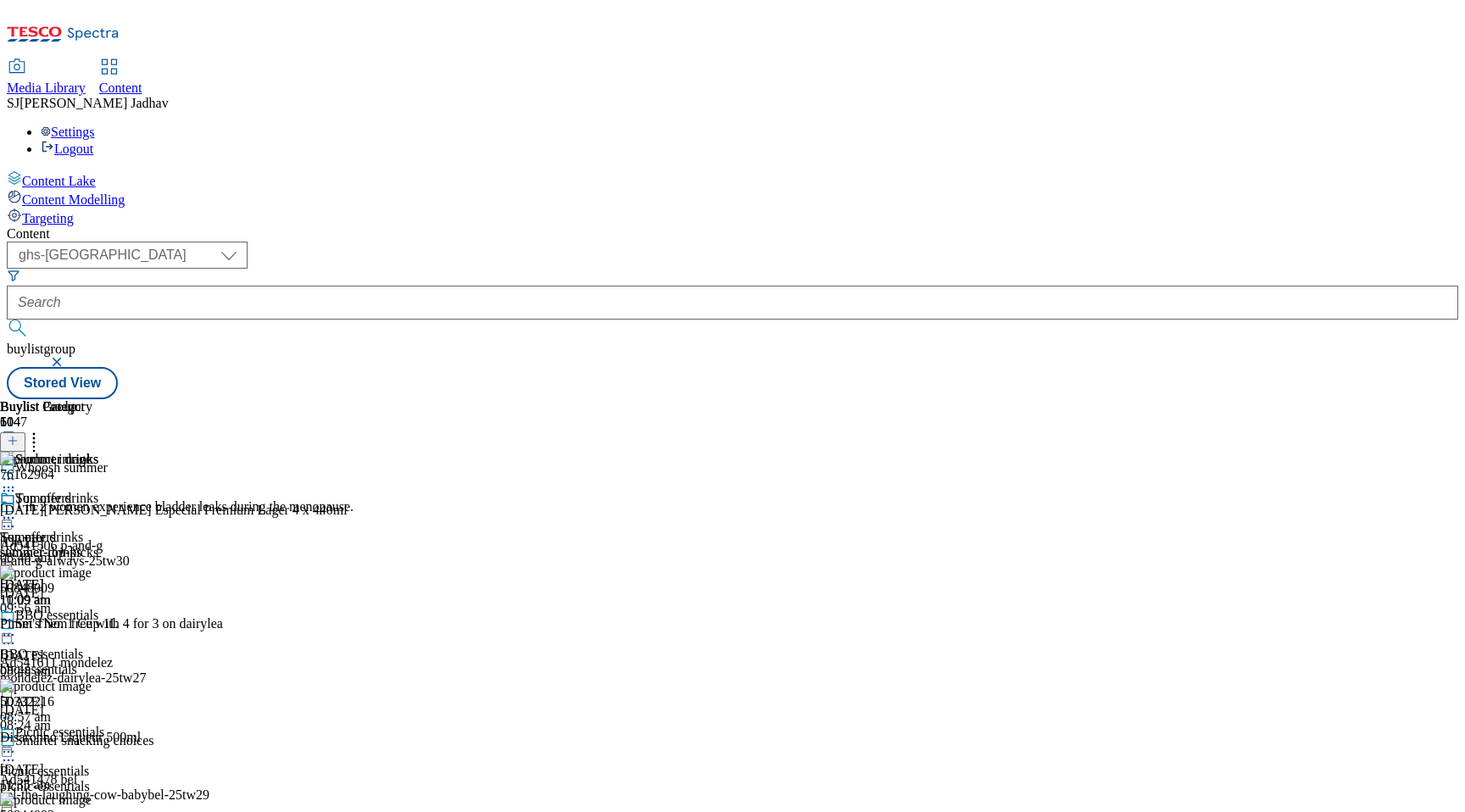
click at [17, 509] on icon at bounding box center [8, 517] width 17 height 17
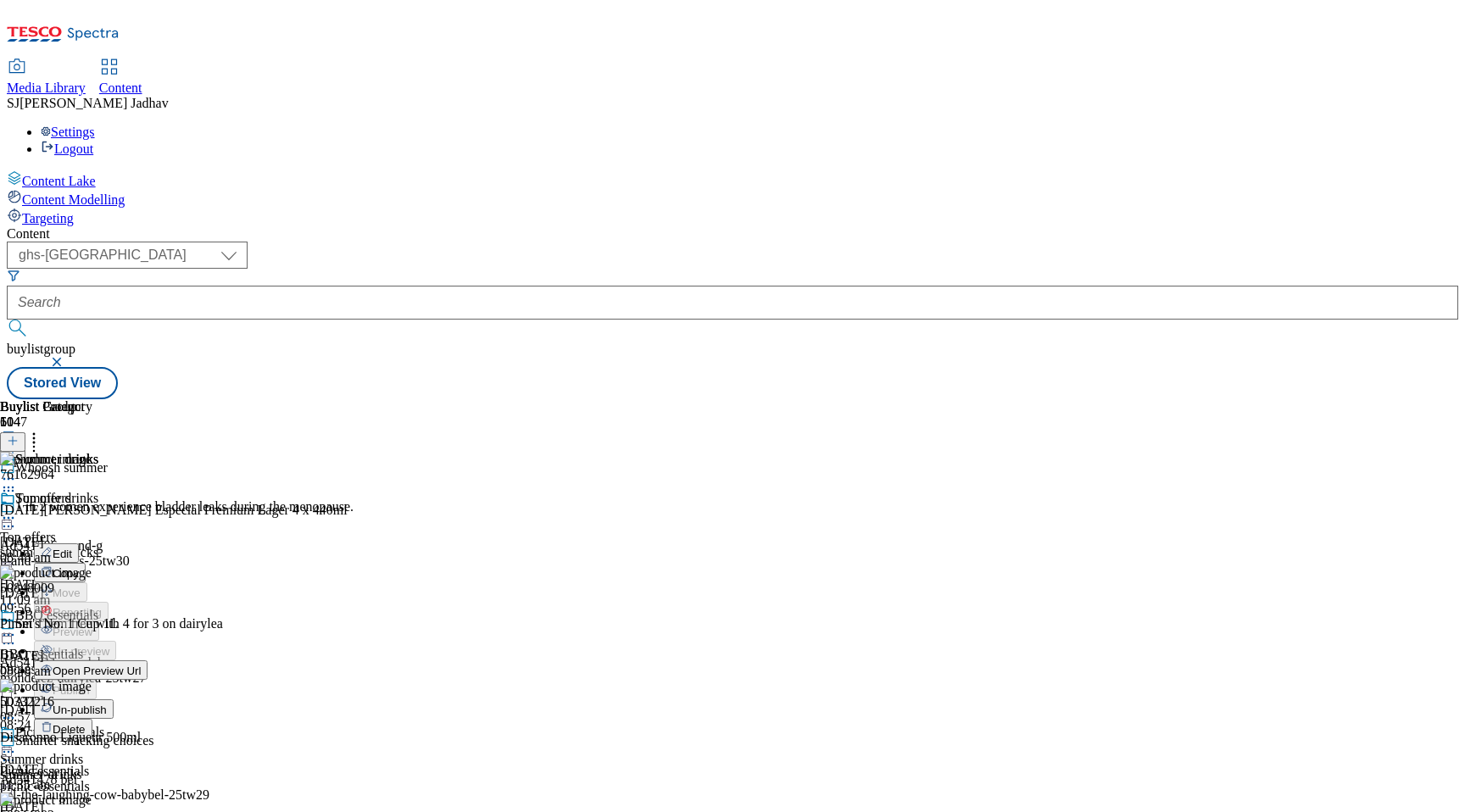
click at [107, 704] on span "Un-publish" at bounding box center [79, 710] width 54 height 12
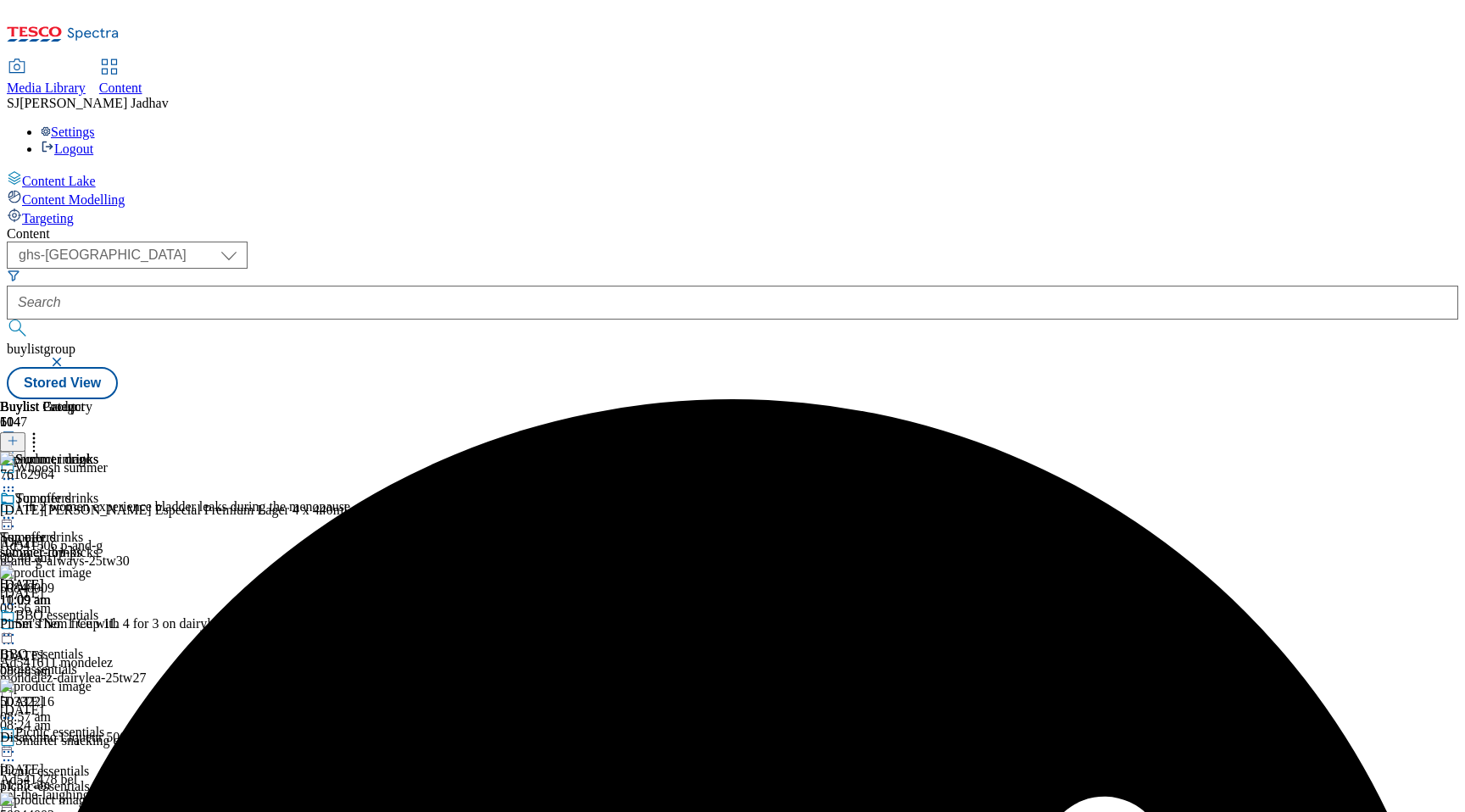
scroll to position [0, 0]
click at [17, 509] on icon at bounding box center [8, 517] width 17 height 17
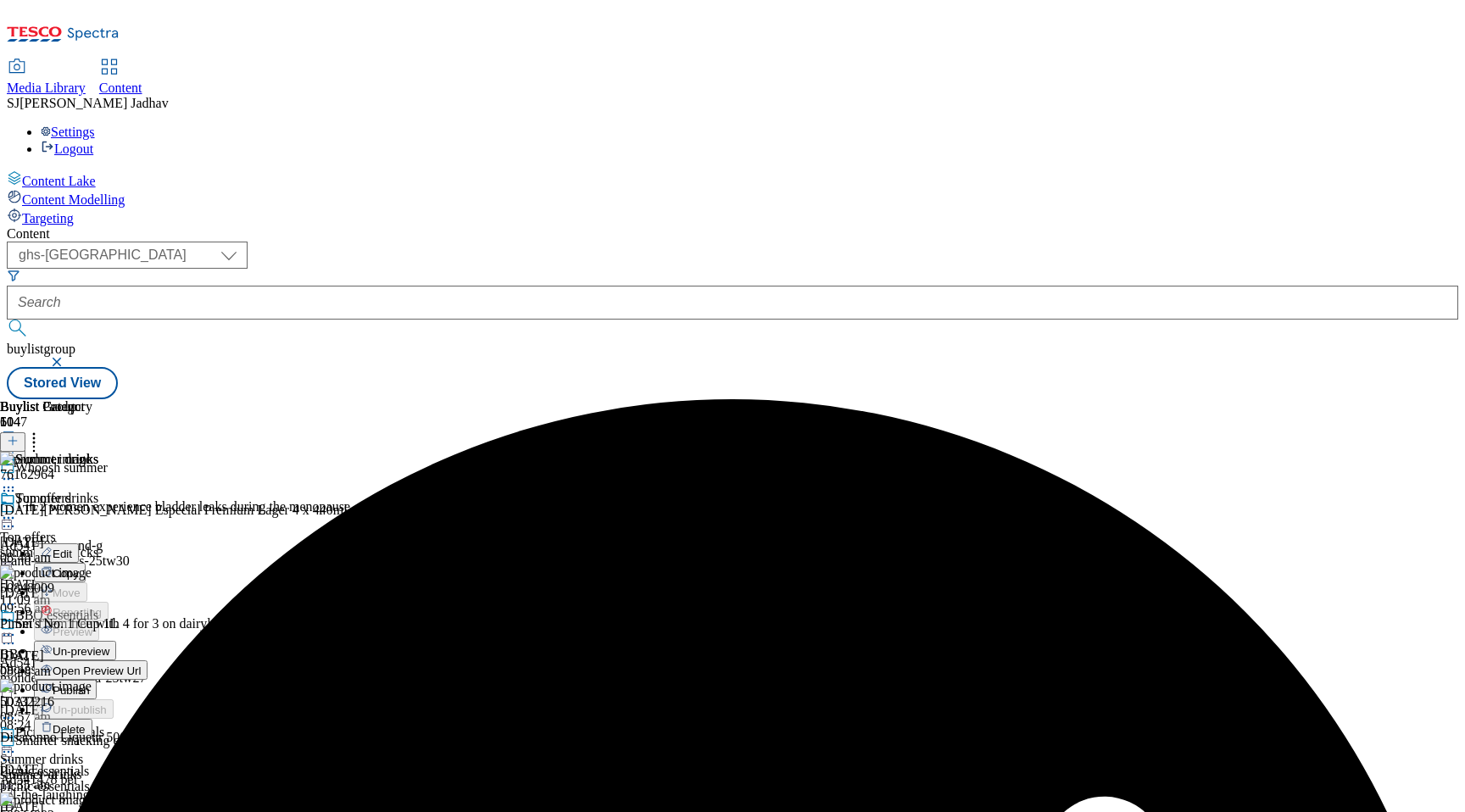
click at [109, 645] on span "Un-preview" at bounding box center [81, 651] width 57 height 12
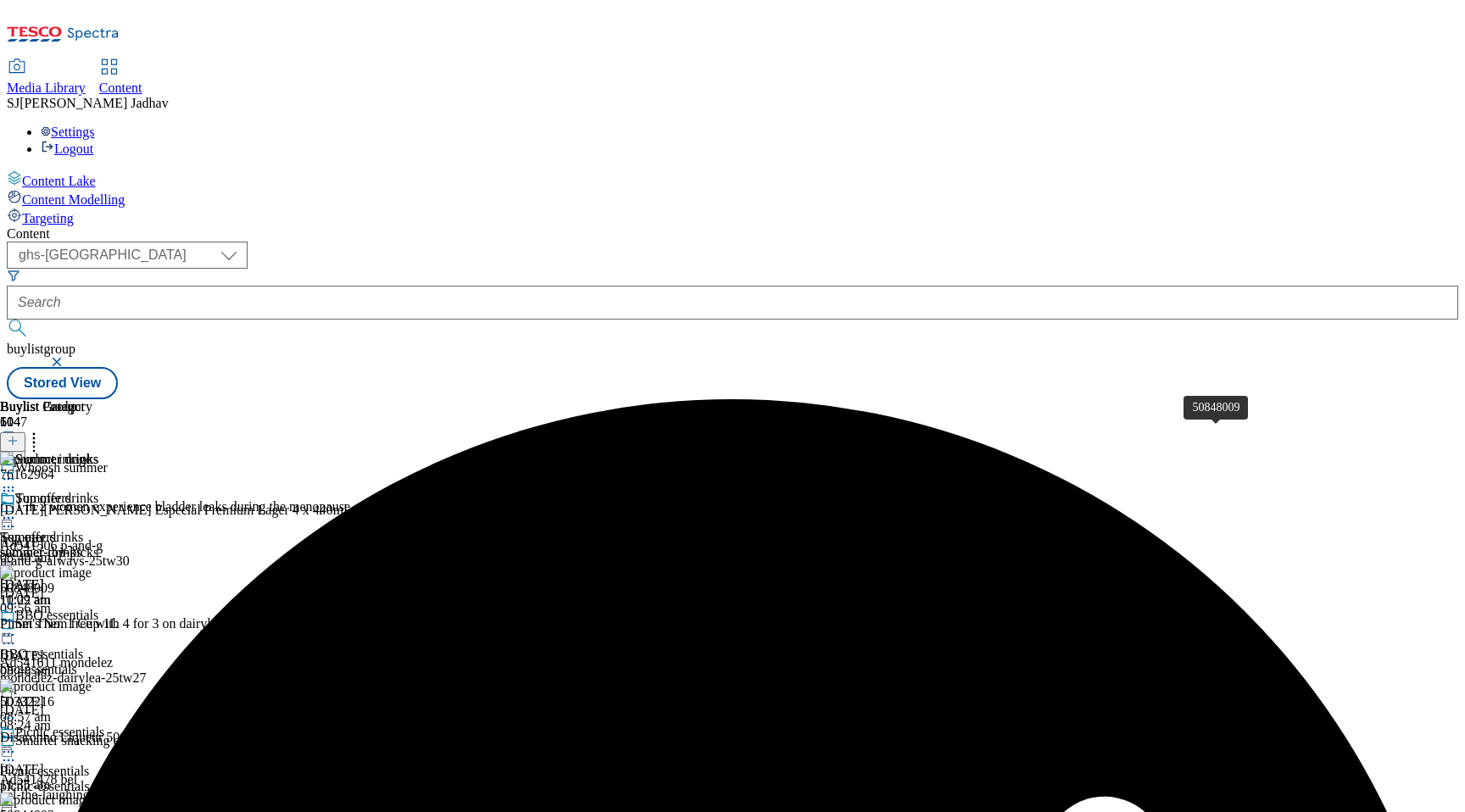
scroll to position [0, 40]
click at [43, 430] on icon at bounding box center [34, 438] width 17 height 17
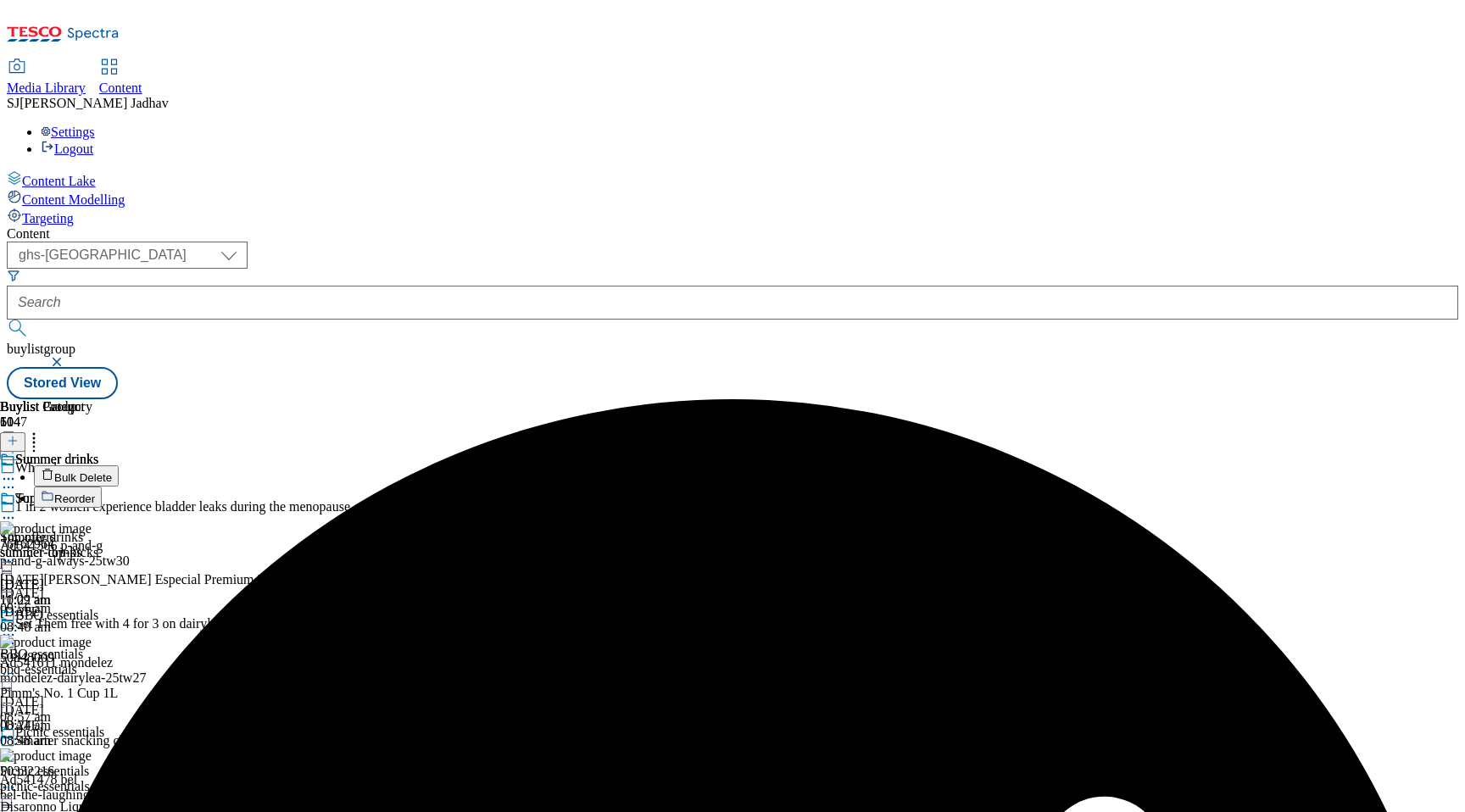
click at [112, 471] on span "Bulk Delete" at bounding box center [83, 477] width 58 height 12
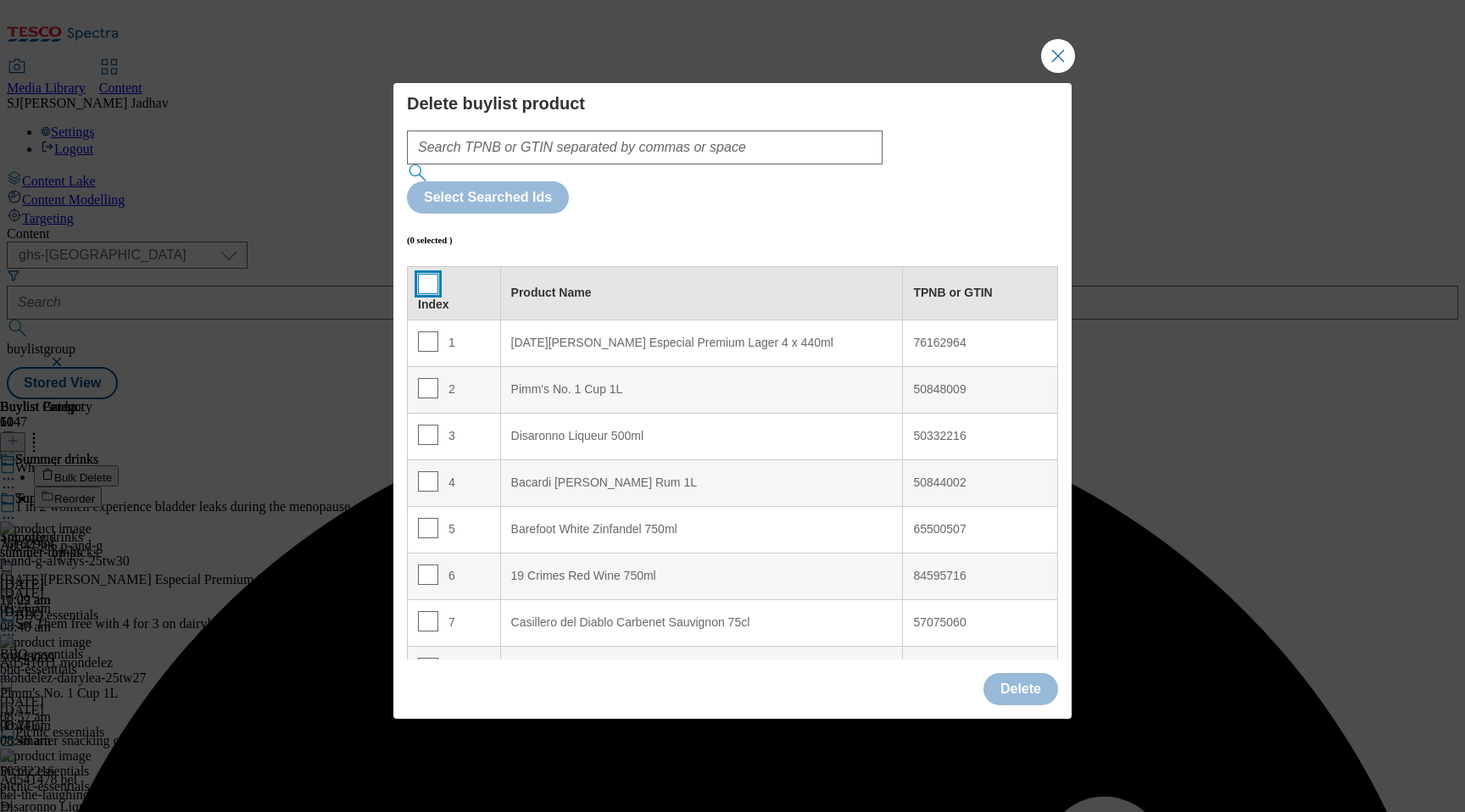
click at [426, 273] on input "Modal" at bounding box center [428, 283] width 20 height 20
checkbox input "true"
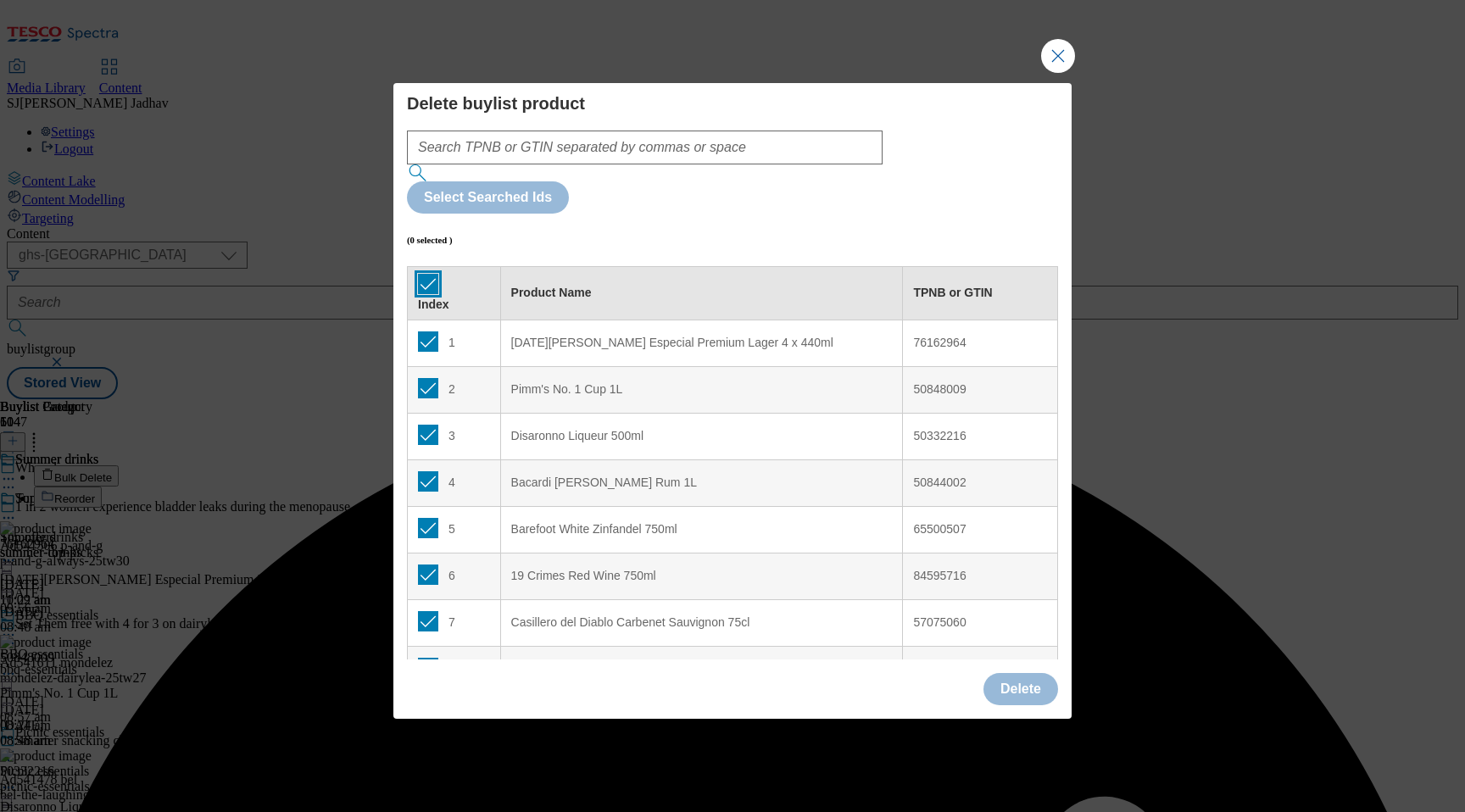
checkbox input "true"
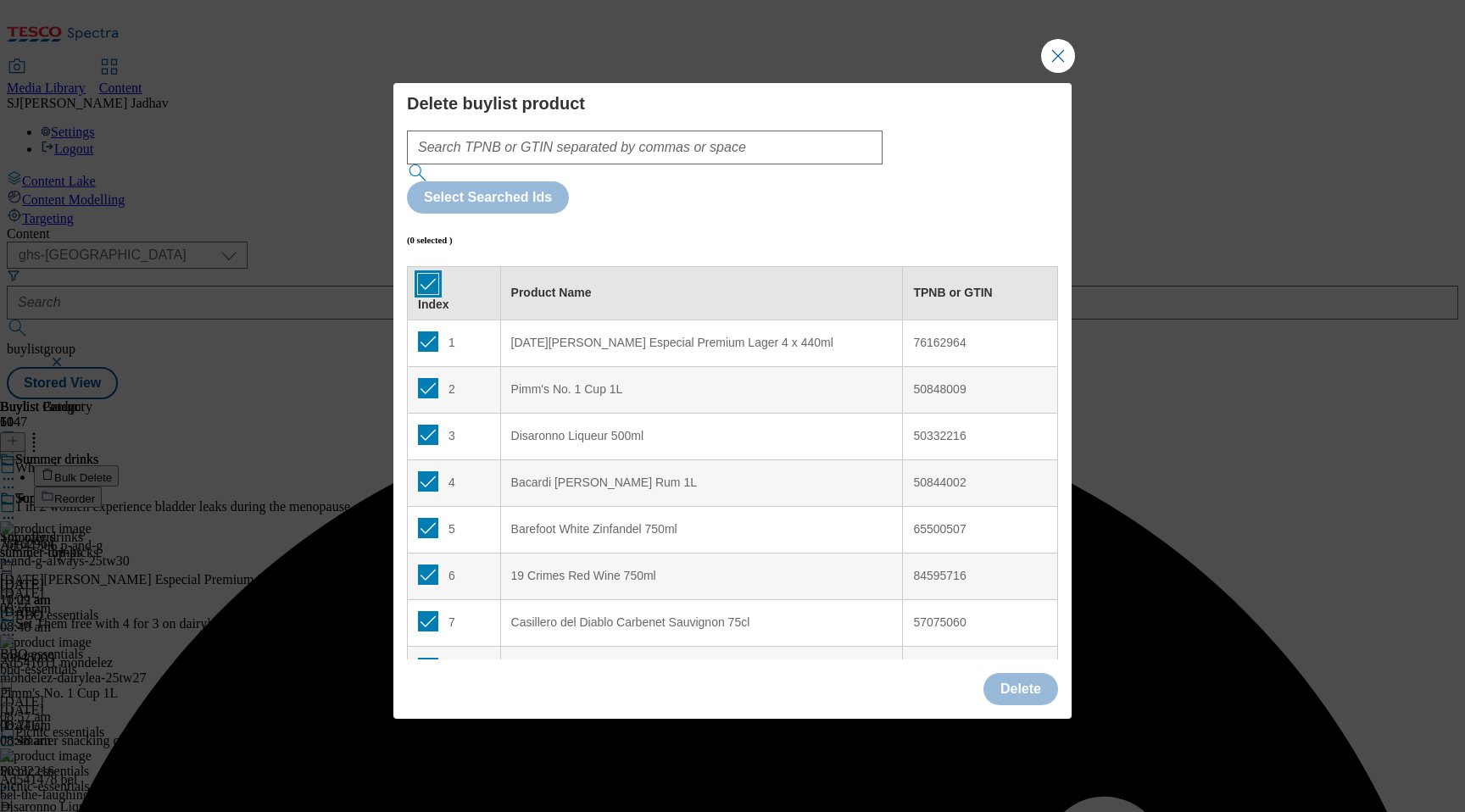
checkbox input "true"
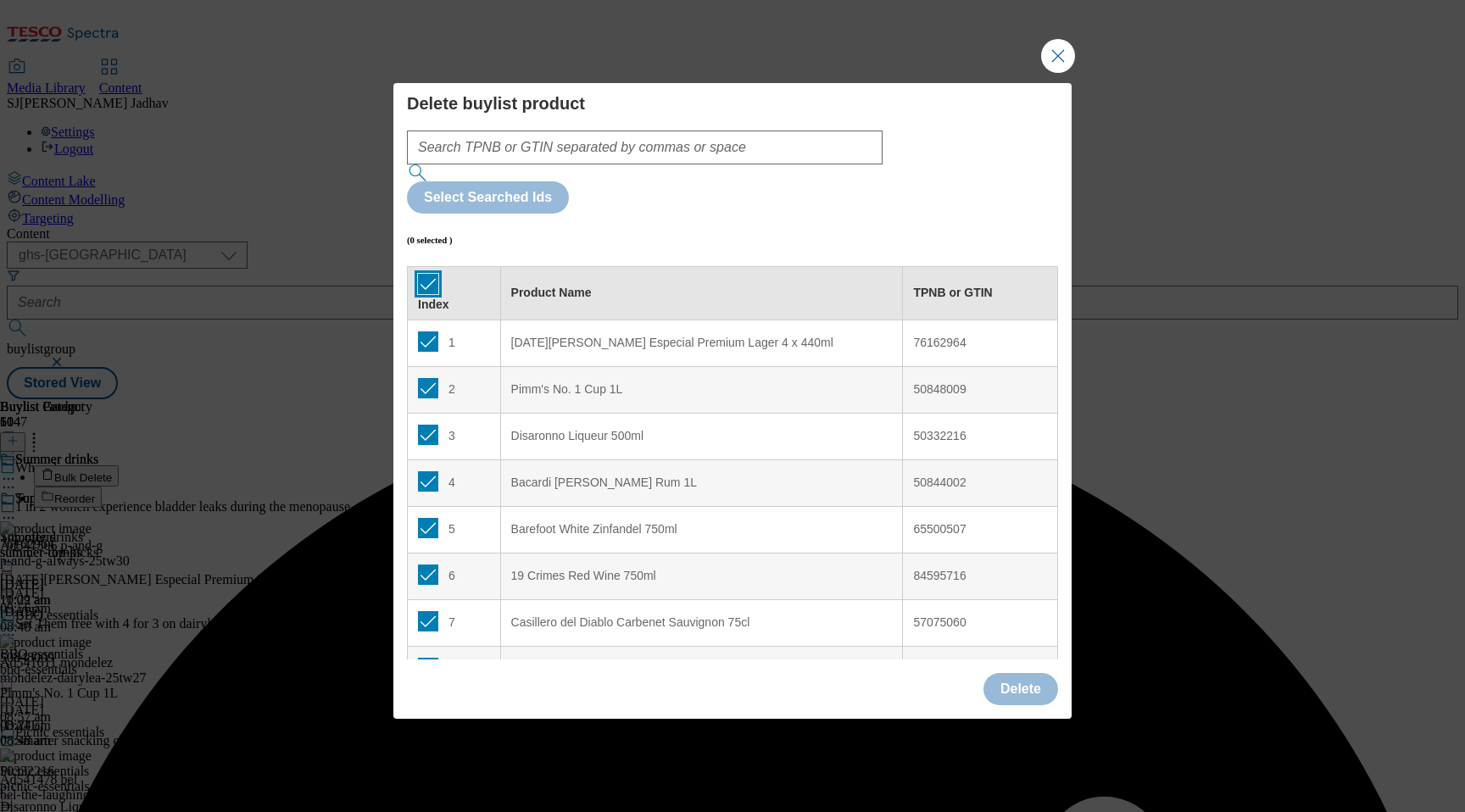
checkbox input "true"
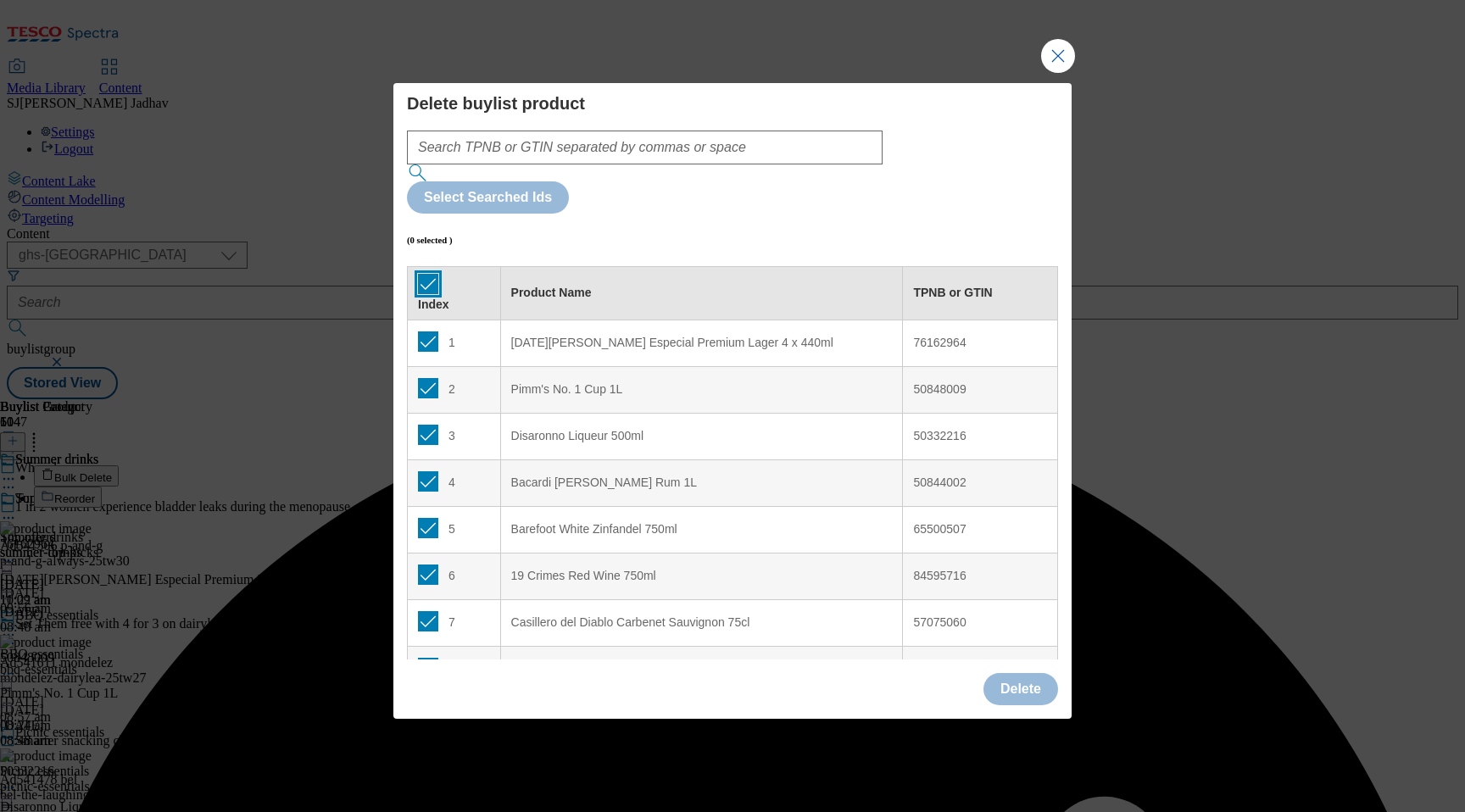
checkbox input "true"
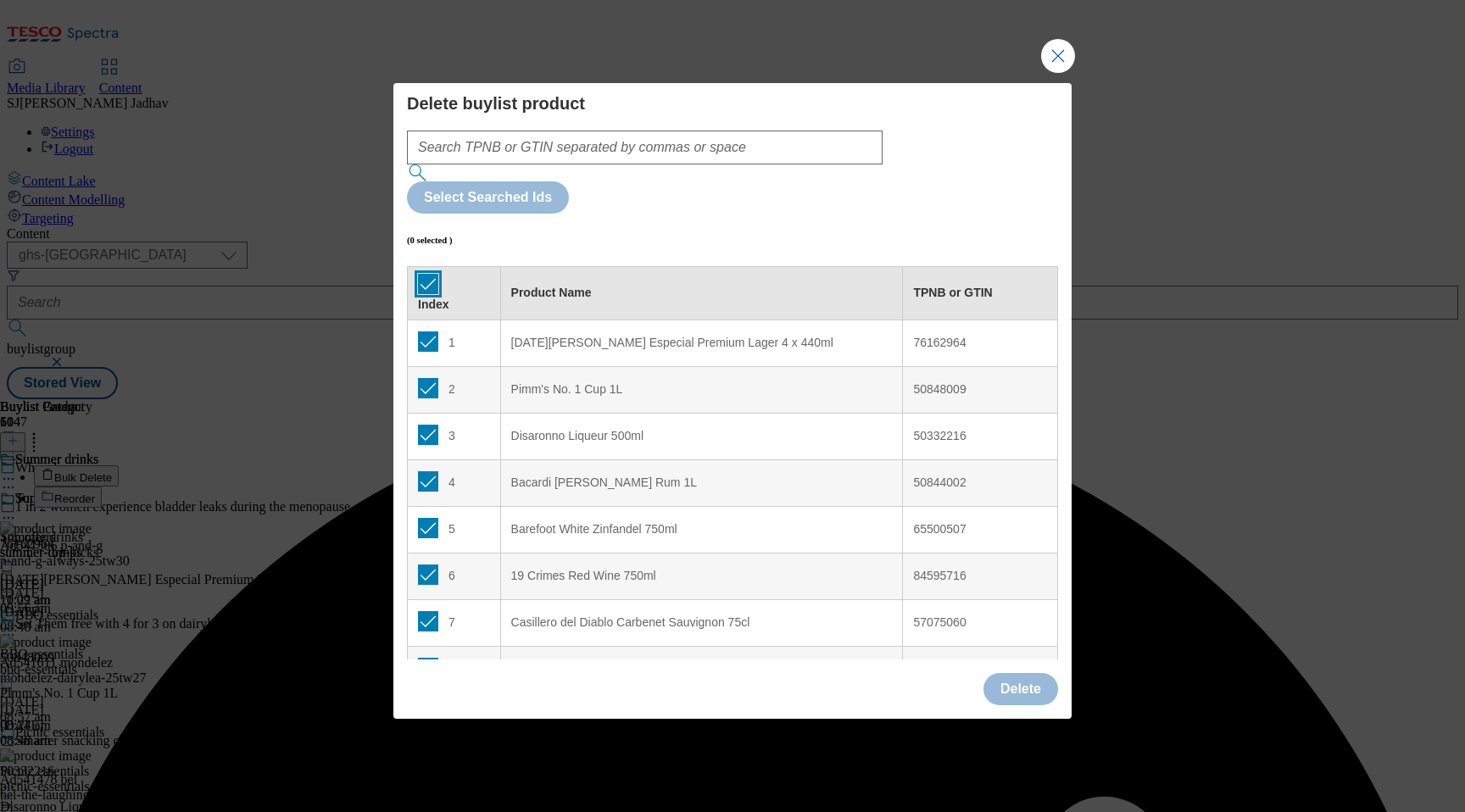
checkbox input "true"
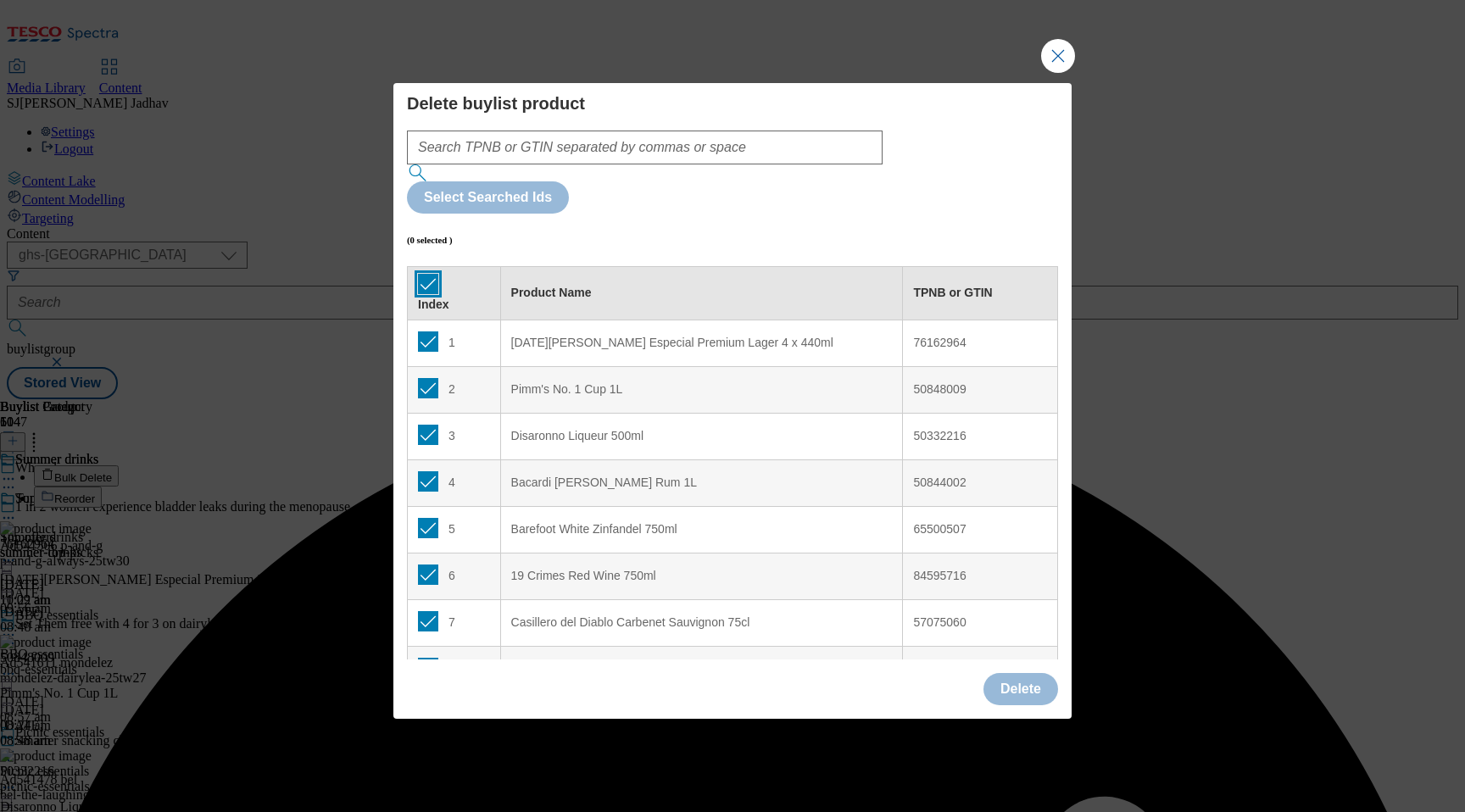
checkbox input "true"
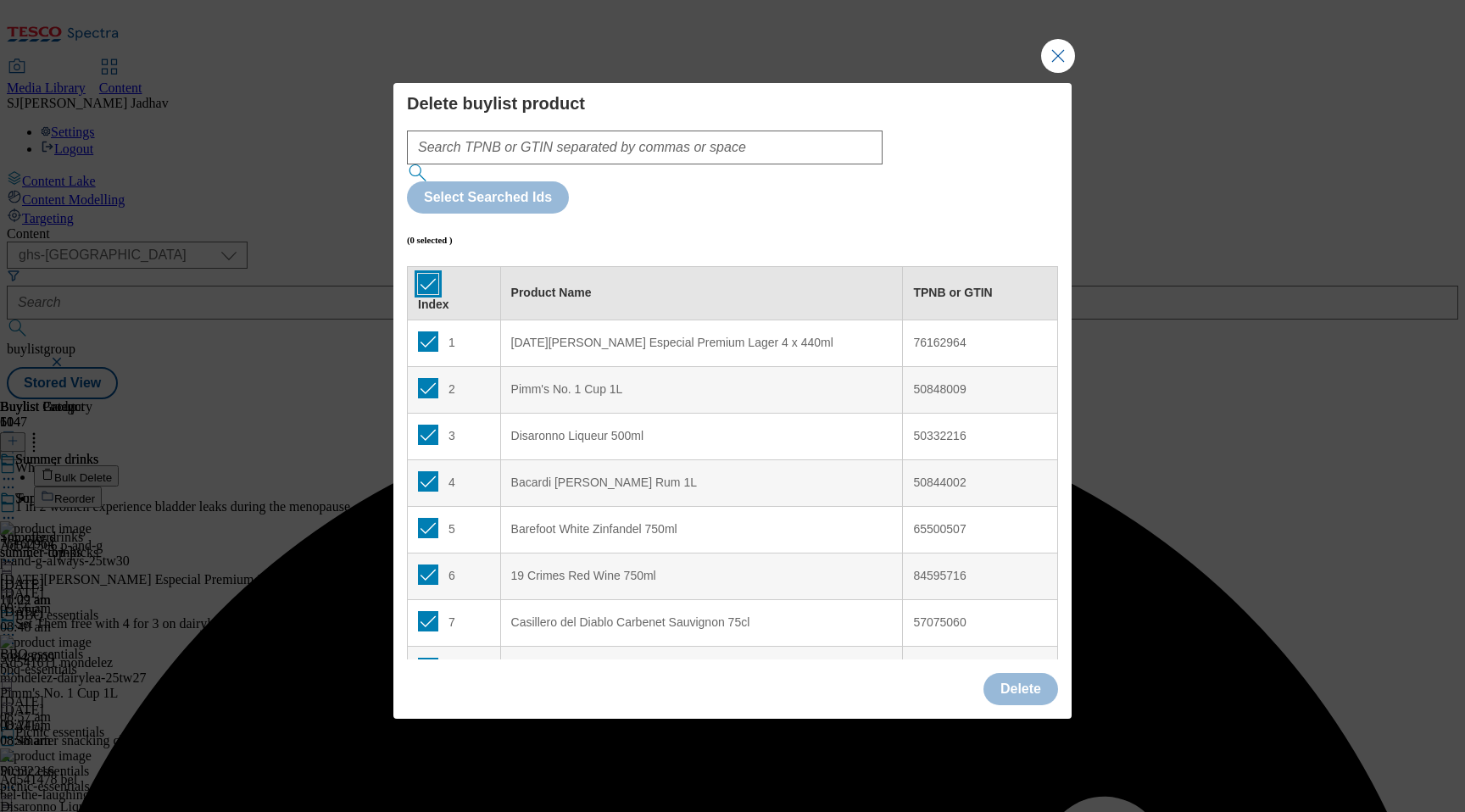
checkbox input "true"
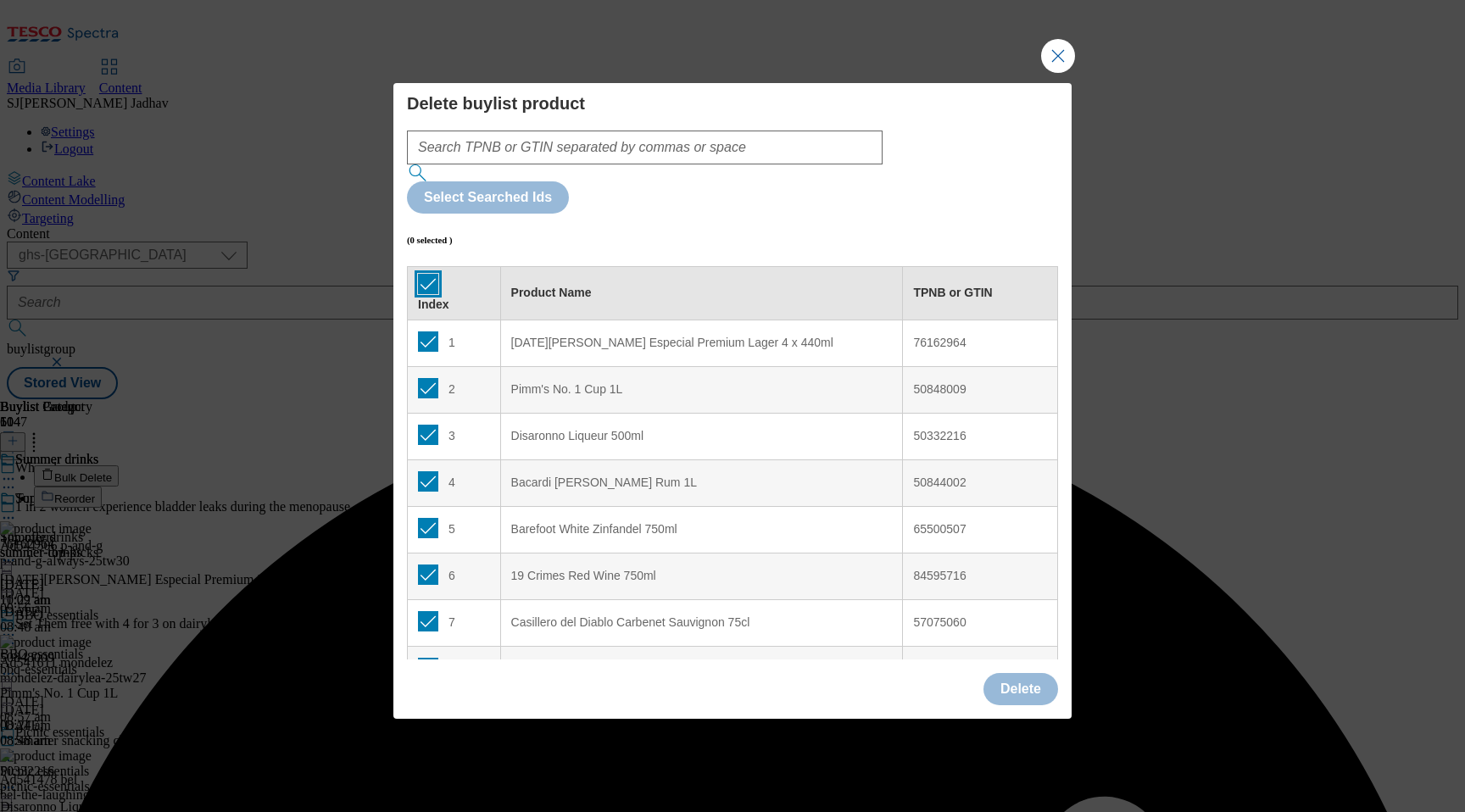
checkbox input "true"
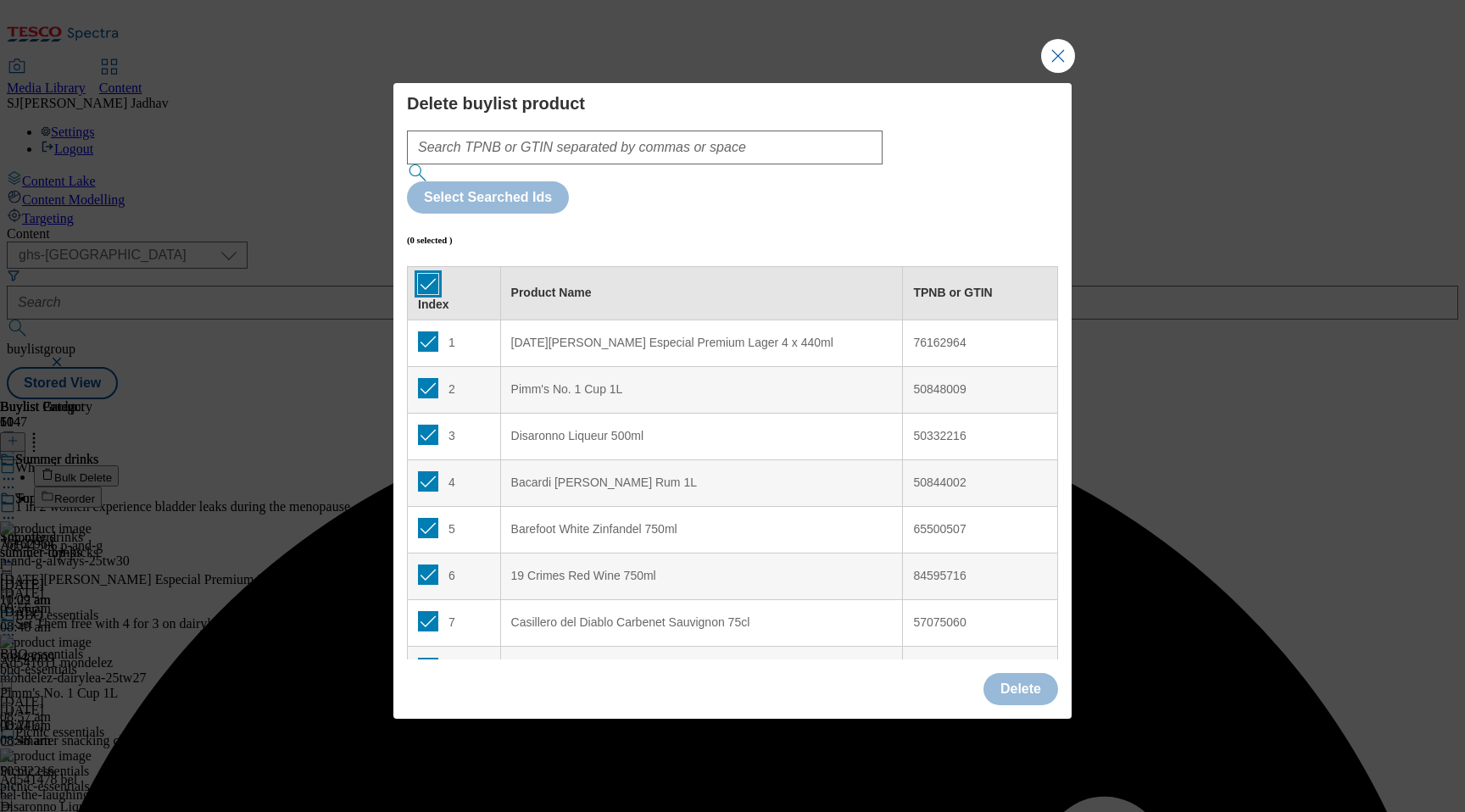
checkbox input "true"
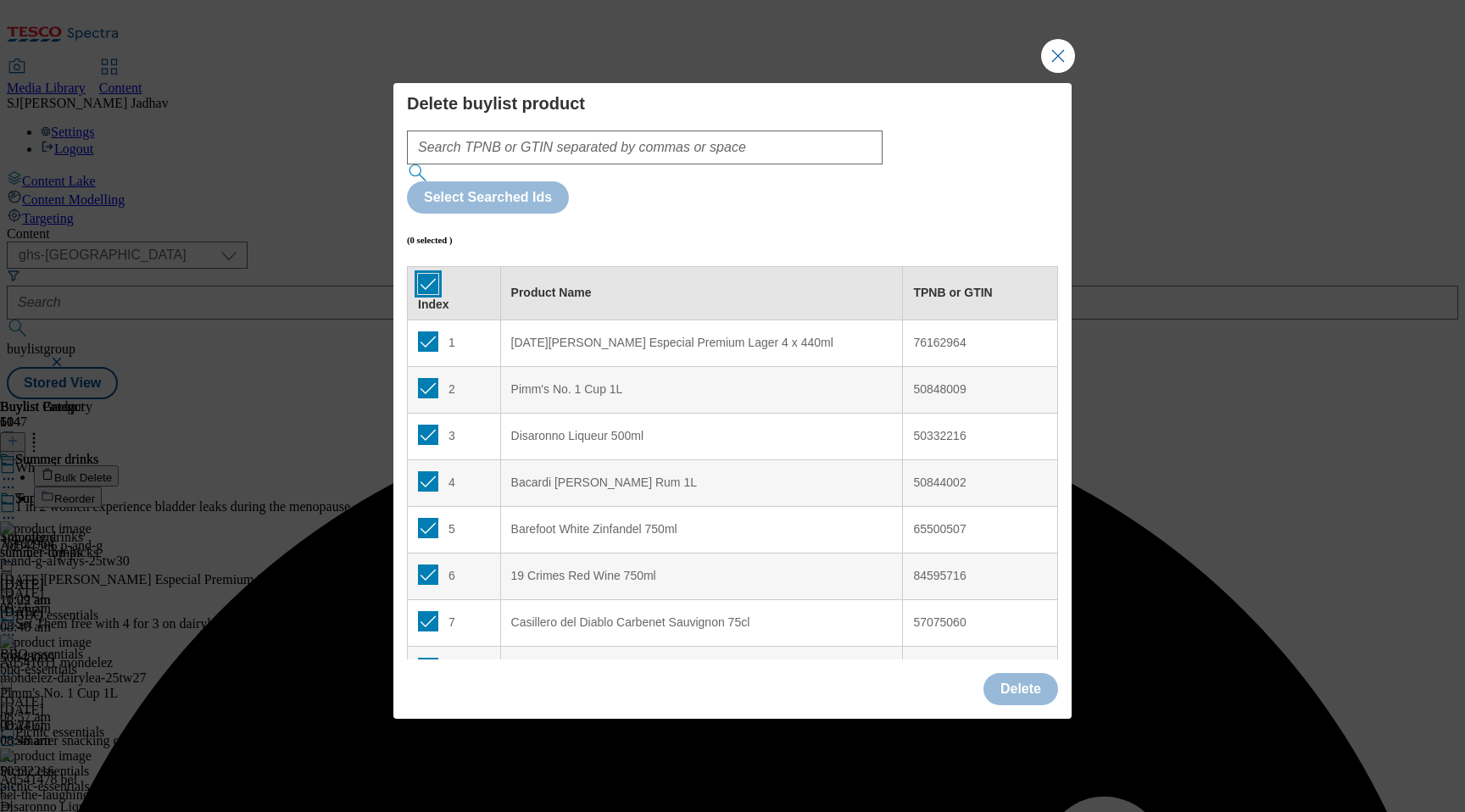
checkbox input "true"
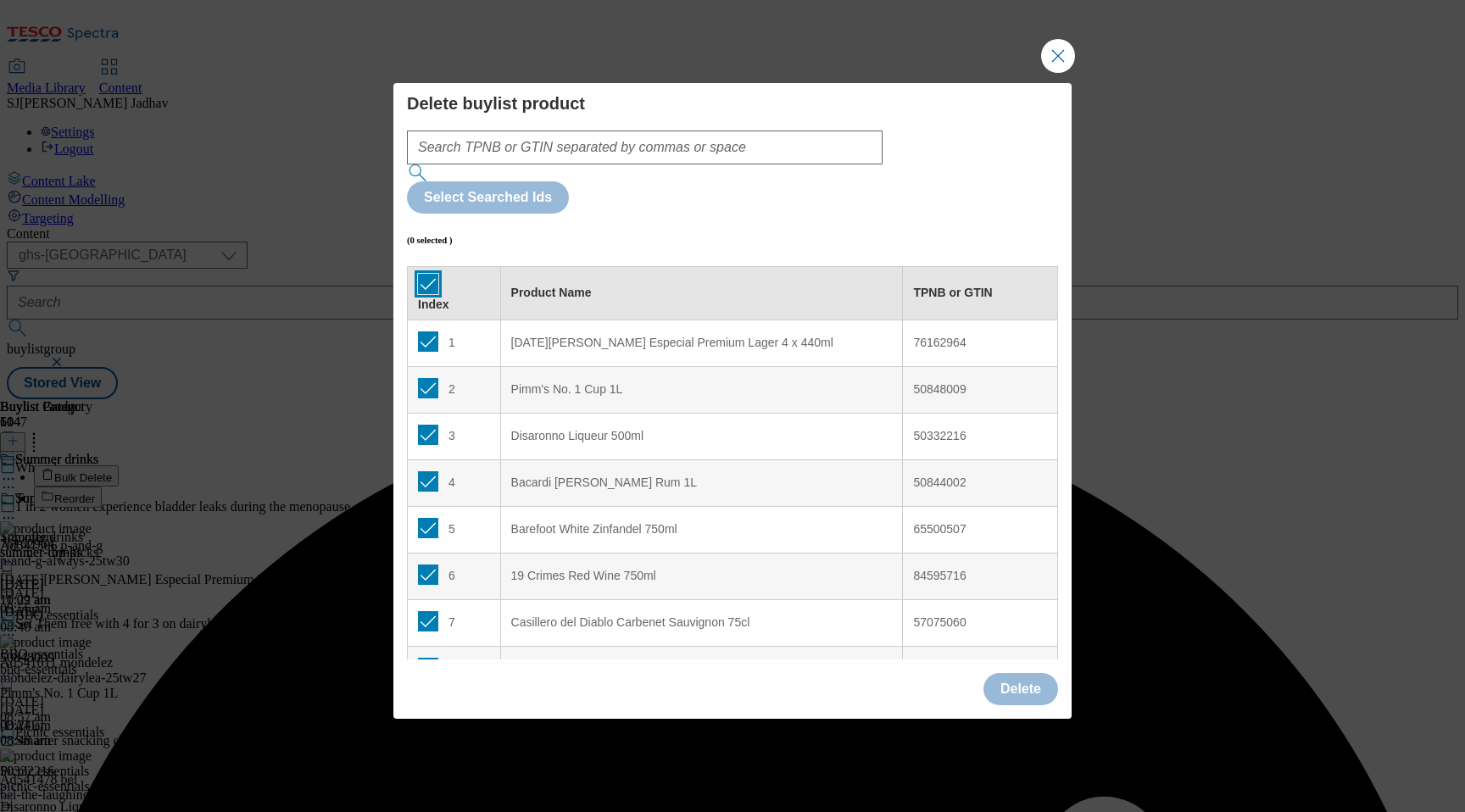
checkbox input "true"
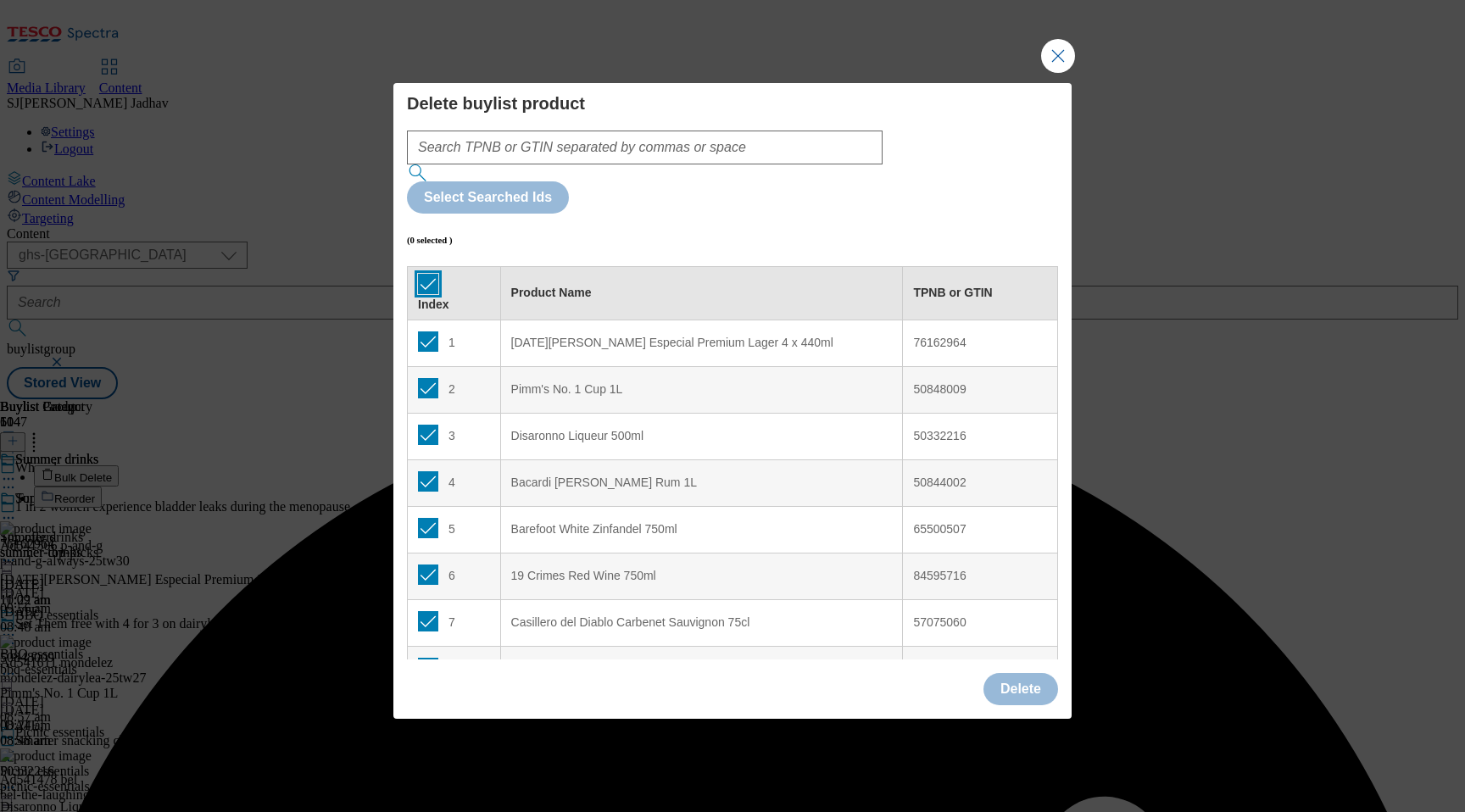
checkbox input "true"
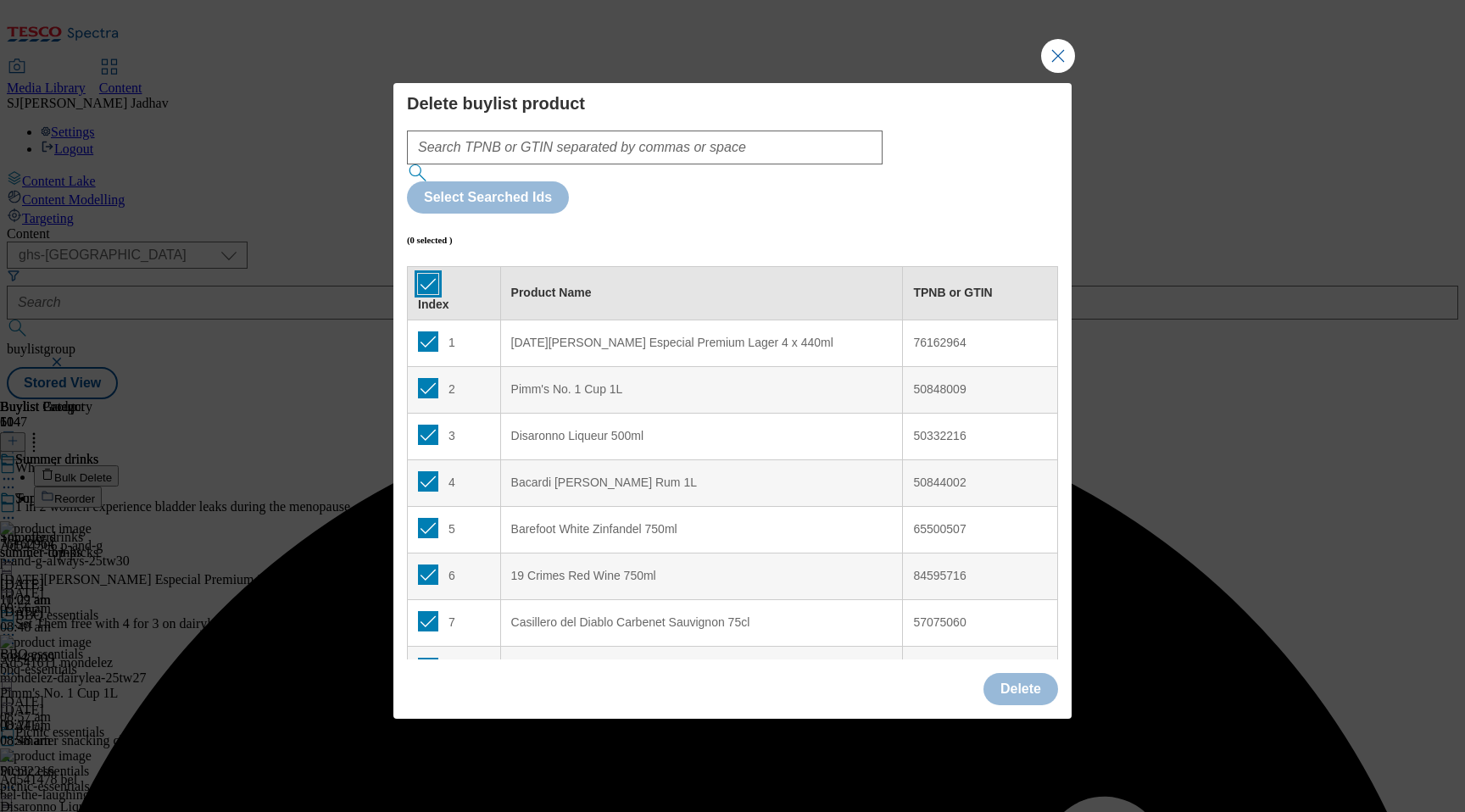
checkbox input "true"
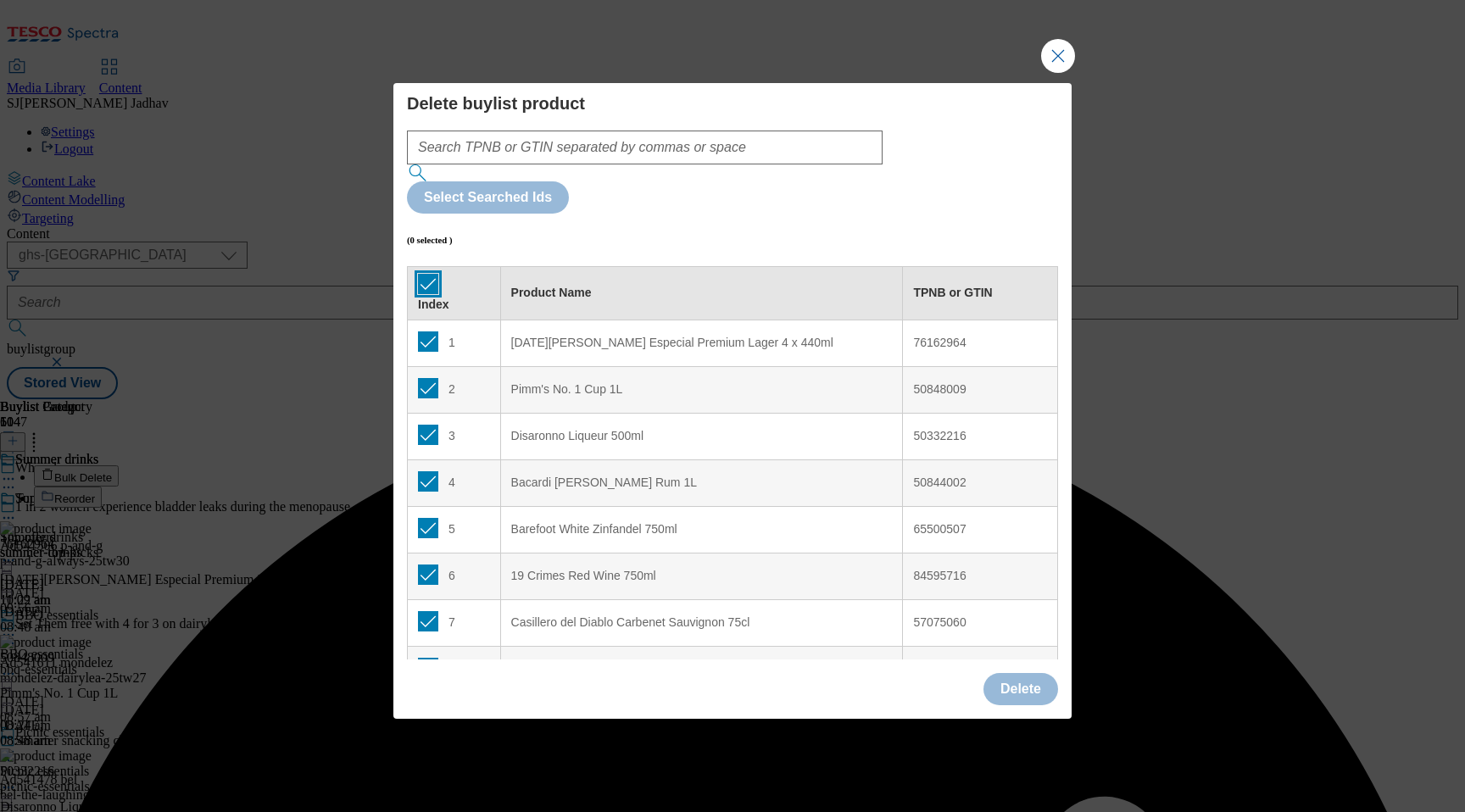
checkbox input "true"
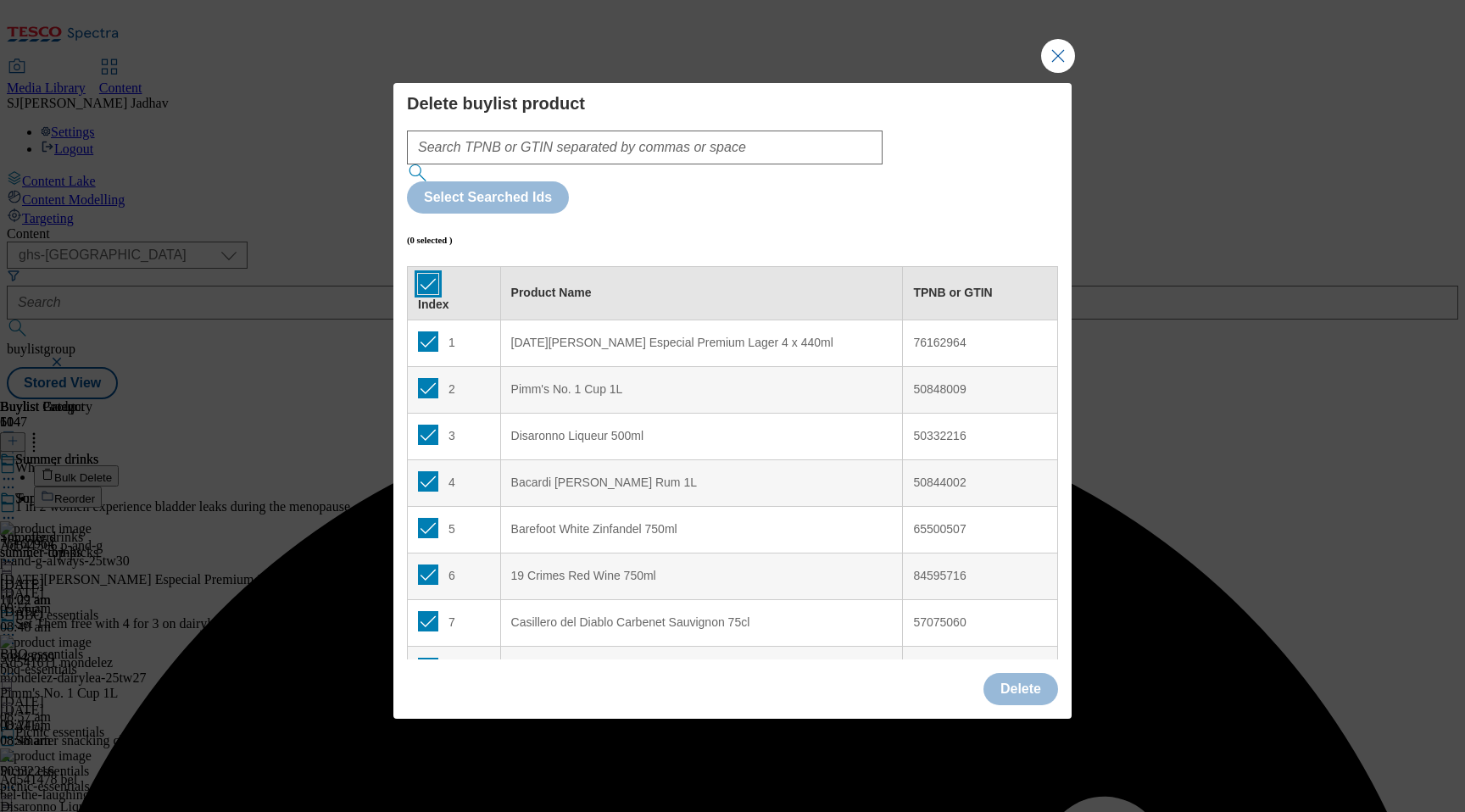
checkbox input "true"
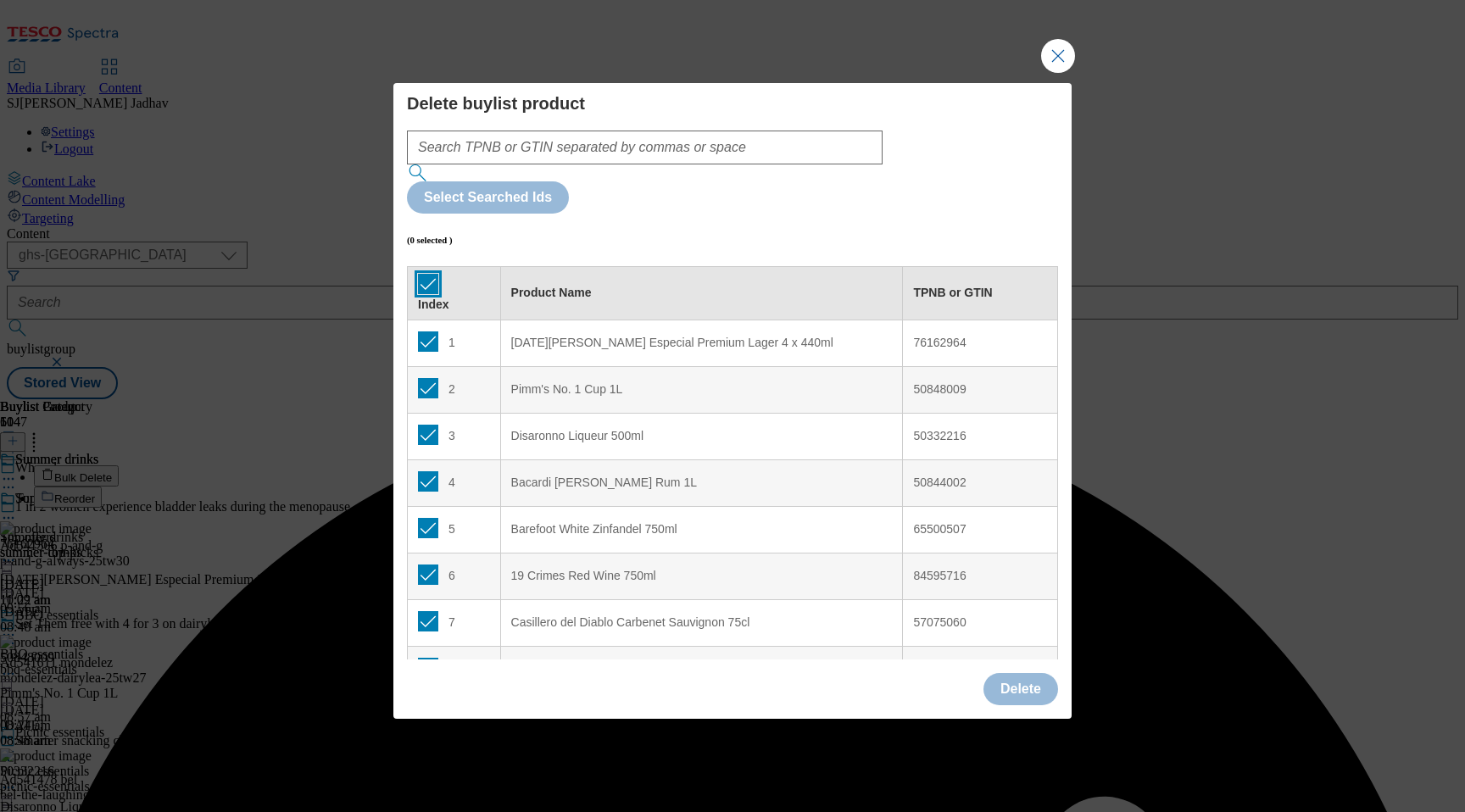
checkbox input "true"
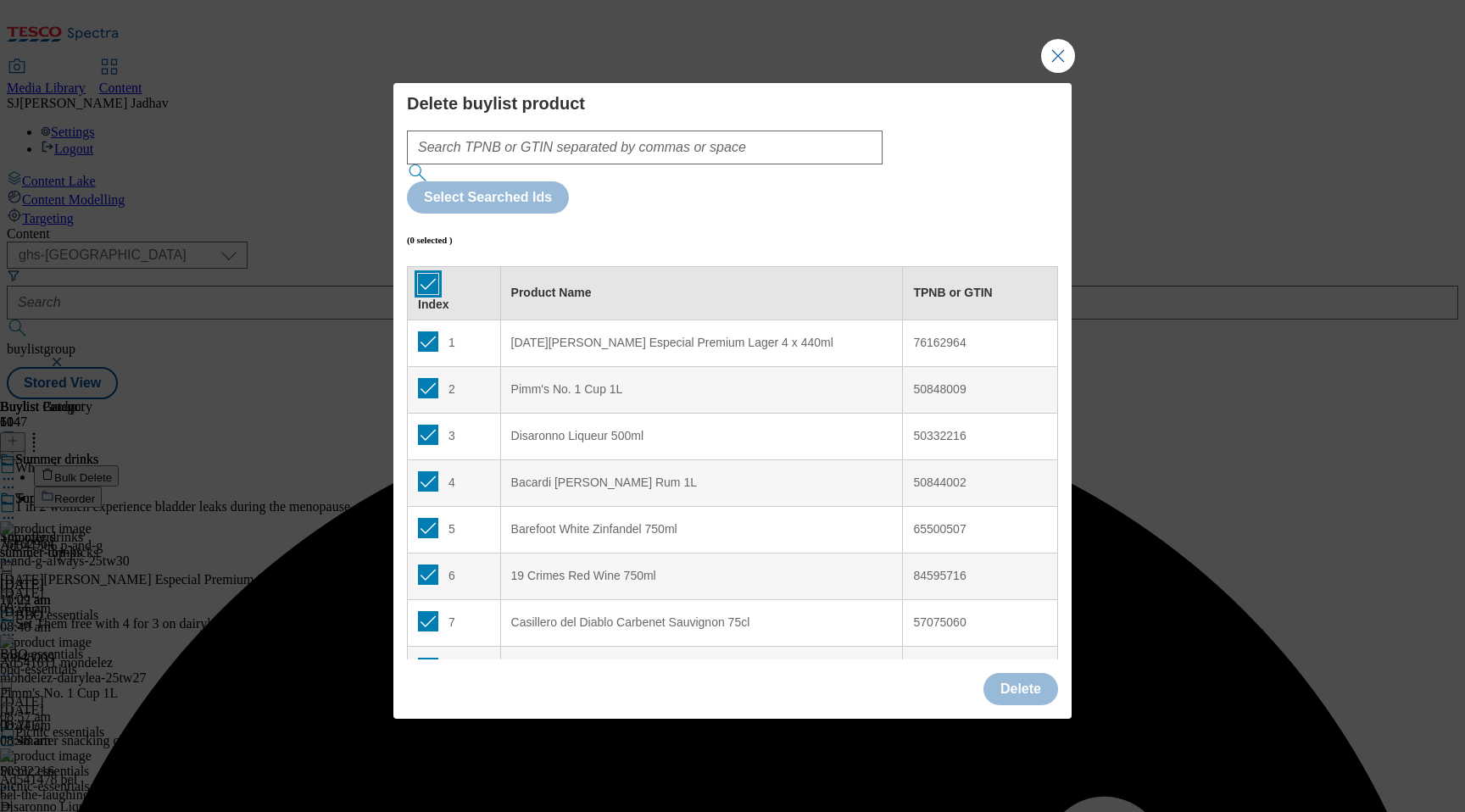
checkbox input "true"
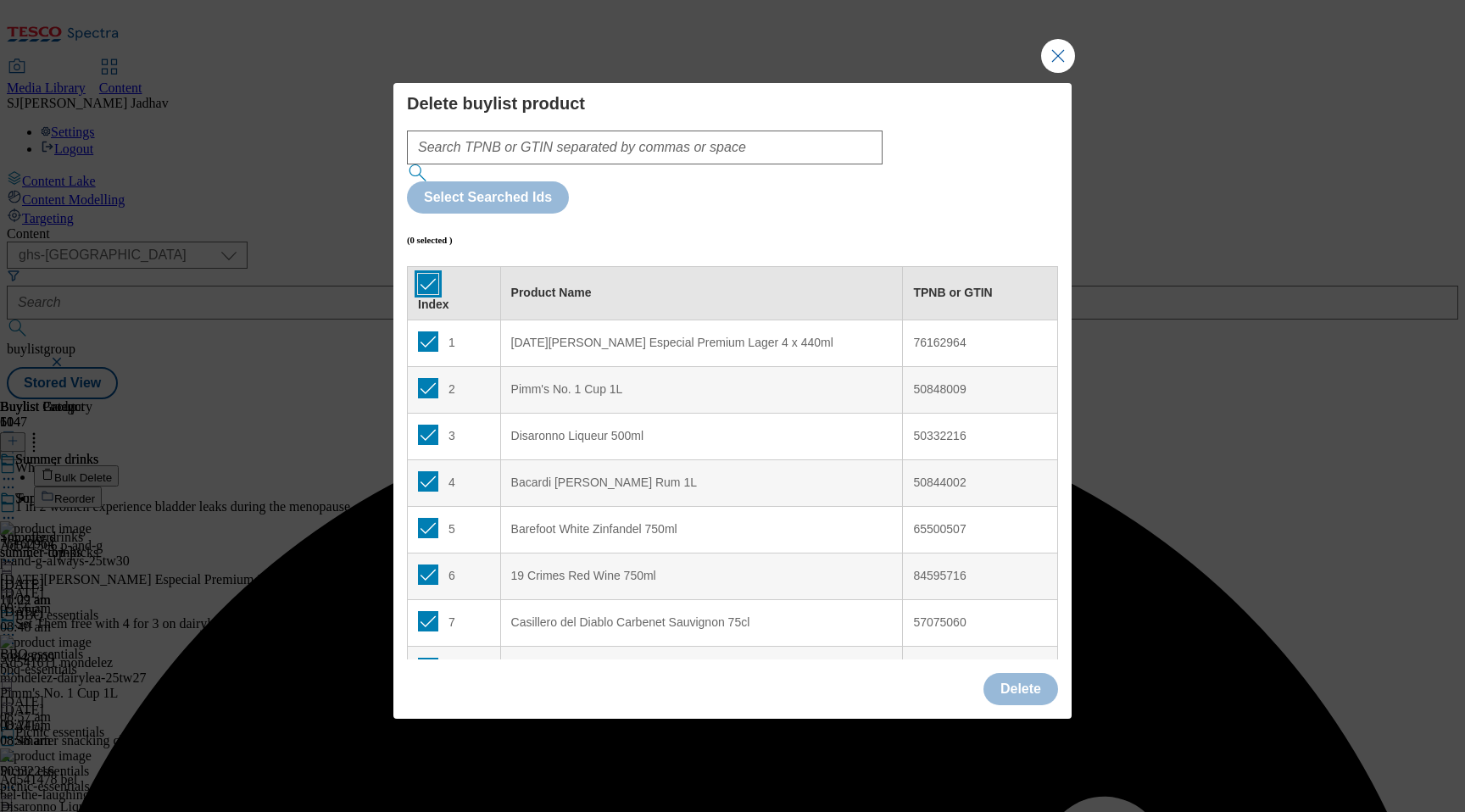
checkbox input "true"
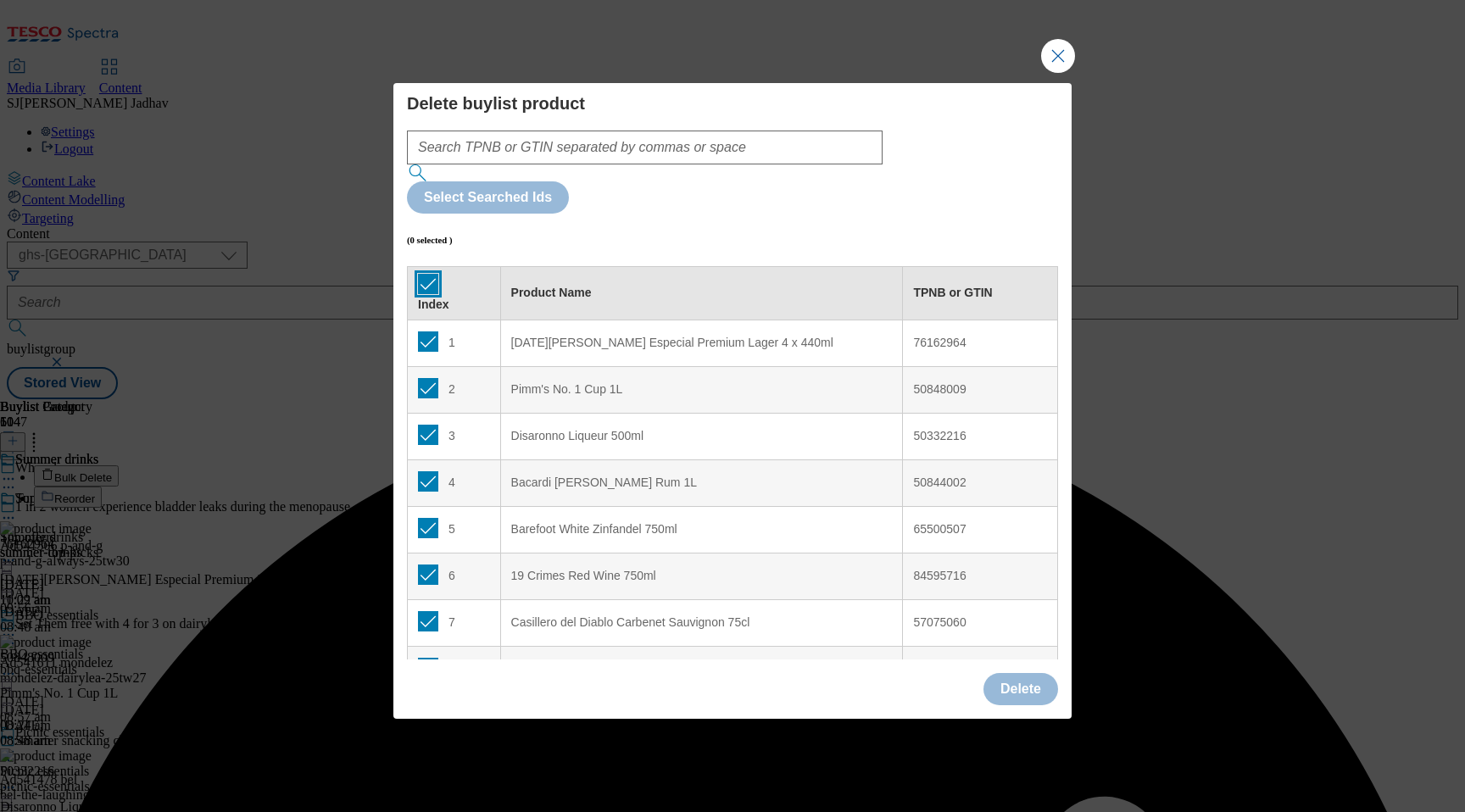
checkbox input "true"
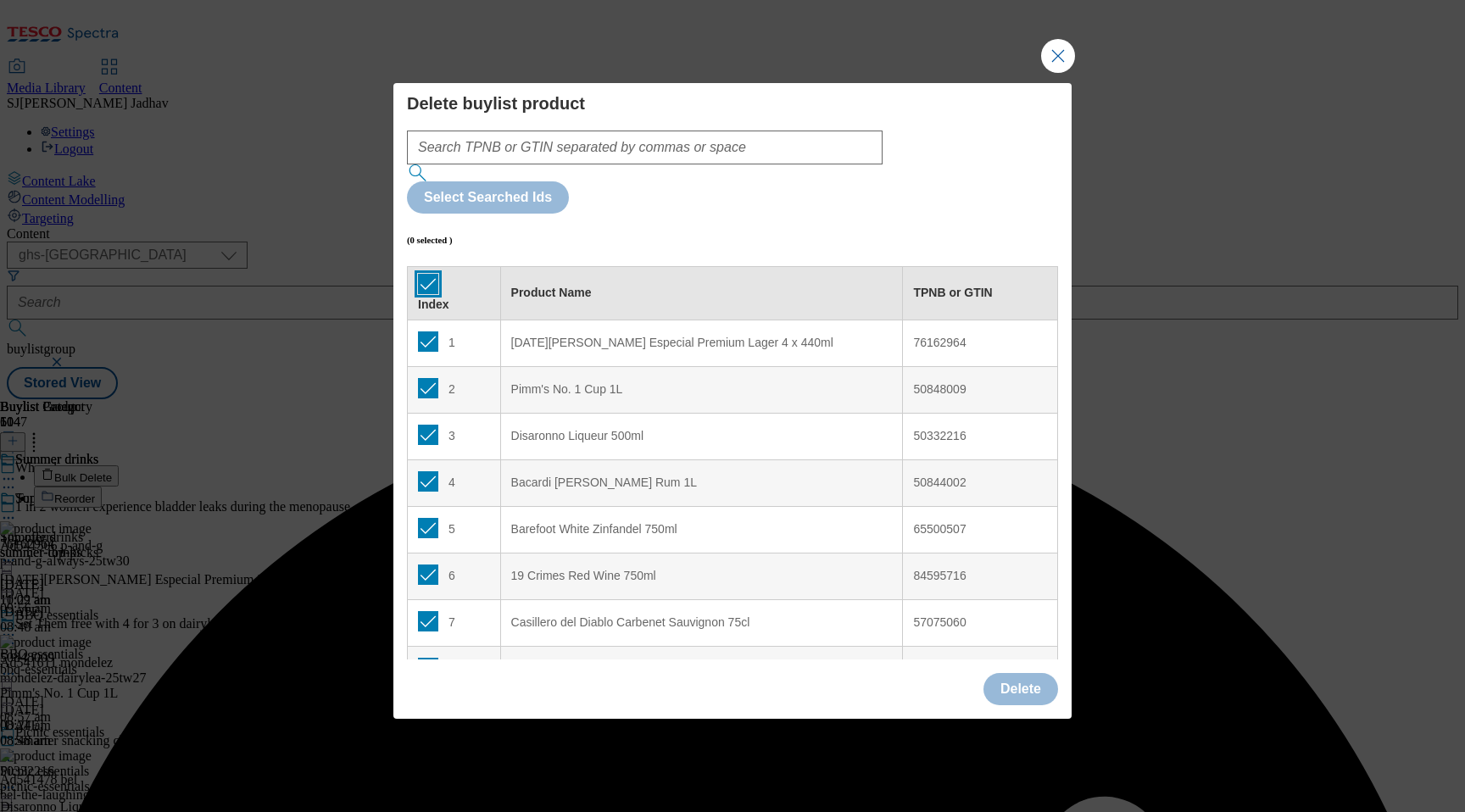
checkbox input "true"
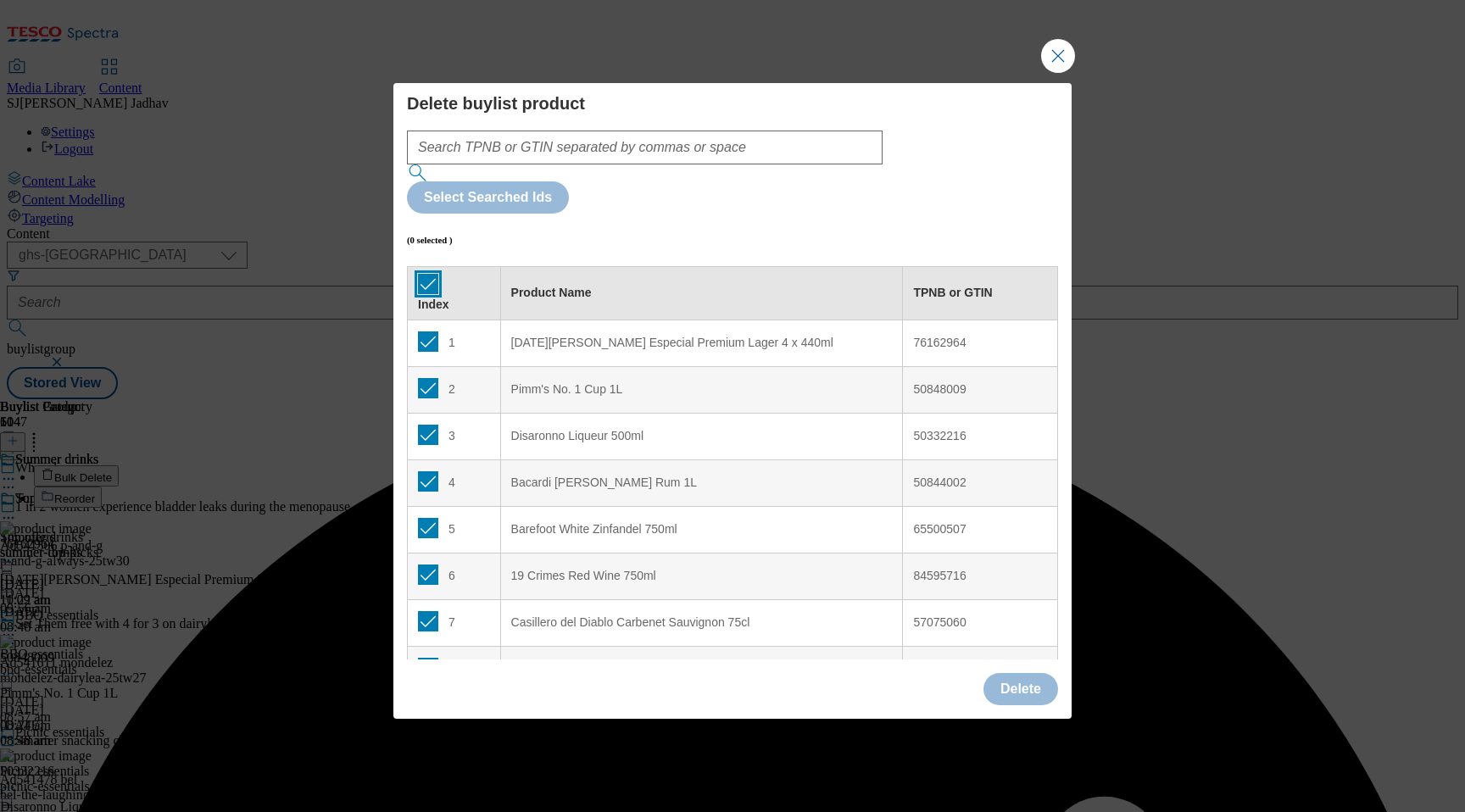
checkbox input "true"
click at [1035, 673] on button "Delete" at bounding box center [1021, 689] width 75 height 32
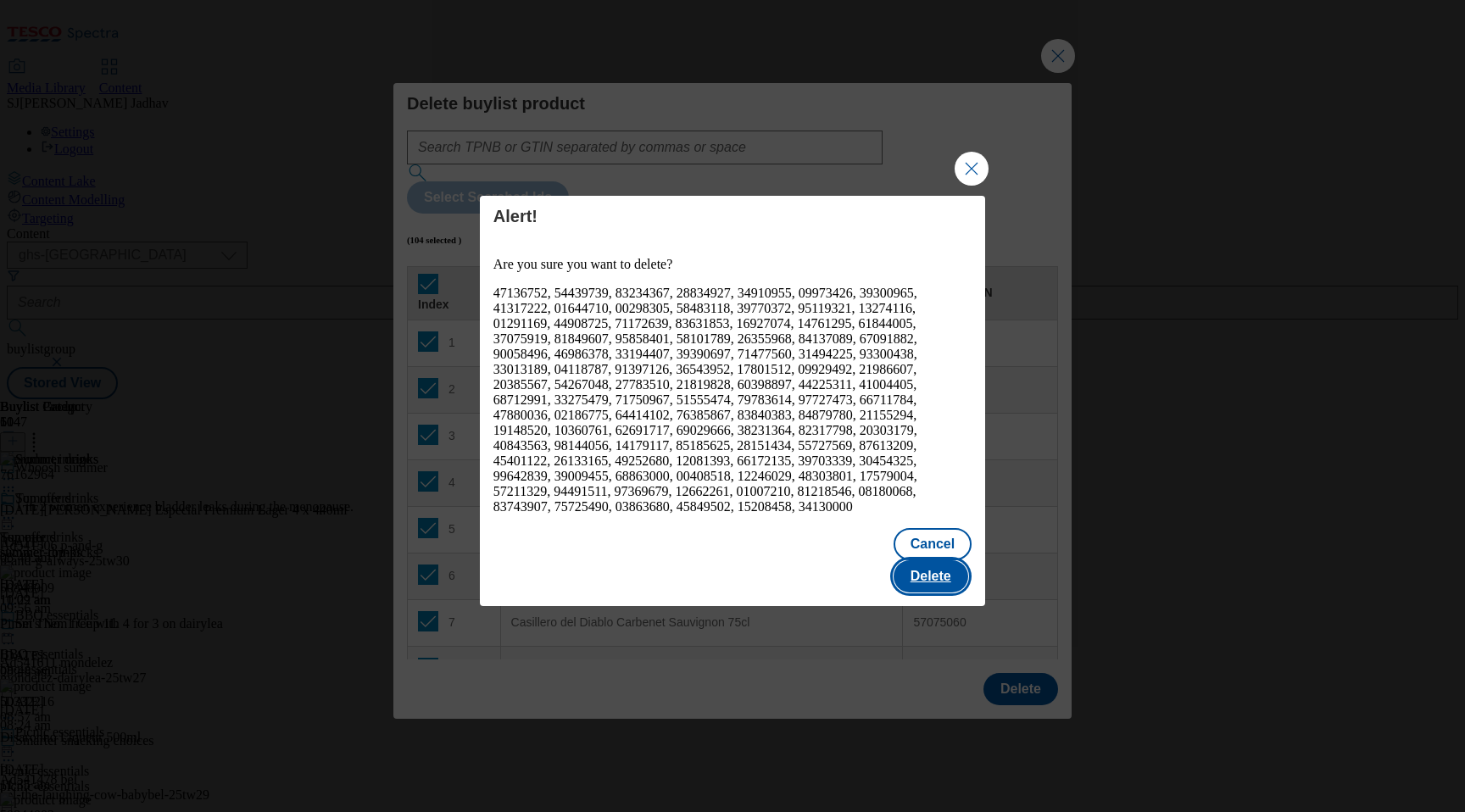
click at [943, 560] on button "Delete" at bounding box center [931, 576] width 75 height 32
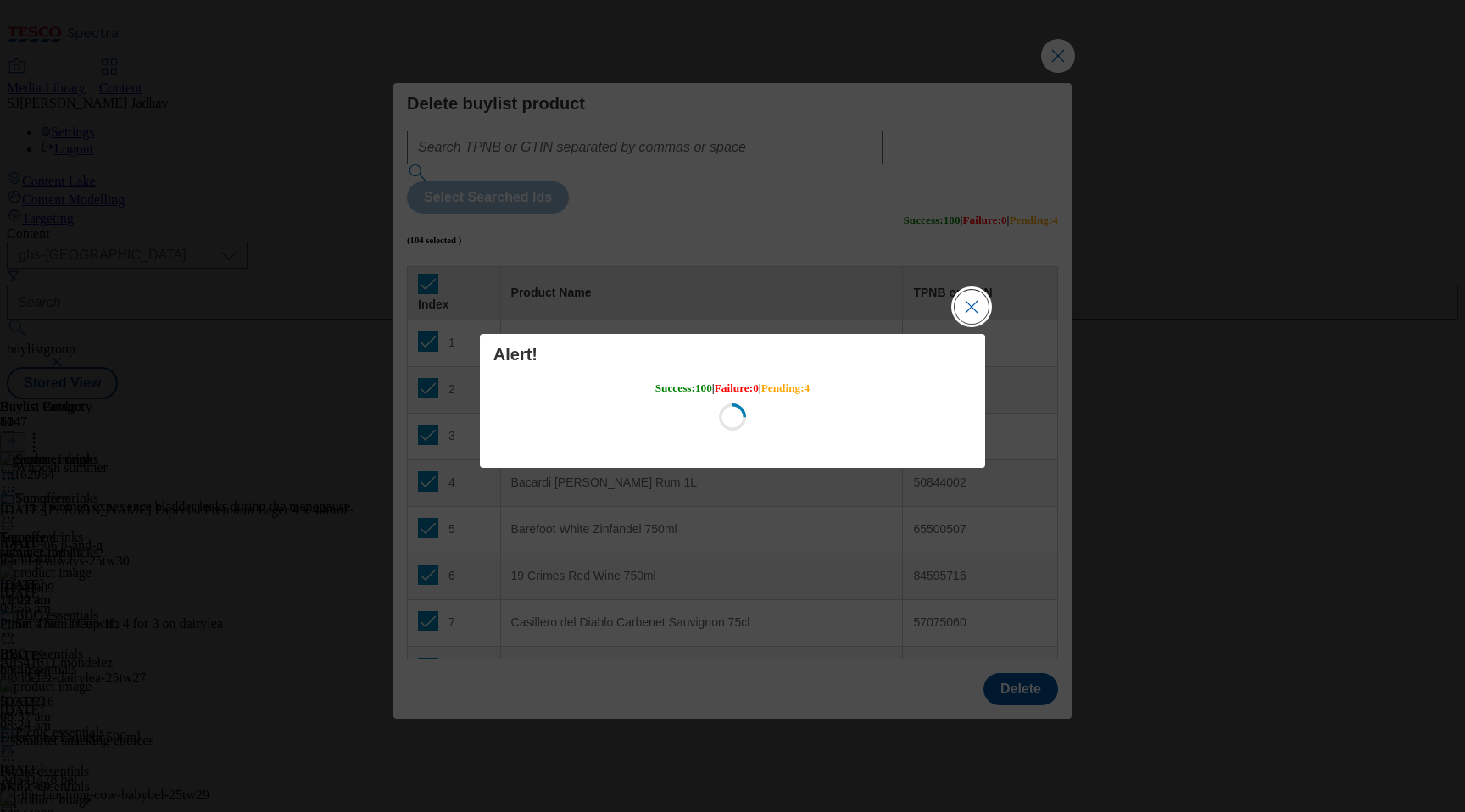
scroll to position [0, 0]
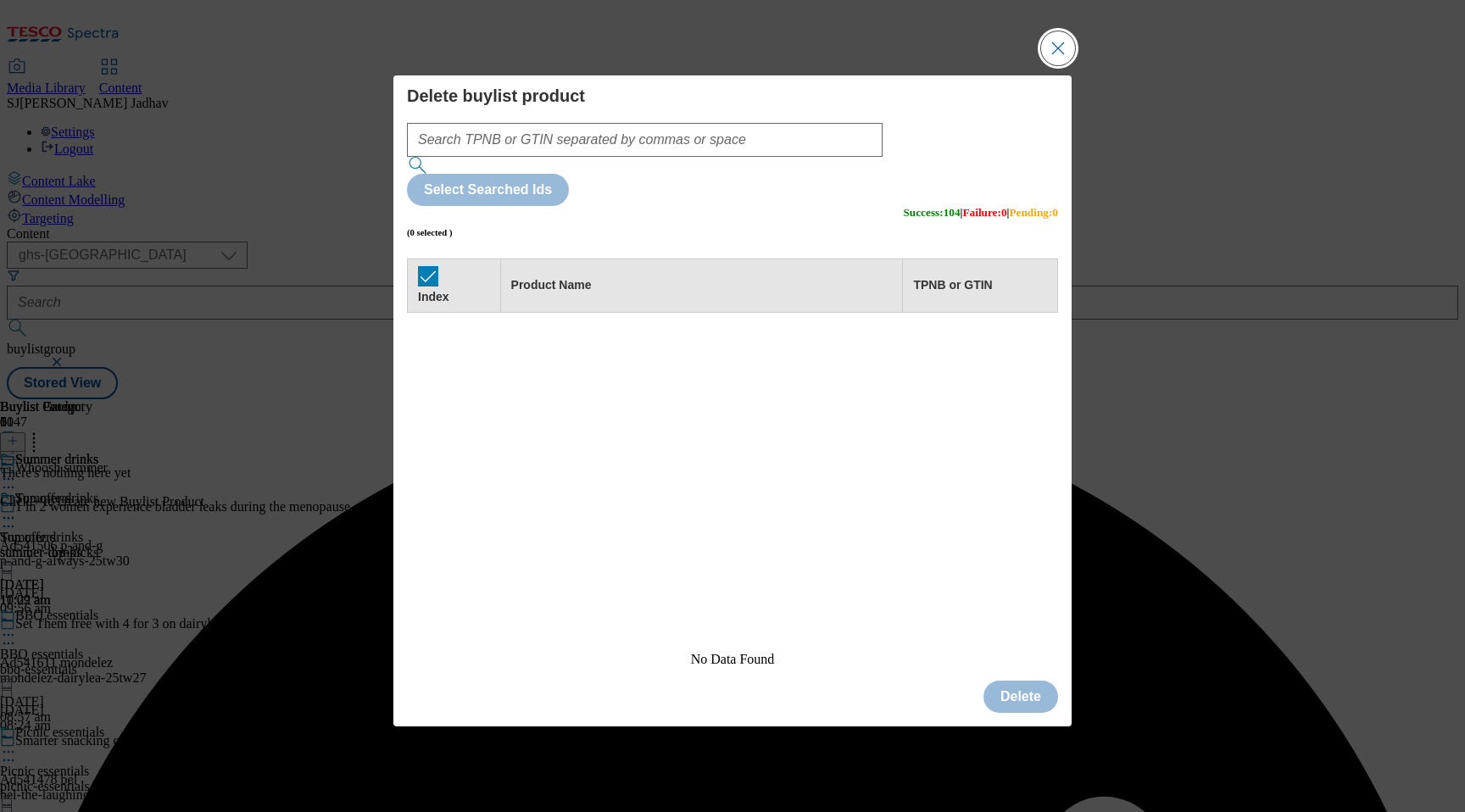
click at [1055, 66] on button "Close Modal" at bounding box center [1058, 48] width 34 height 34
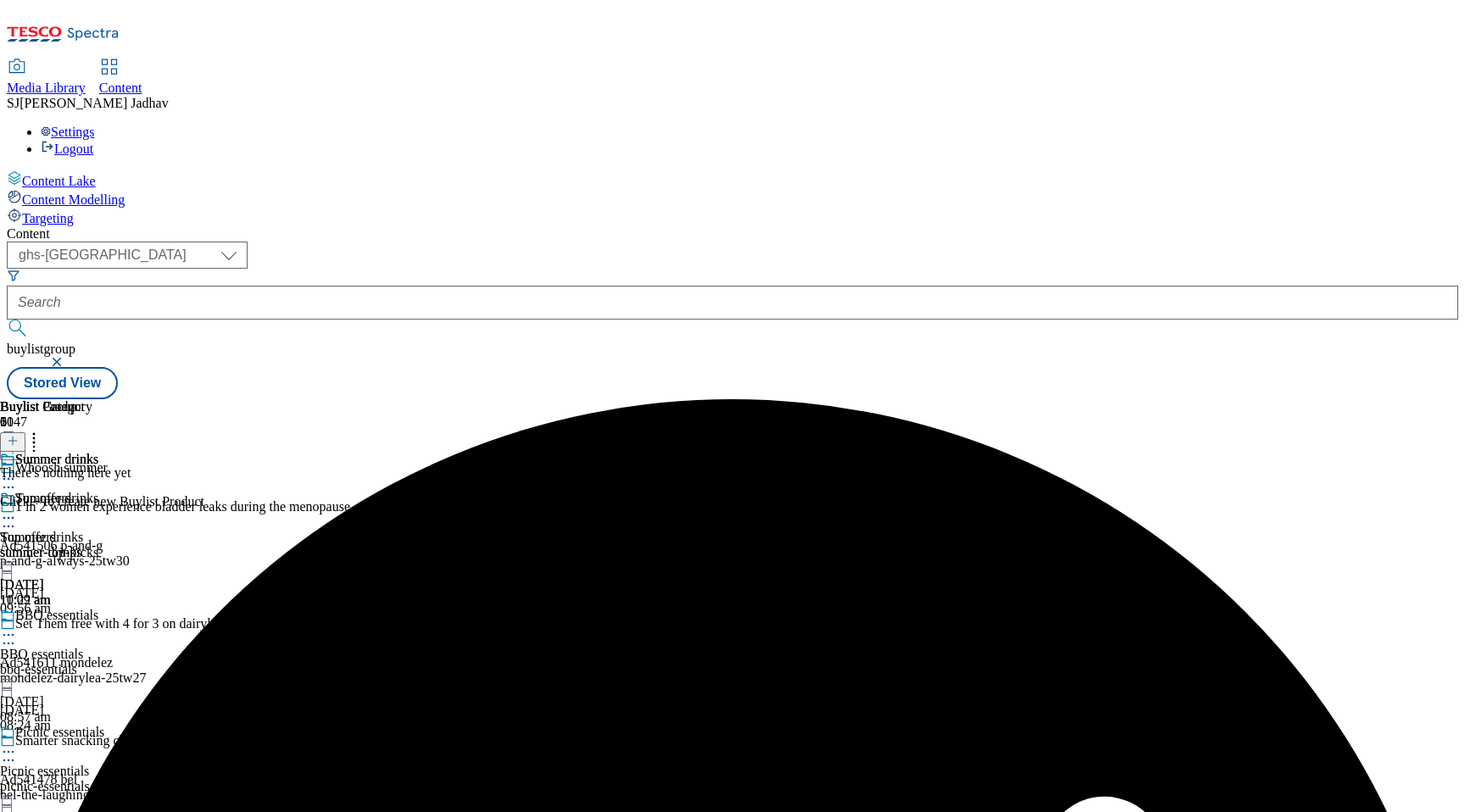
scroll to position [0, 40]
click at [204, 399] on header "Buylist Product 0" at bounding box center [102, 425] width 204 height 52
click at [19, 435] on icon at bounding box center [12, 440] width 12 height 12
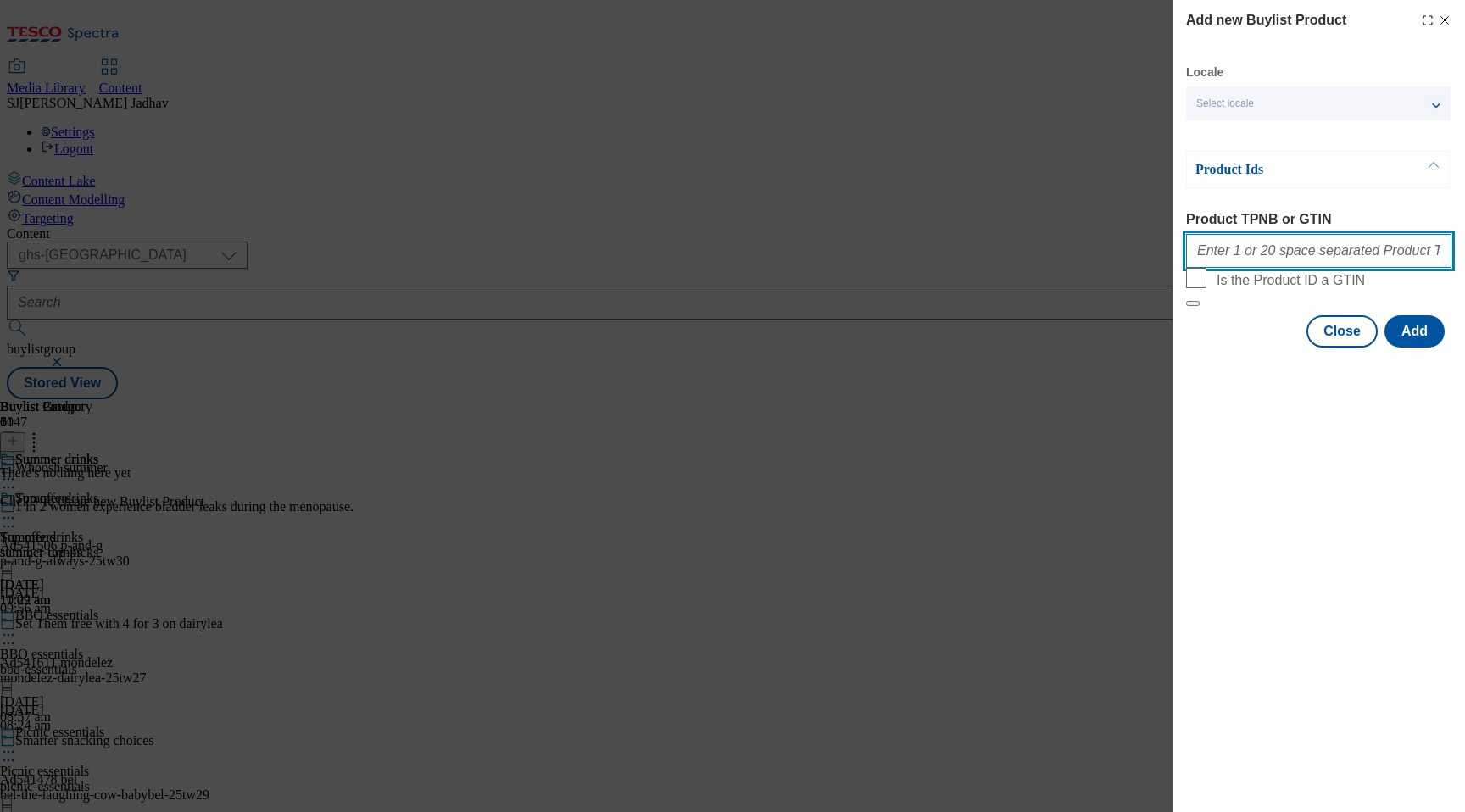
click at [1248, 258] on input "Product TPNB or GTIN" at bounding box center [1318, 251] width 265 height 34
paste input "76162964 50848009 50332216 50844002 65500507 84595716 57075060 54930308 8824468…"
type input "76162964 50848009 50332216 50844002 65500507 84595716 57075060 54930308 8824468…"
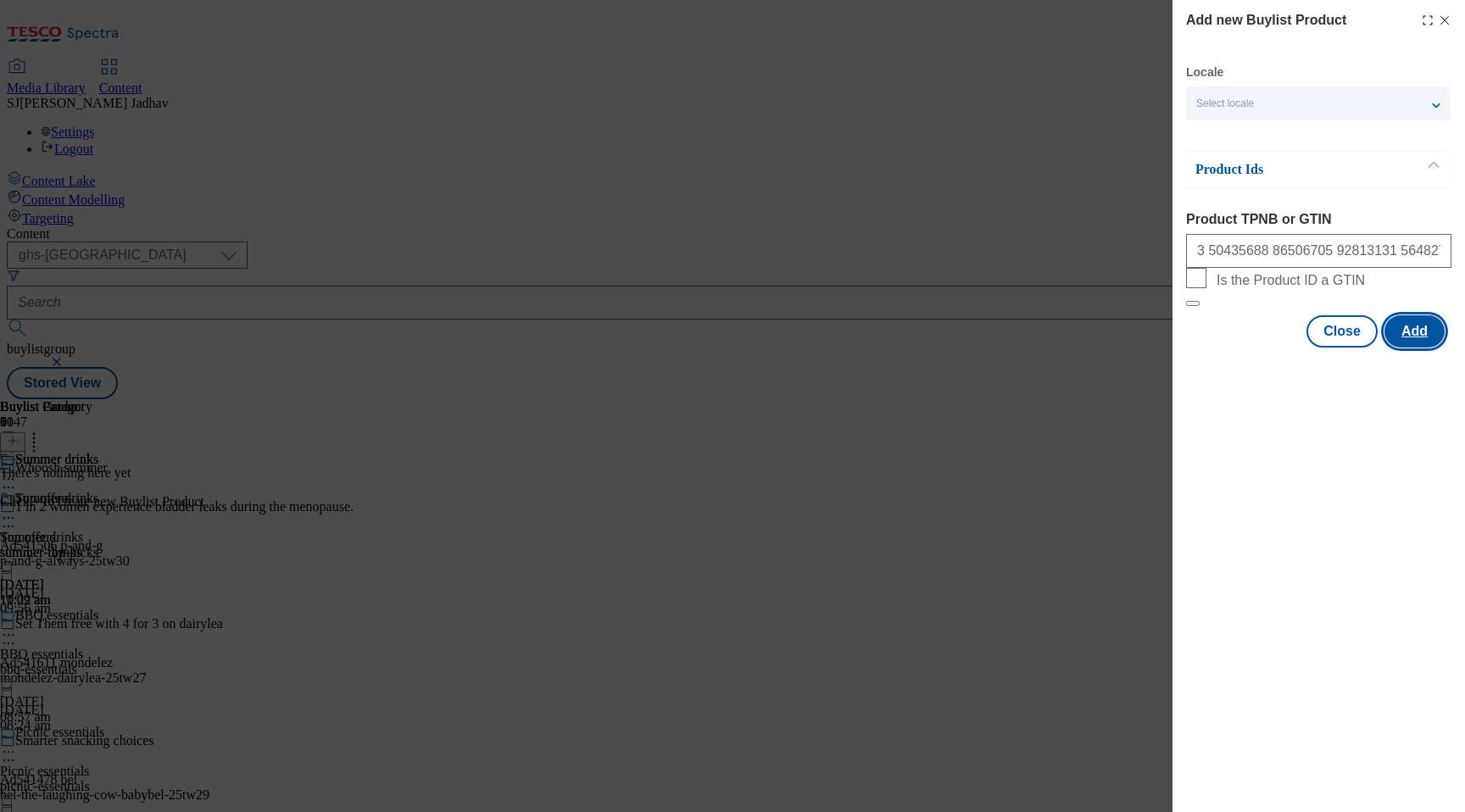
scroll to position [0, 0]
click at [1424, 348] on button "Add" at bounding box center [1415, 331] width 60 height 32
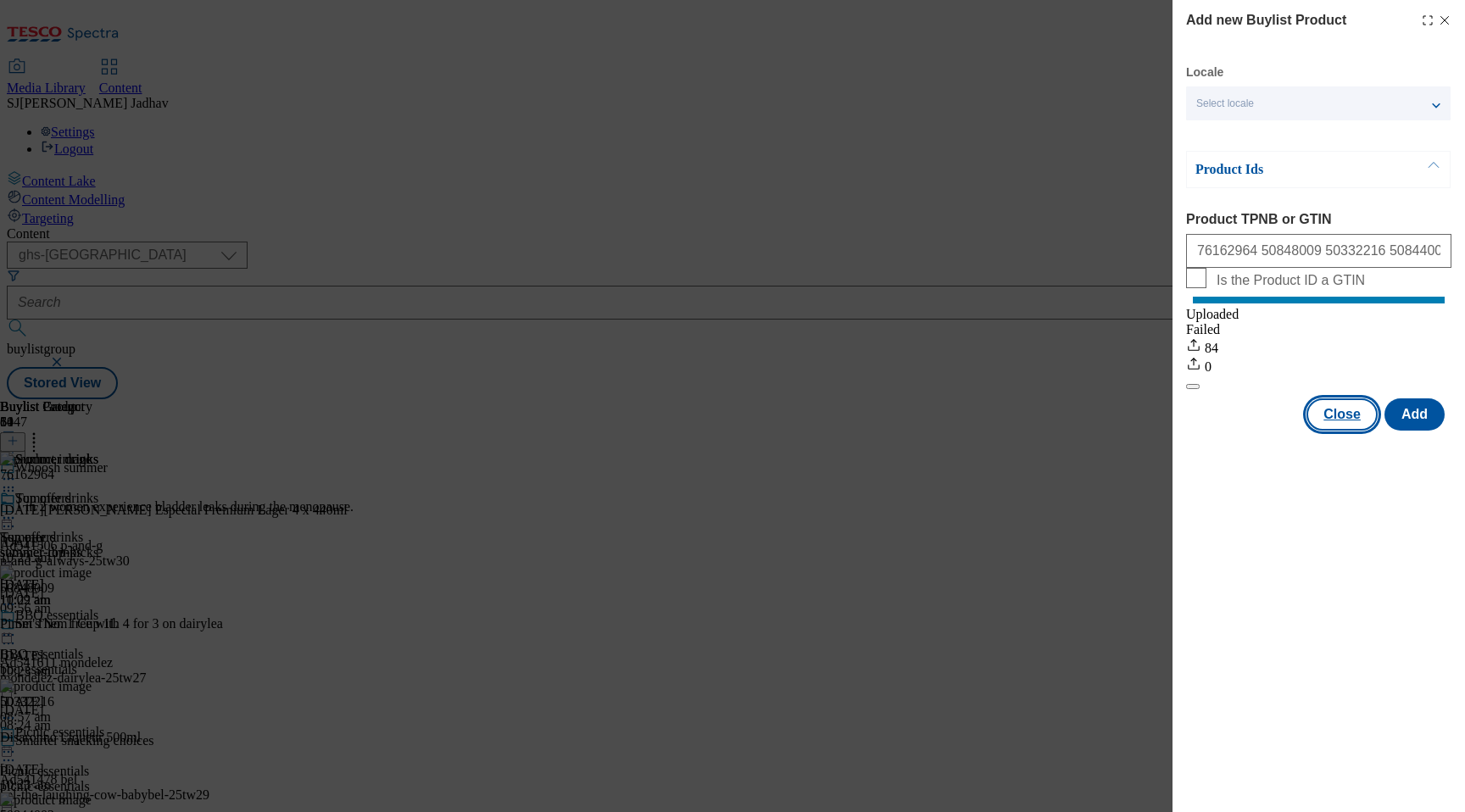
click at [1342, 430] on button "Close" at bounding box center [1342, 414] width 71 height 32
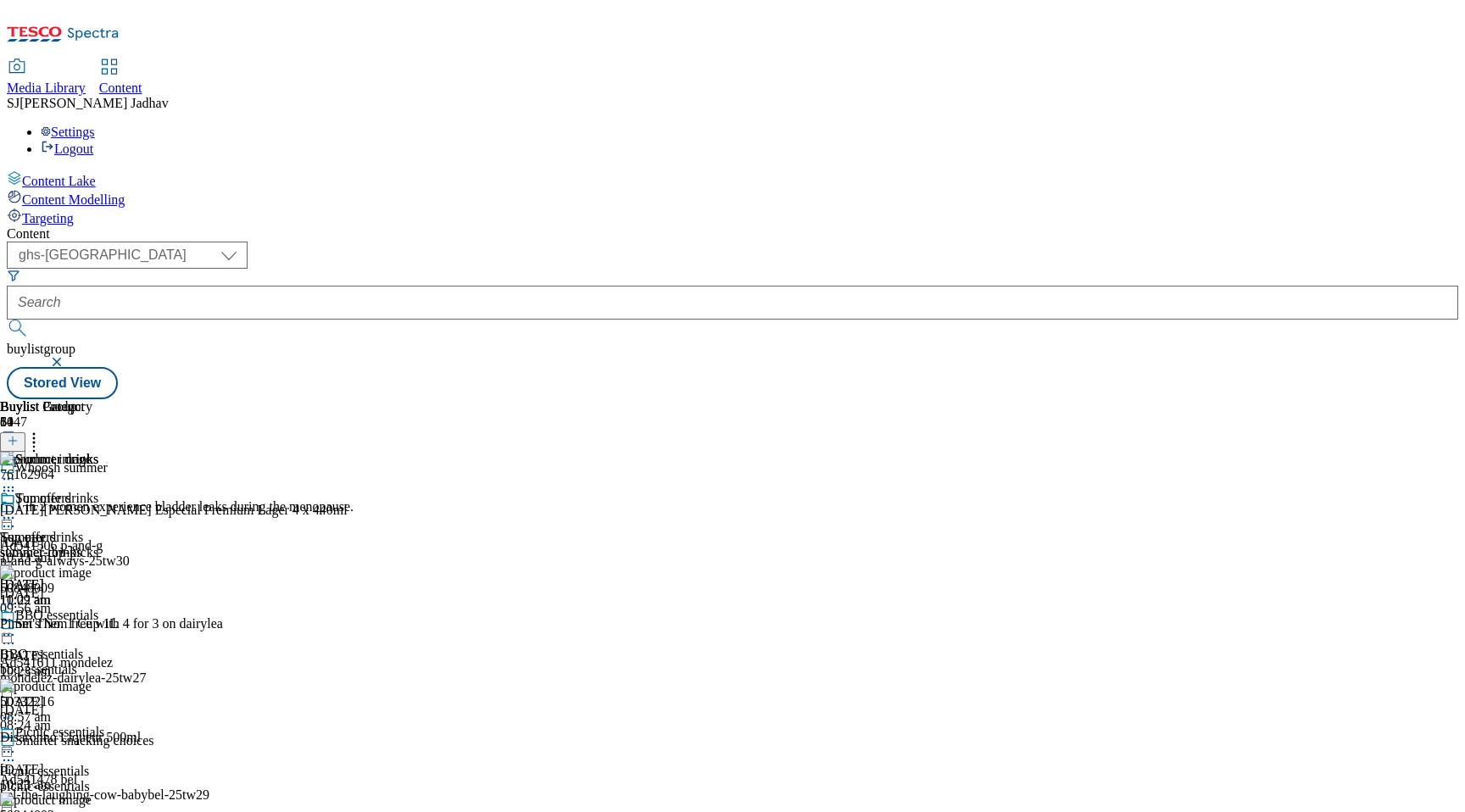
click at [17, 509] on icon at bounding box center [8, 517] width 17 height 17
click at [92, 626] on span "Preview" at bounding box center [72, 632] width 40 height 12
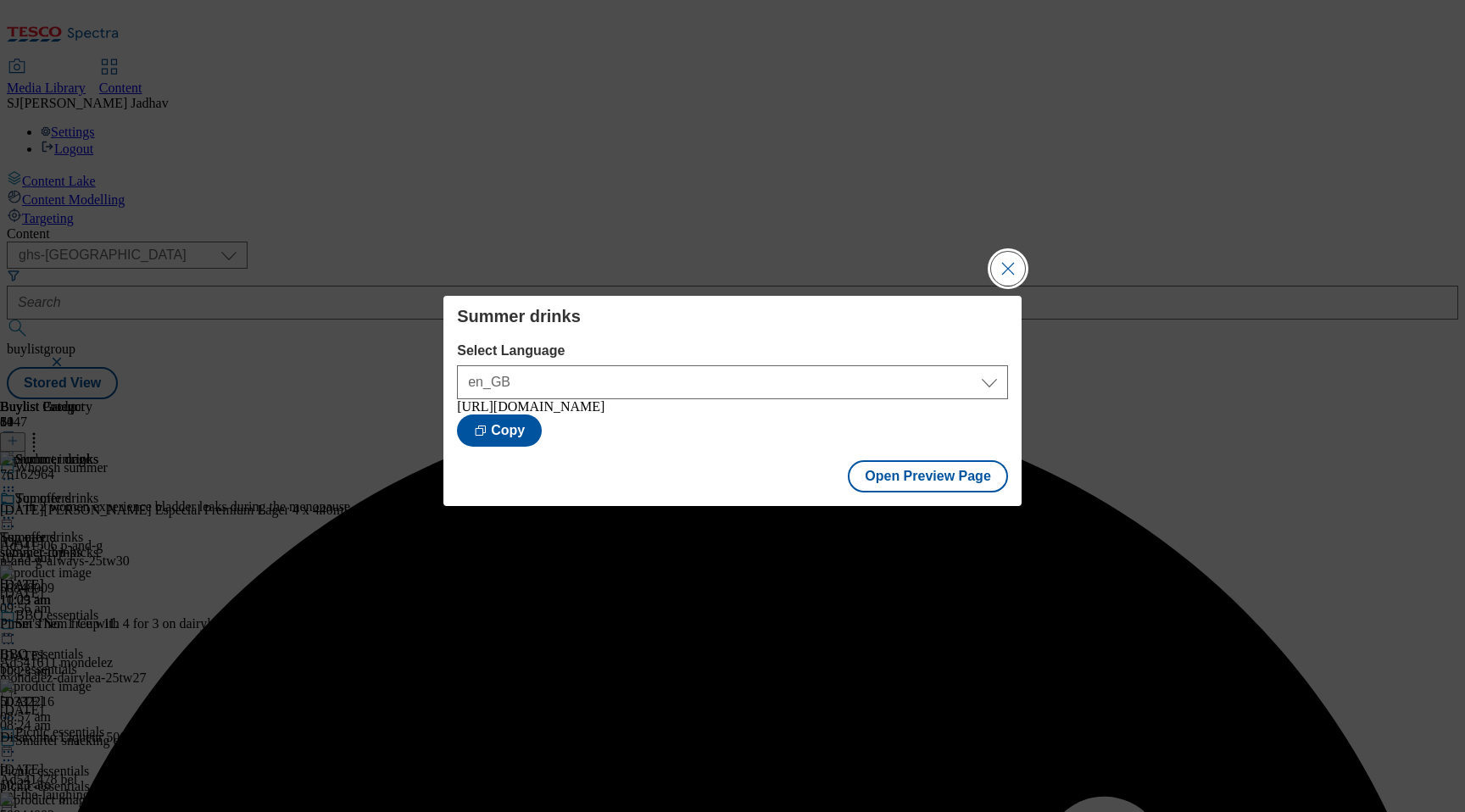
click at [1016, 263] on button "Close Modal" at bounding box center [1008, 269] width 34 height 34
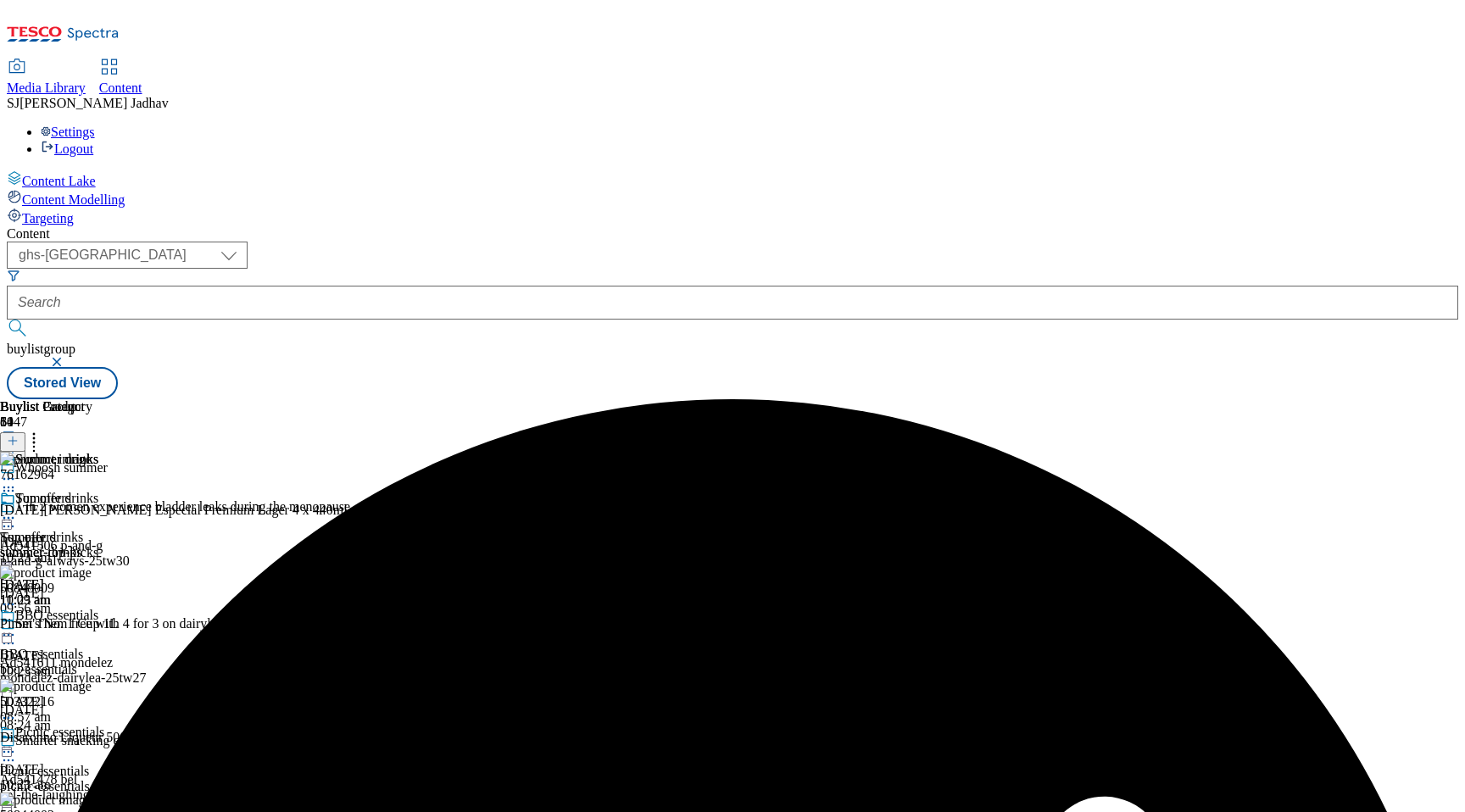
click at [17, 509] on icon at bounding box center [8, 517] width 17 height 17
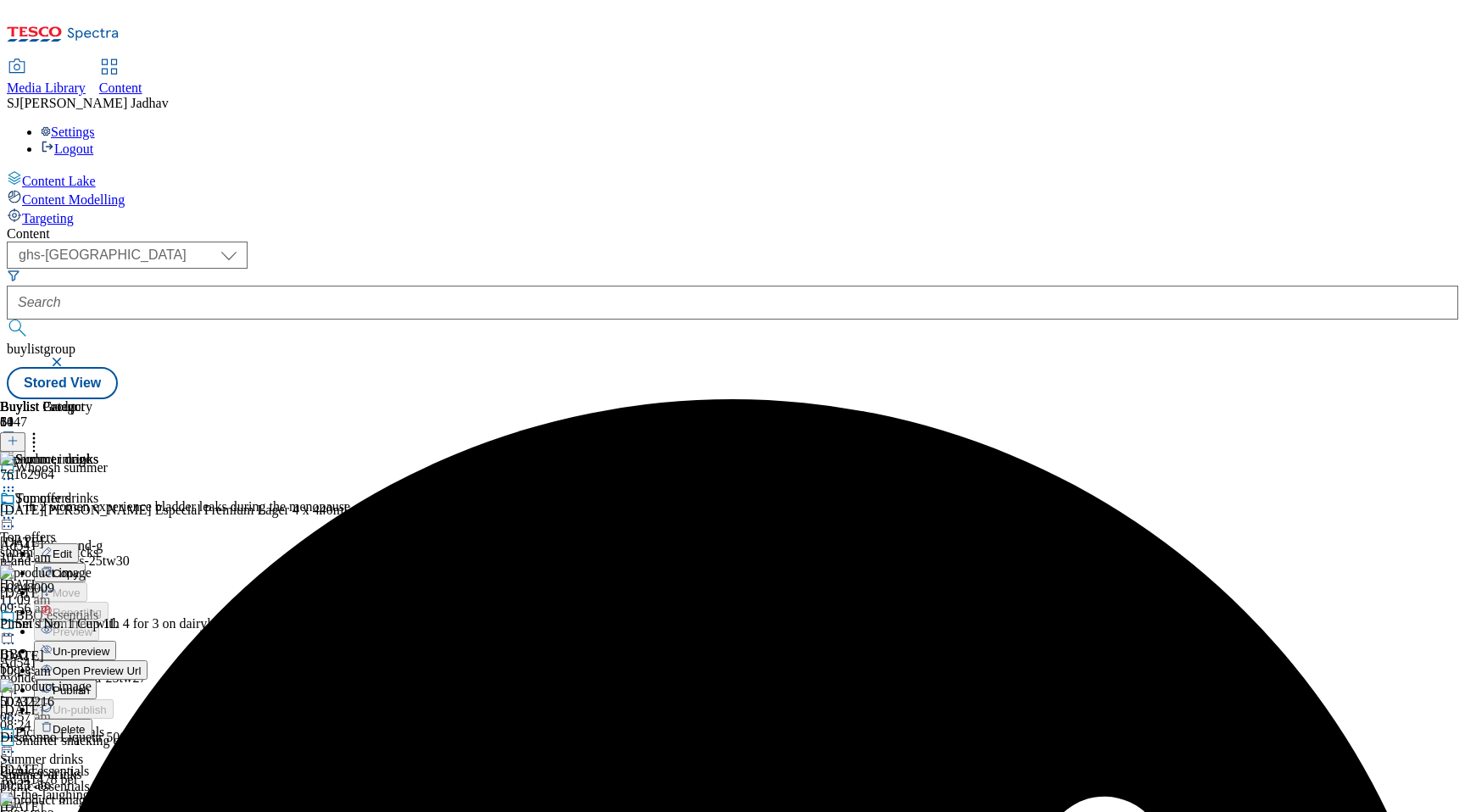
click at [90, 684] on span "Publish" at bounding box center [71, 690] width 37 height 12
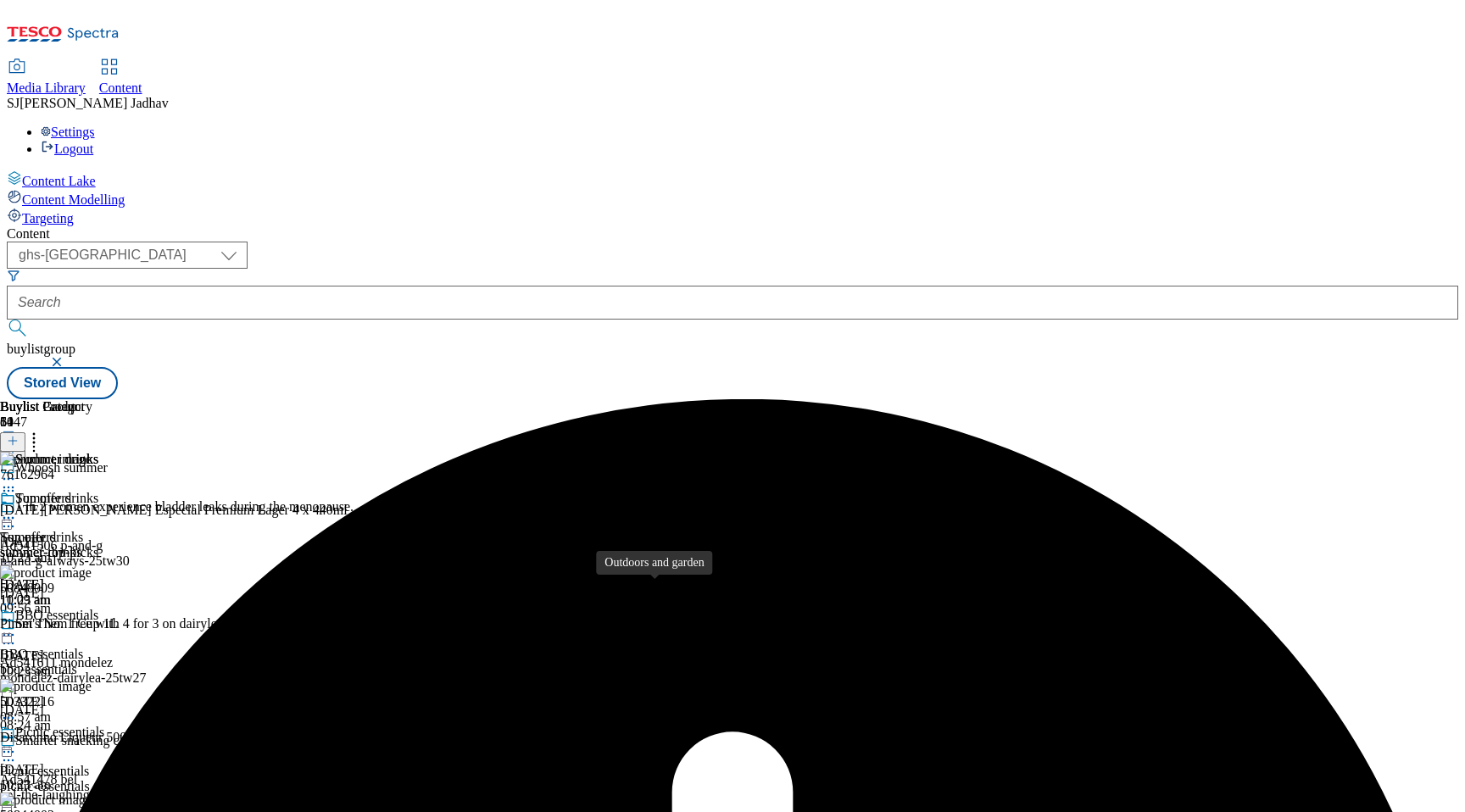
scroll to position [862, 0]
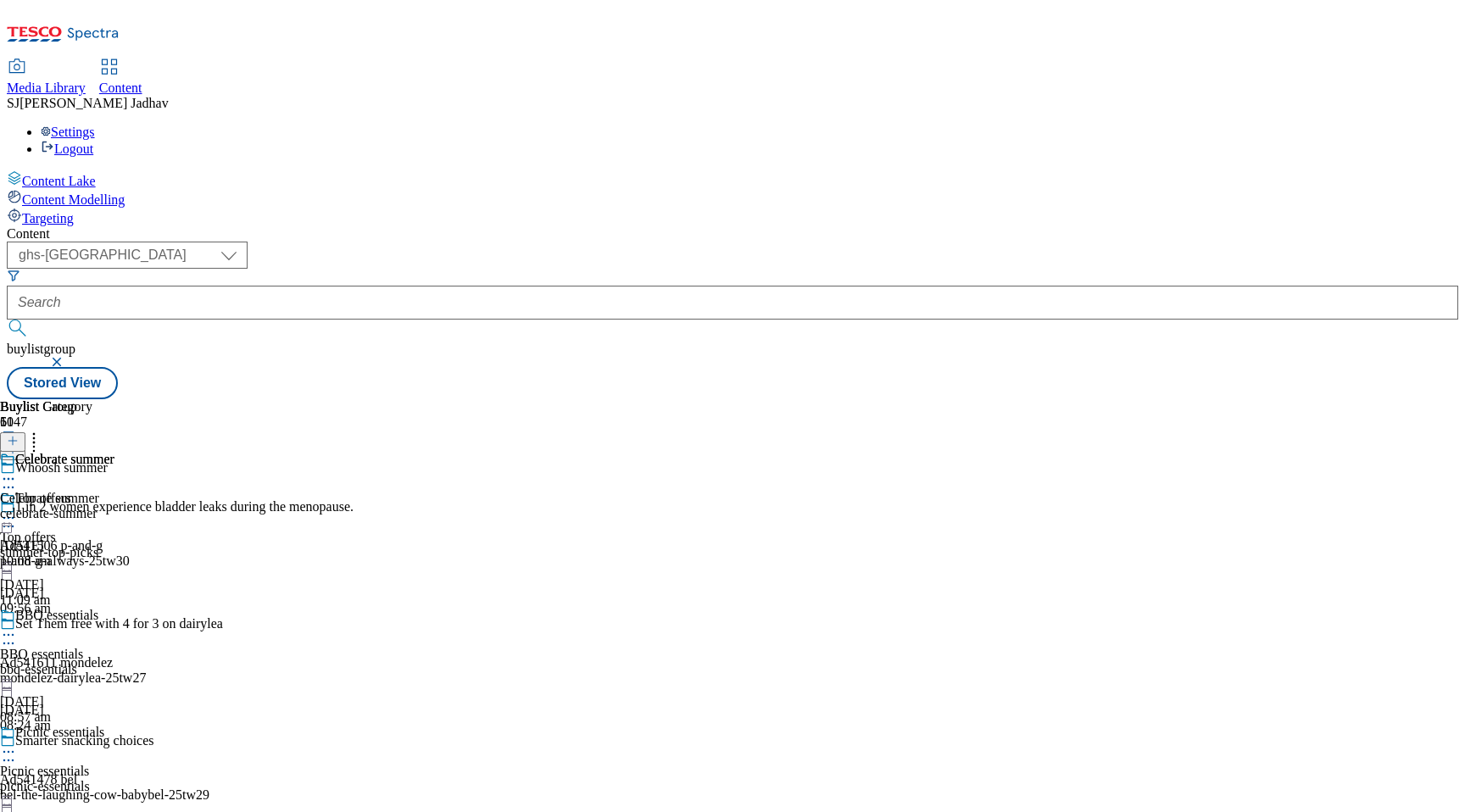
click at [115, 506] on div "celebrate-summer" at bounding box center [57, 513] width 115 height 15
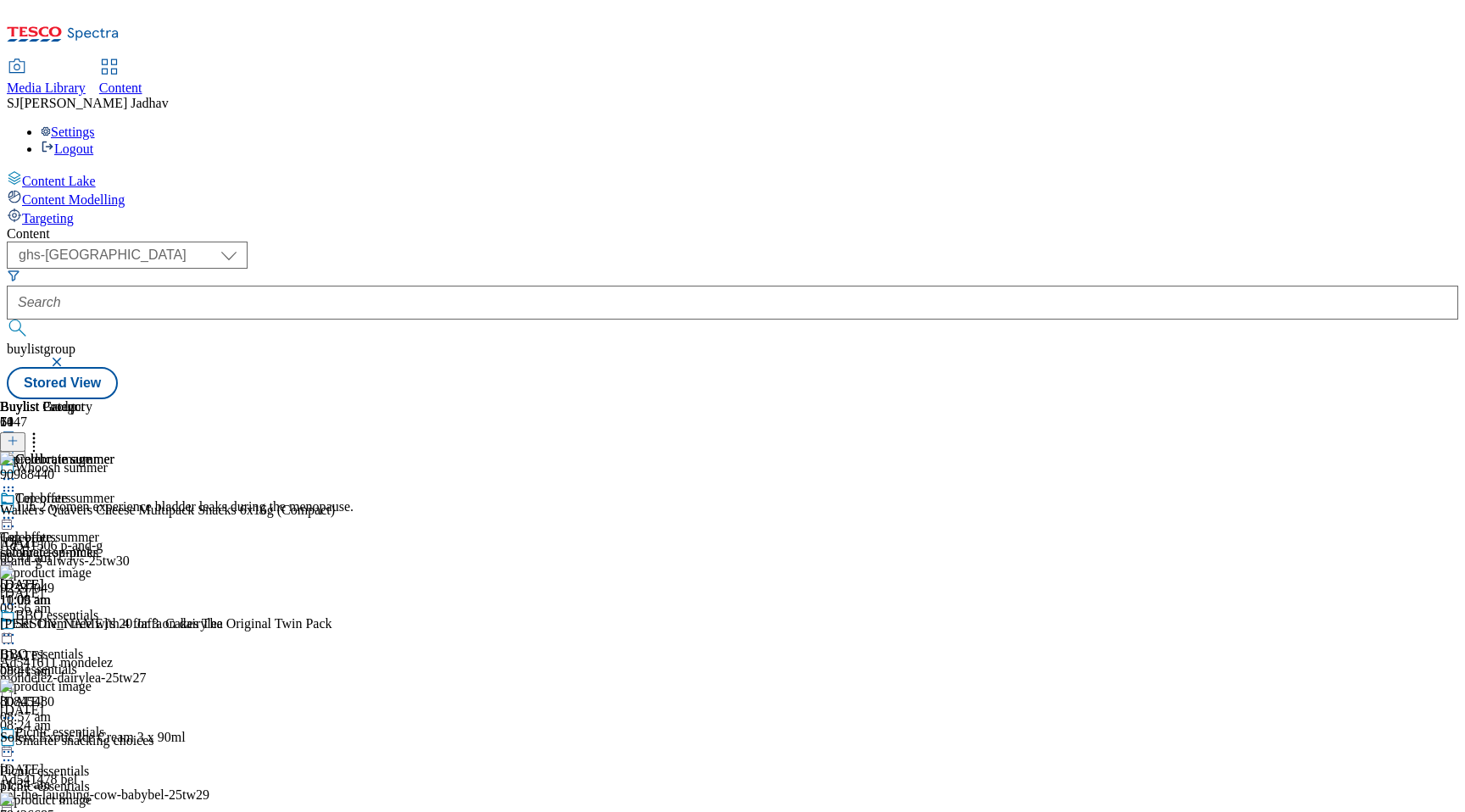
click at [17, 509] on icon at bounding box center [8, 517] width 17 height 17
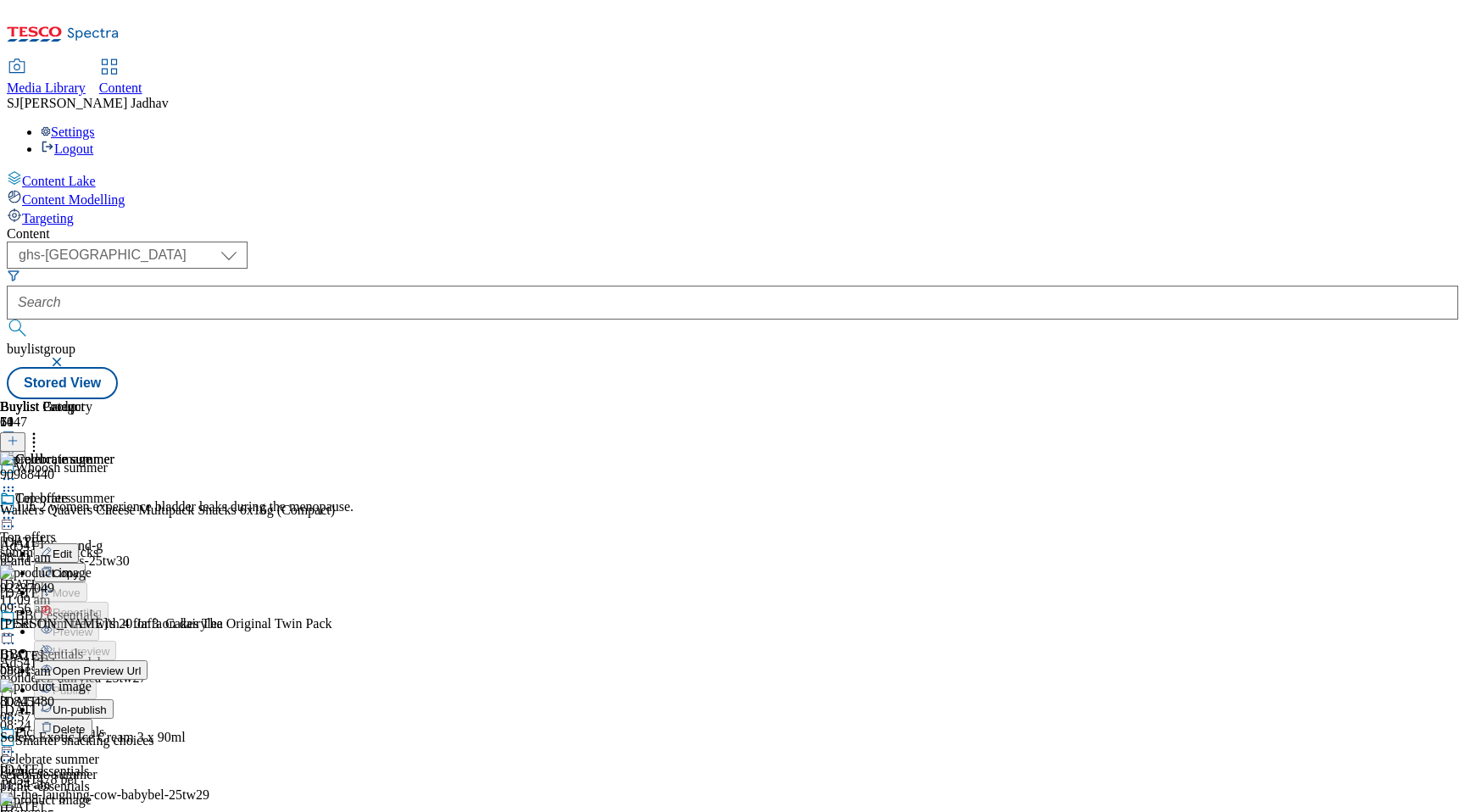
click at [107, 704] on span "Un-publish" at bounding box center [79, 710] width 54 height 12
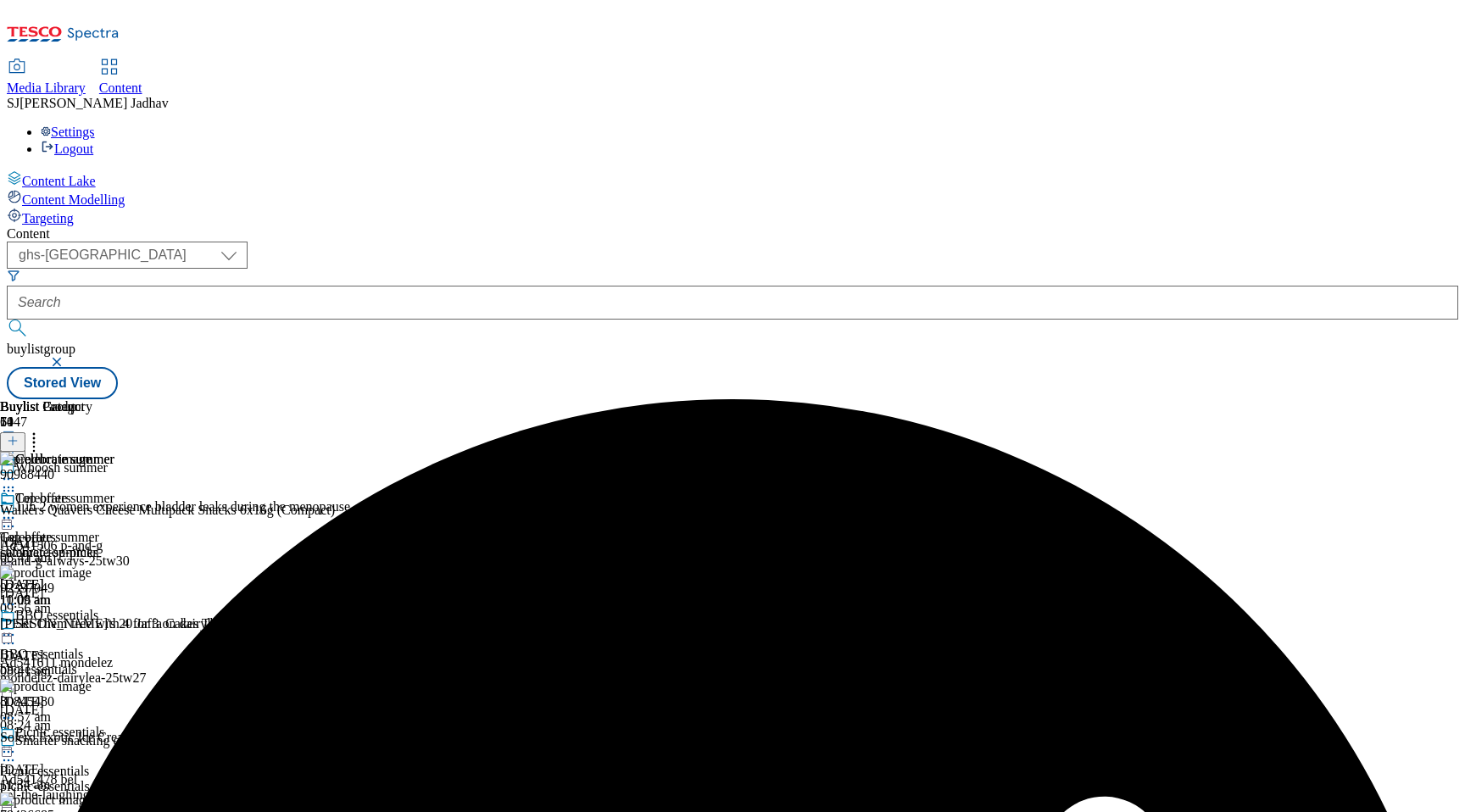
scroll to position [0, 0]
click at [17, 509] on icon at bounding box center [8, 517] width 17 height 17
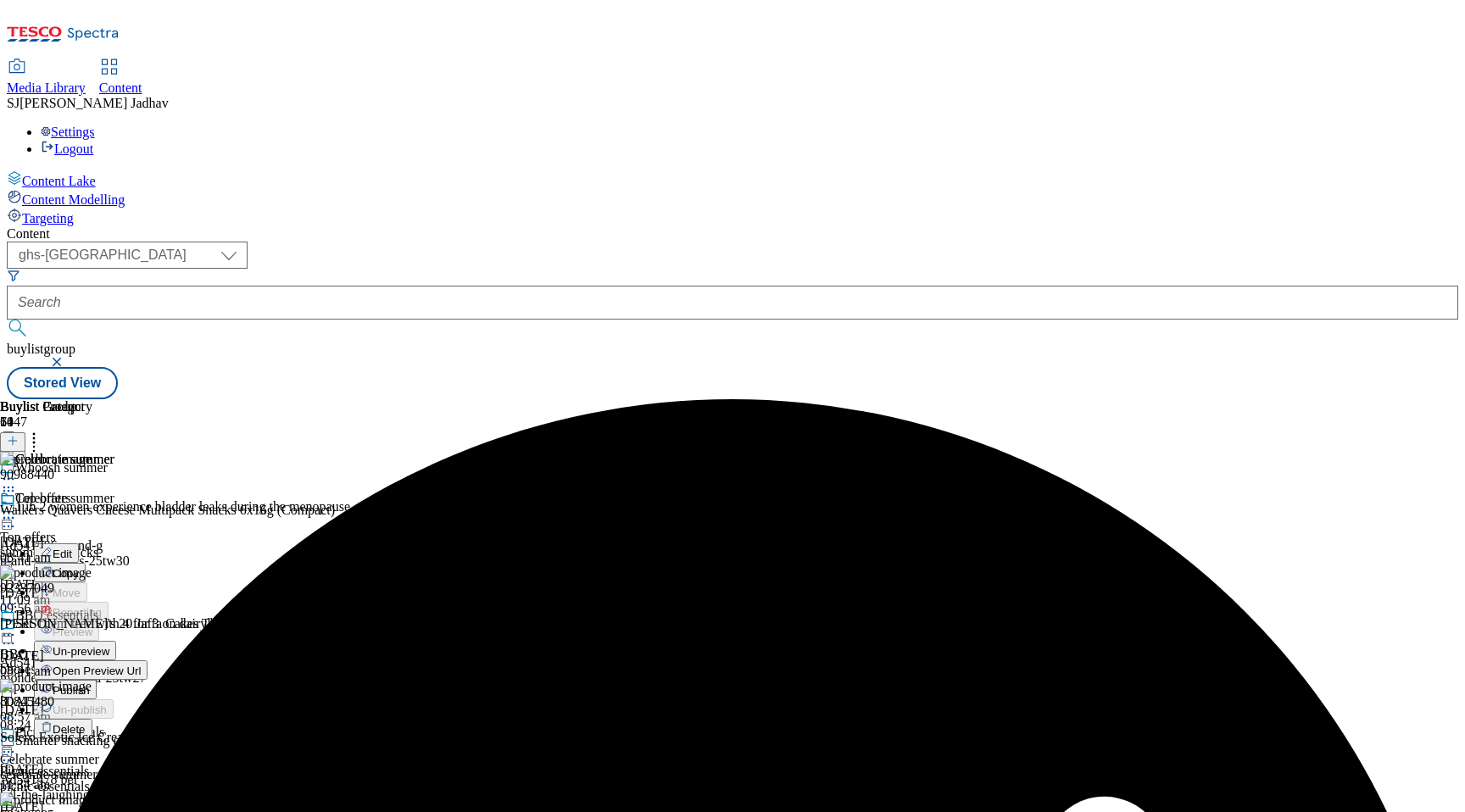
click at [109, 645] on span "Un-preview" at bounding box center [81, 651] width 57 height 12
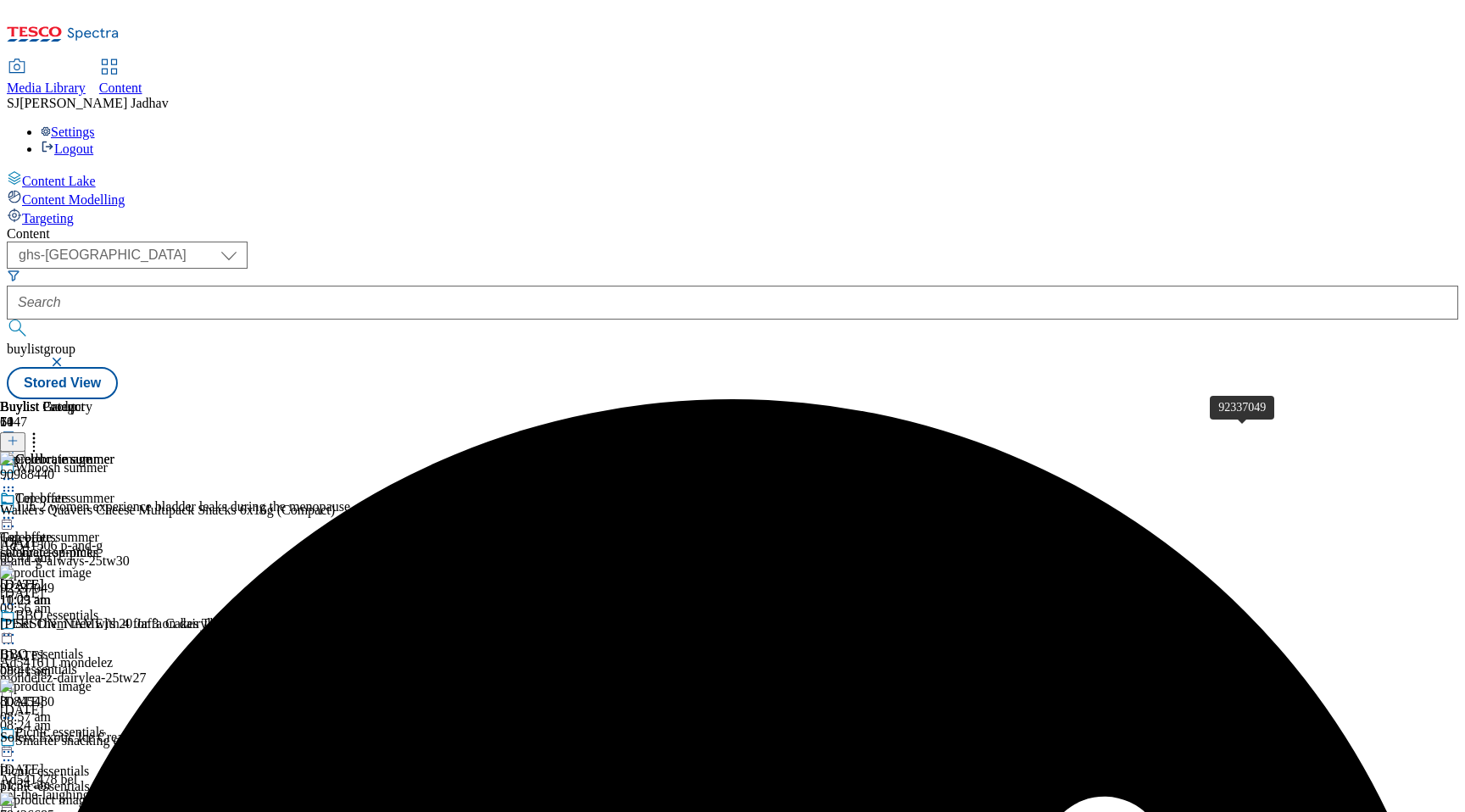
scroll to position [0, 40]
click at [43, 430] on icon at bounding box center [34, 438] width 17 height 17
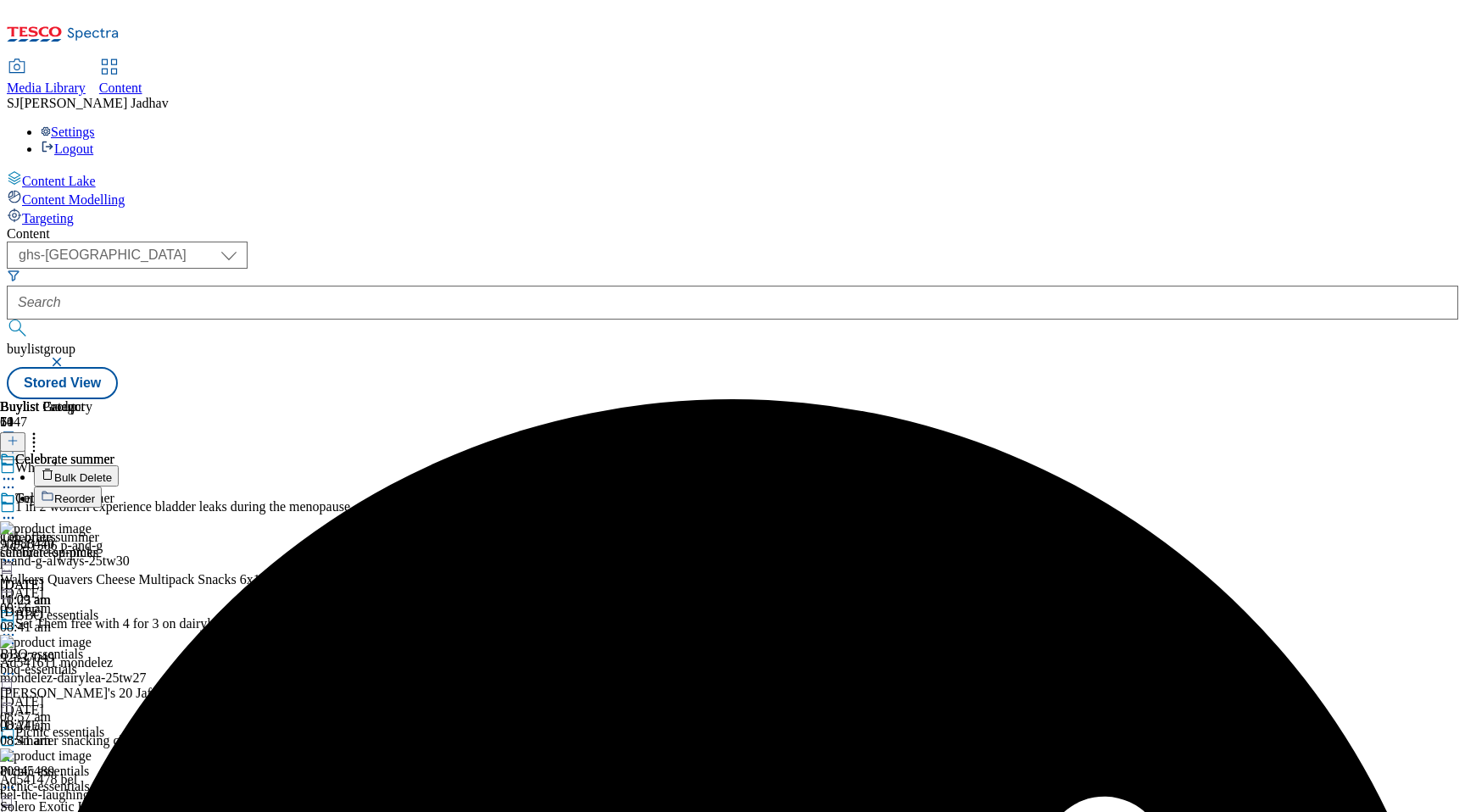
click at [112, 471] on span "Bulk Delete" at bounding box center [83, 477] width 58 height 12
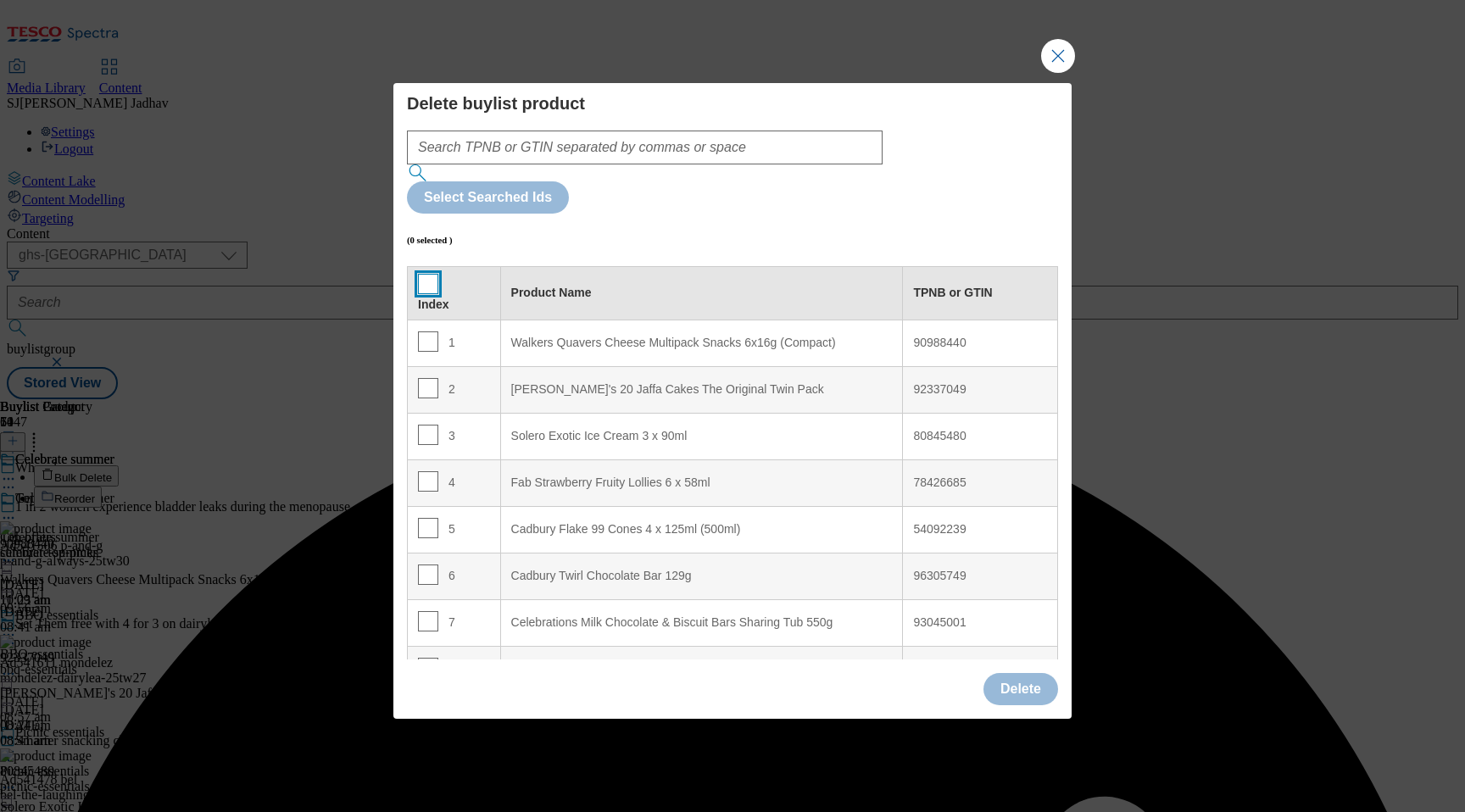
click at [420, 273] on input "Modal" at bounding box center [428, 283] width 20 height 20
checkbox input "true"
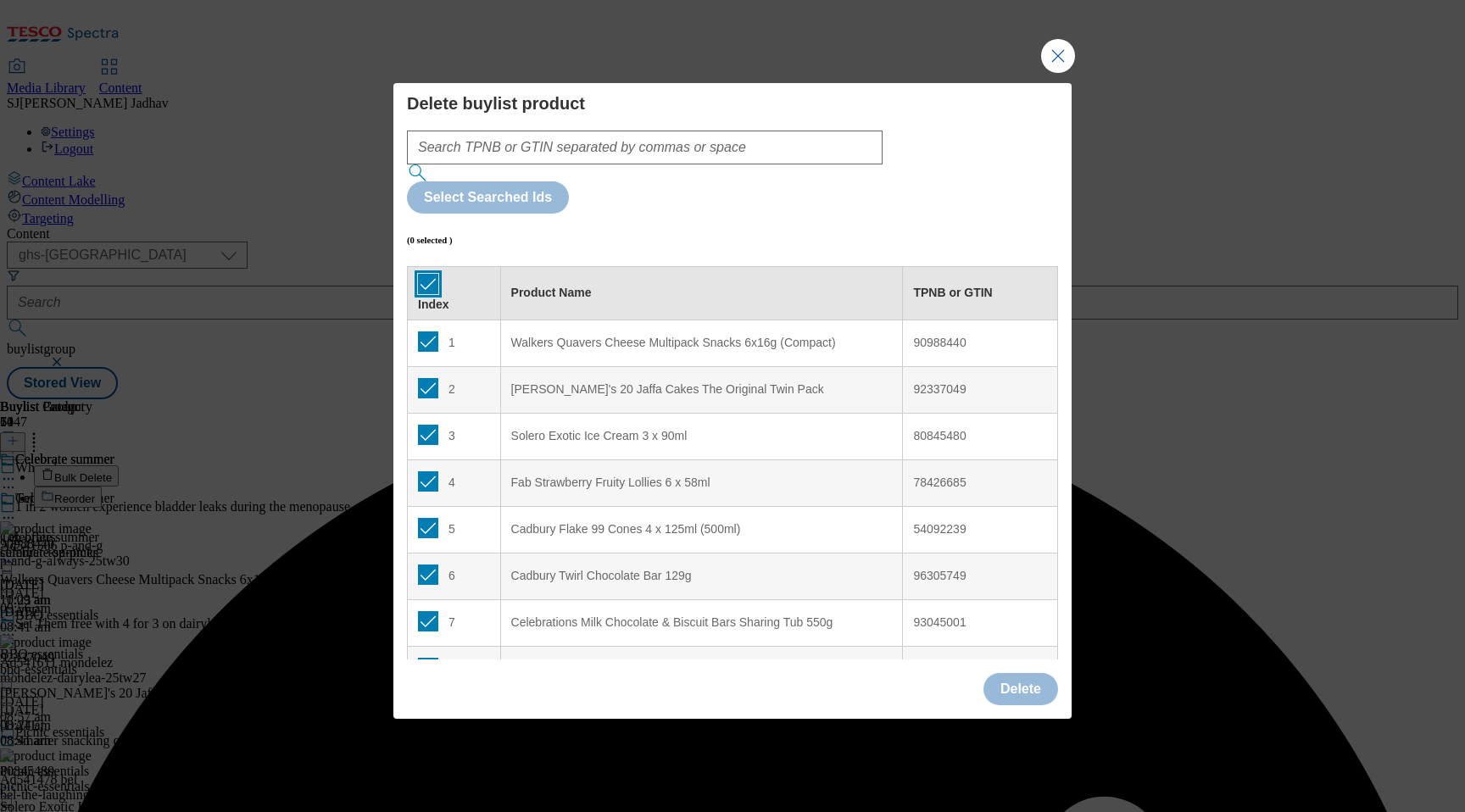
checkbox input "true"
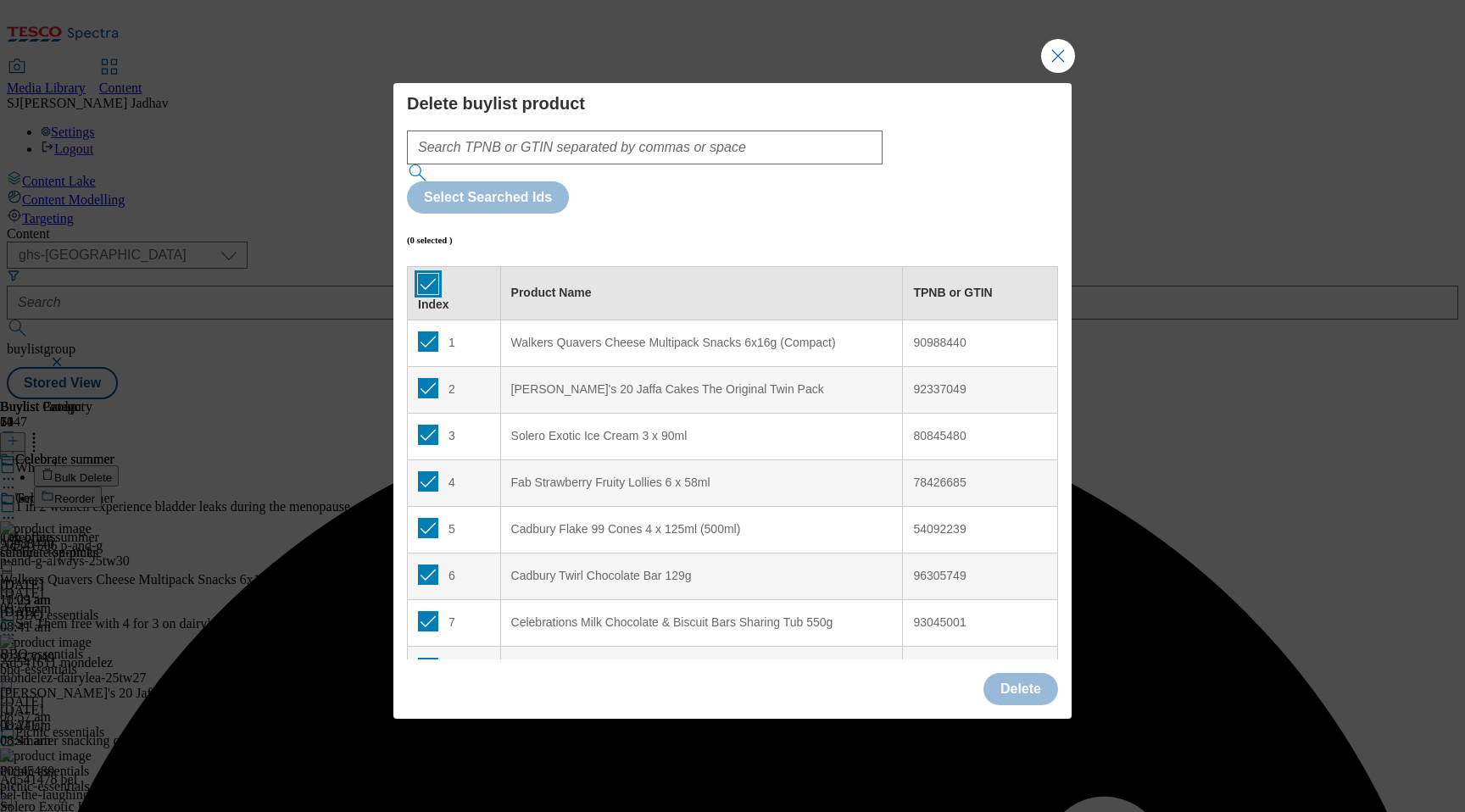
checkbox input "true"
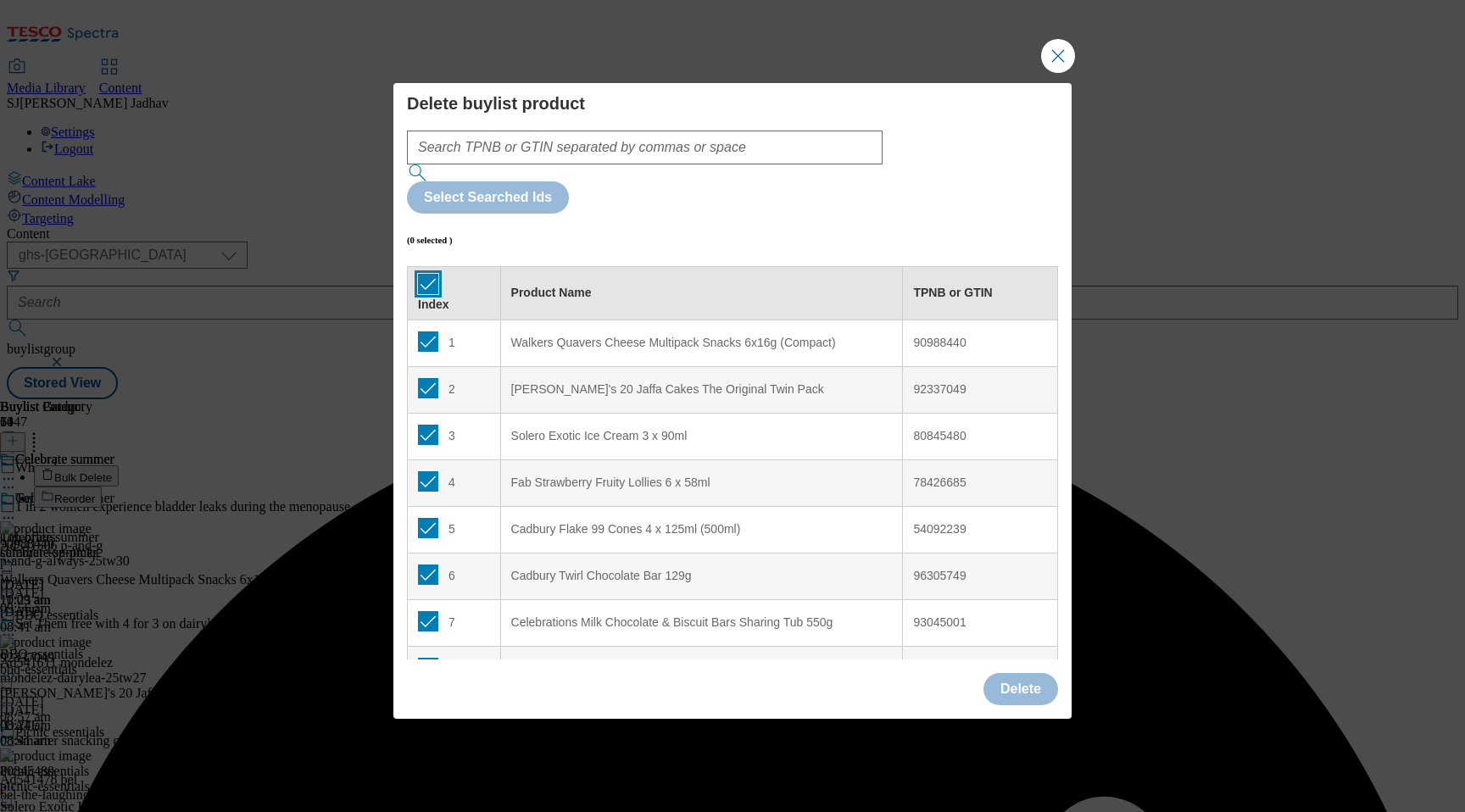
checkbox input "true"
click at [1018, 673] on button "Delete" at bounding box center [1021, 689] width 75 height 32
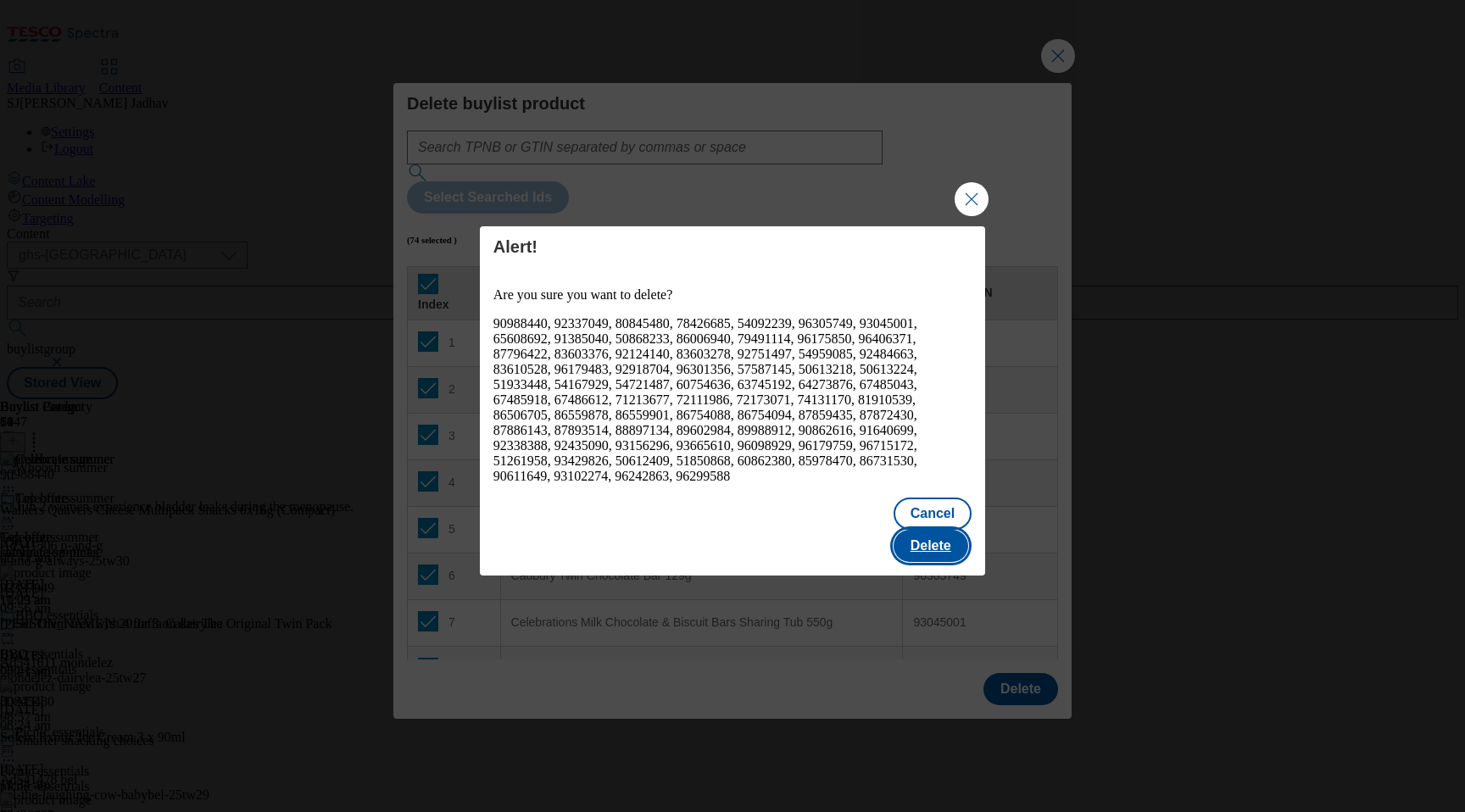
click at [939, 543] on button "Delete" at bounding box center [931, 546] width 75 height 32
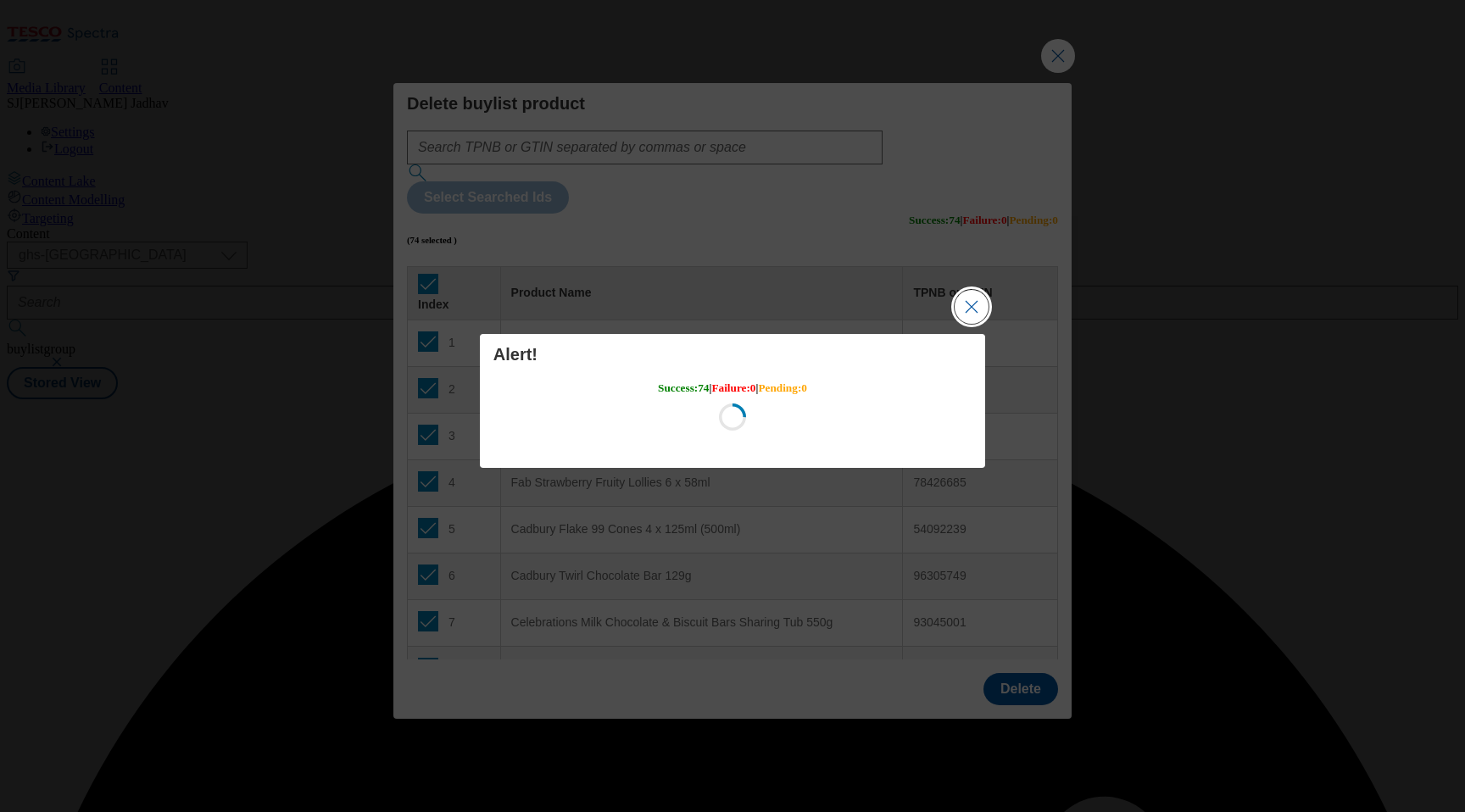
scroll to position [0, 0]
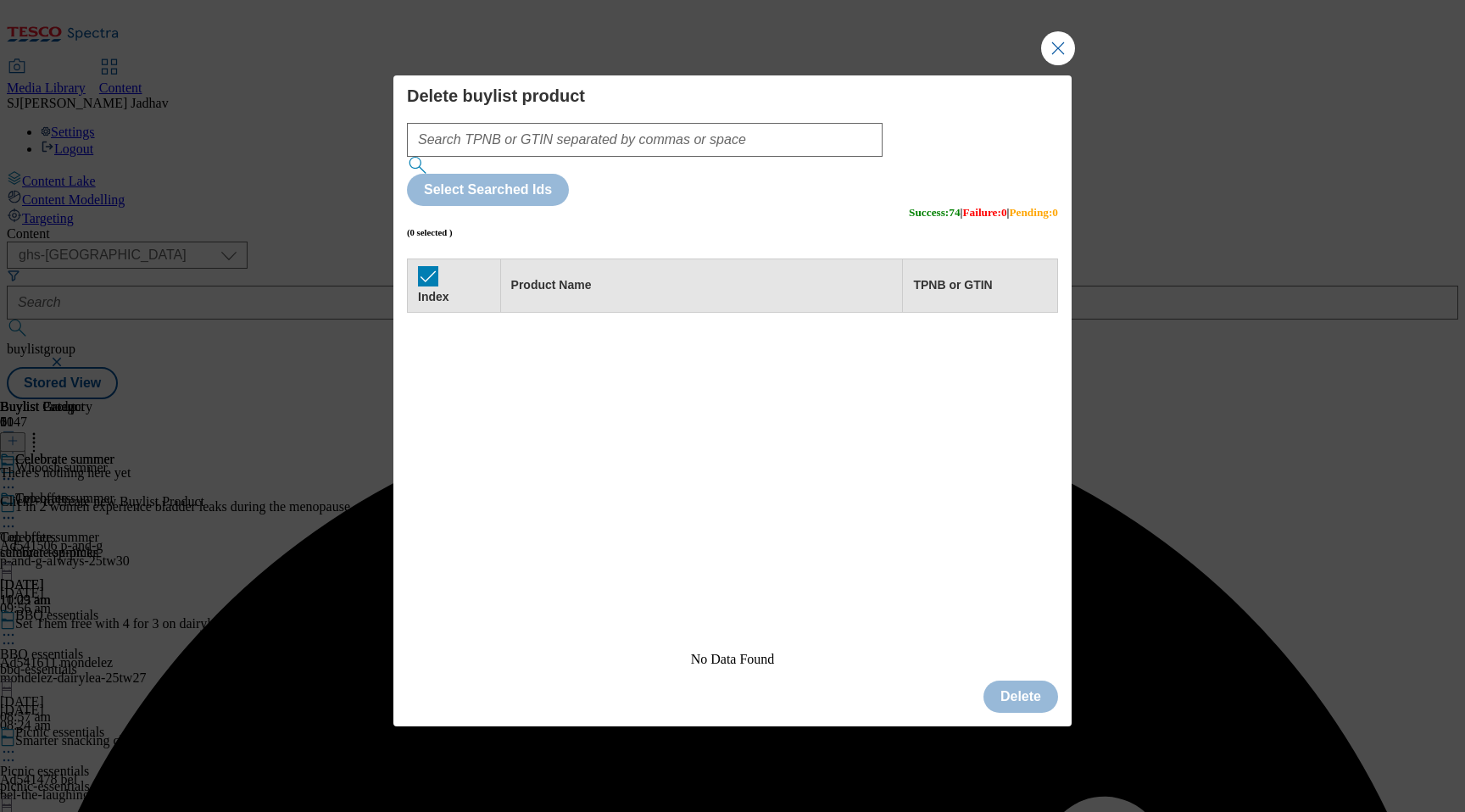
click at [1071, 66] on button "Close Modal" at bounding box center [1058, 48] width 34 height 34
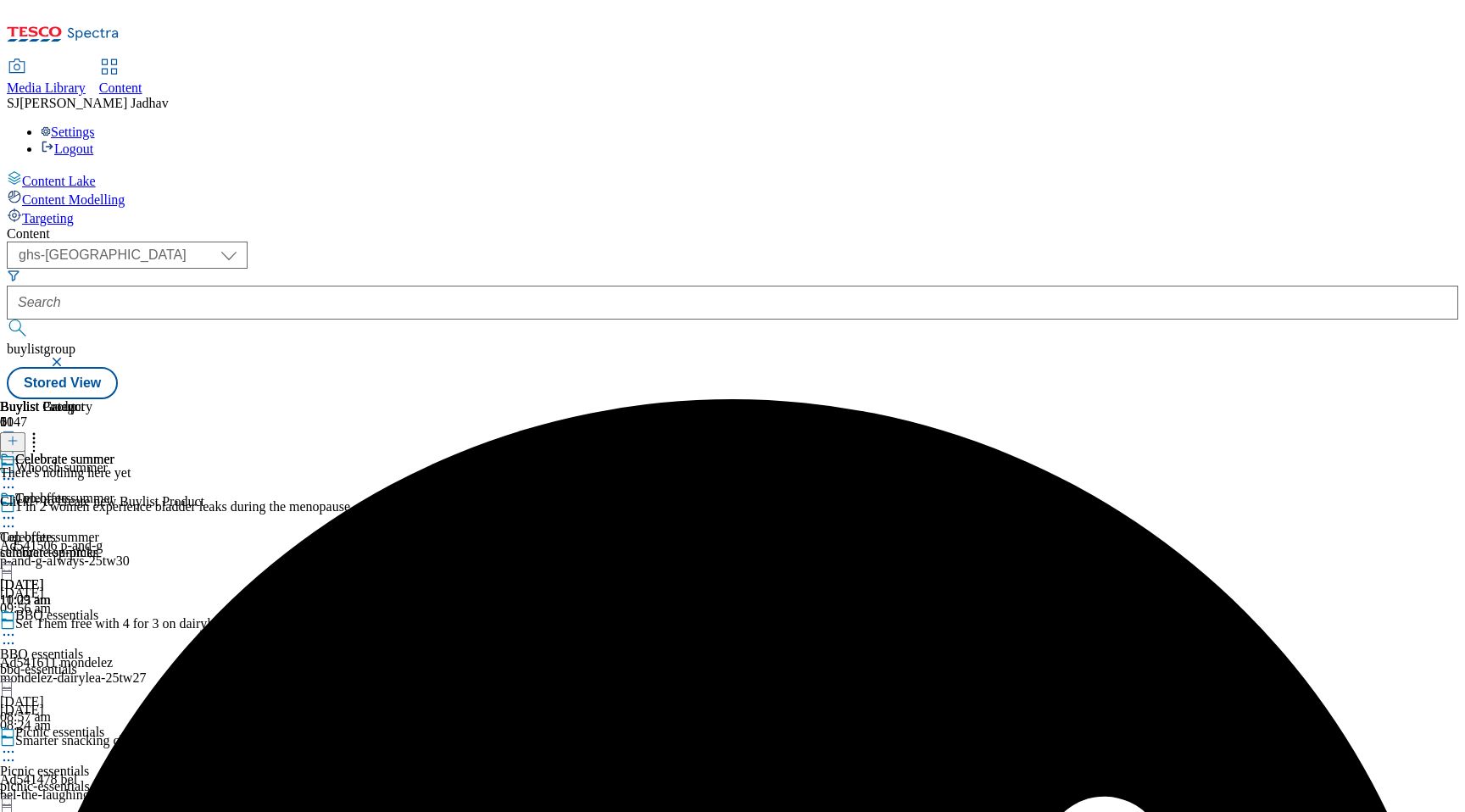
click at [17, 441] on line at bounding box center [13, 441] width 9 height 0
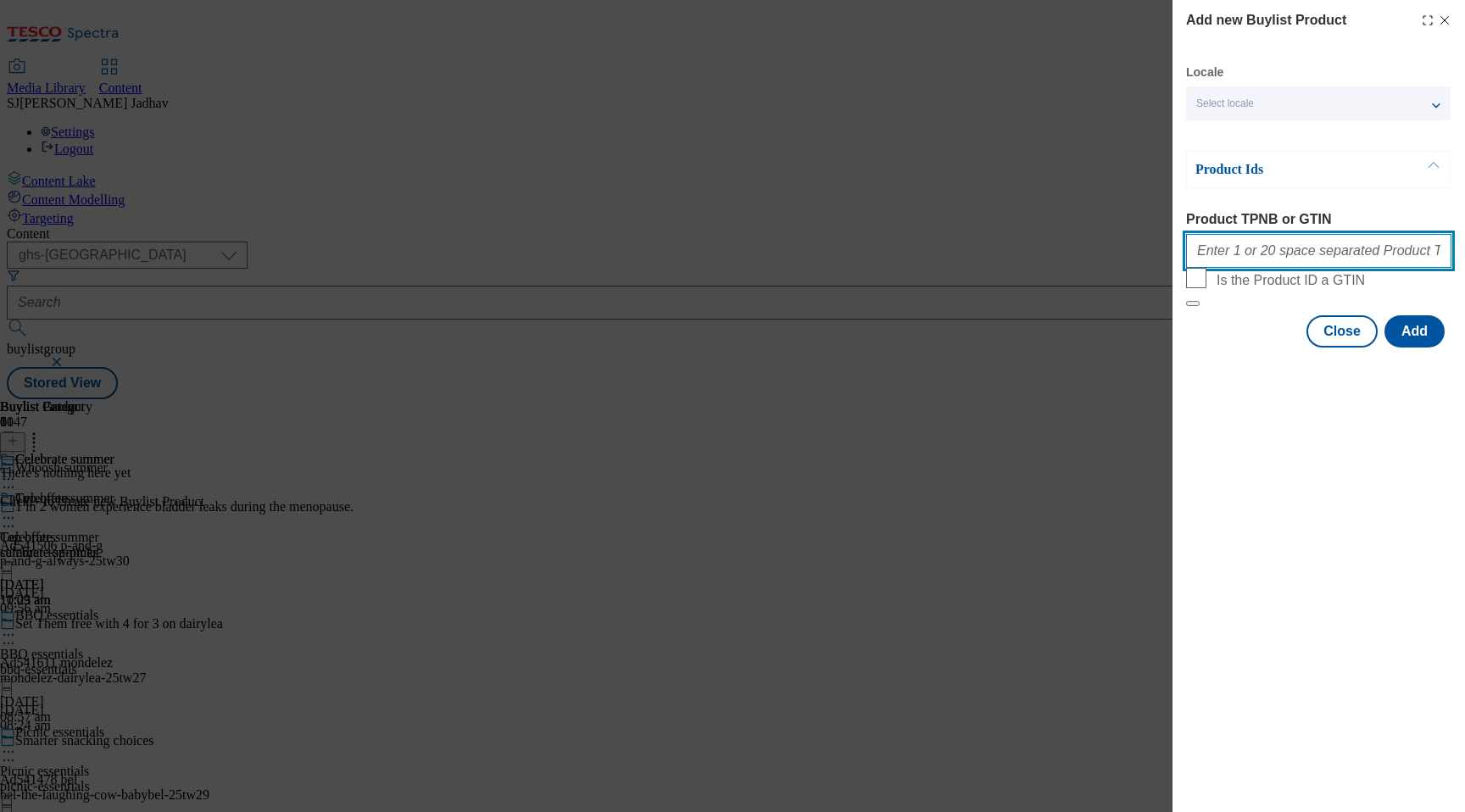
click at [1248, 256] on input "Product TPNB or GTIN" at bounding box center [1318, 251] width 265 height 34
paste input "90988440 92337049 80845480 78426685 54092239 96305749 93045001 65608692 9138504…"
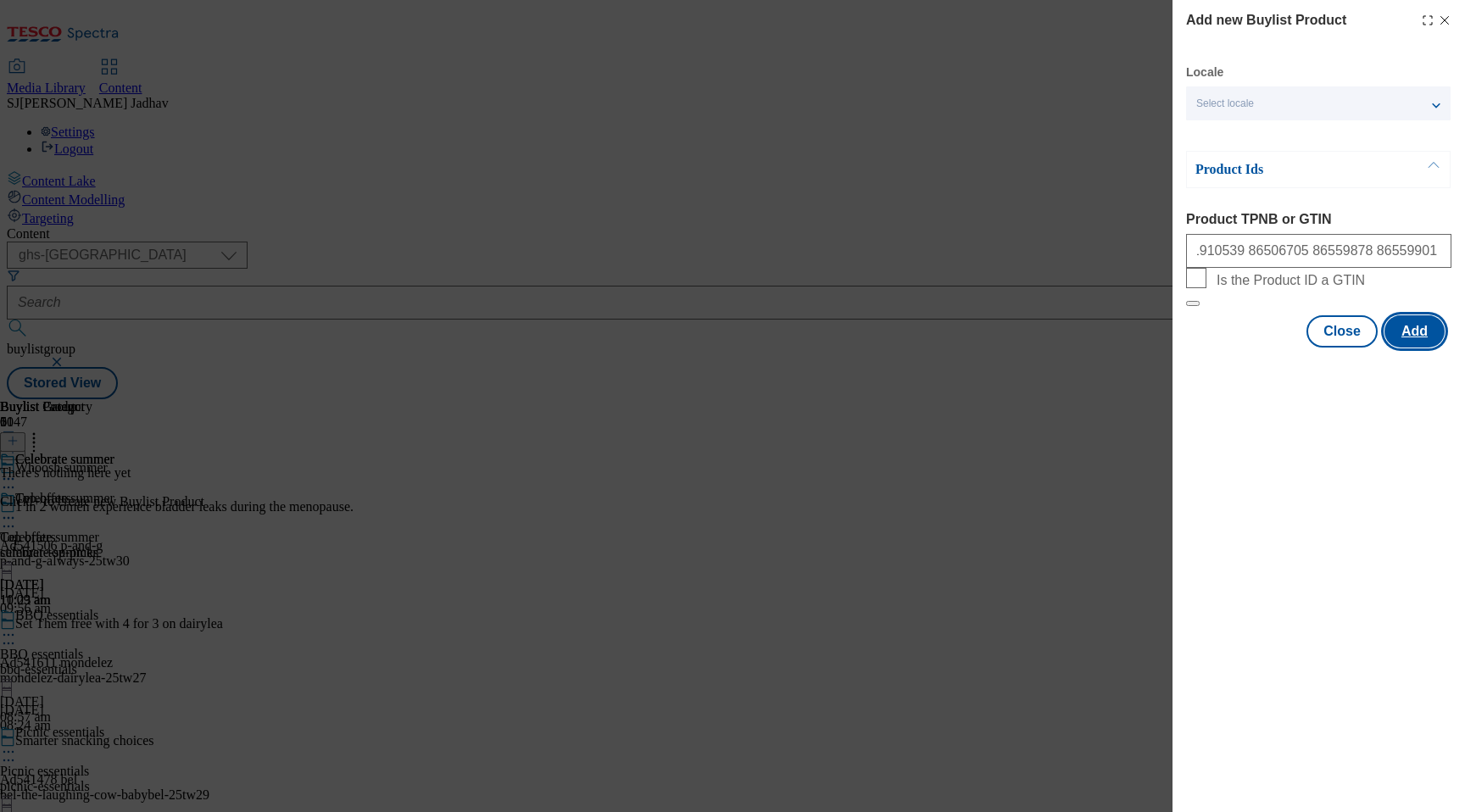
click at [1412, 348] on button "Add" at bounding box center [1415, 331] width 60 height 32
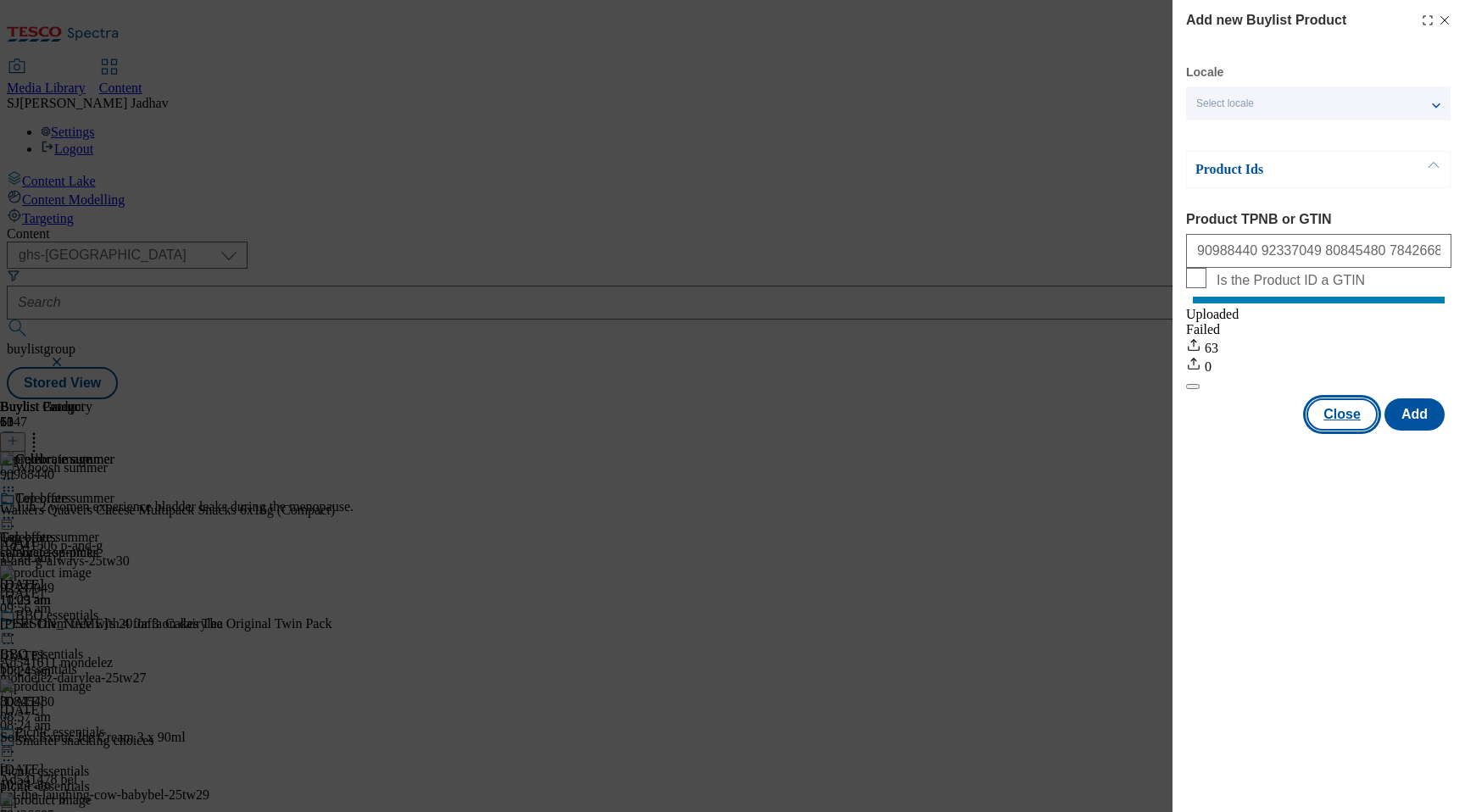
click at [1341, 430] on button "Close" at bounding box center [1342, 414] width 71 height 32
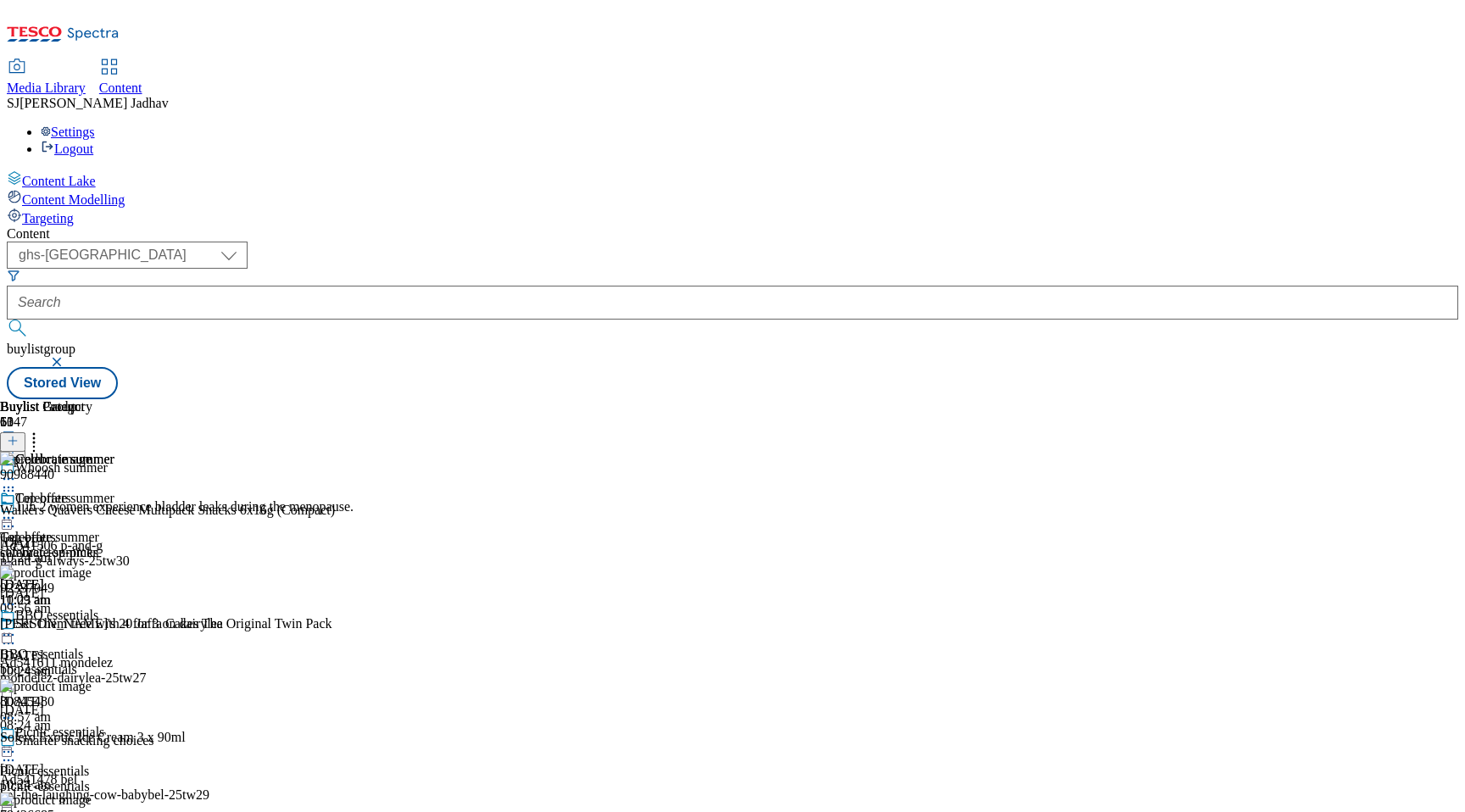
click at [17, 509] on icon at bounding box center [8, 517] width 17 height 17
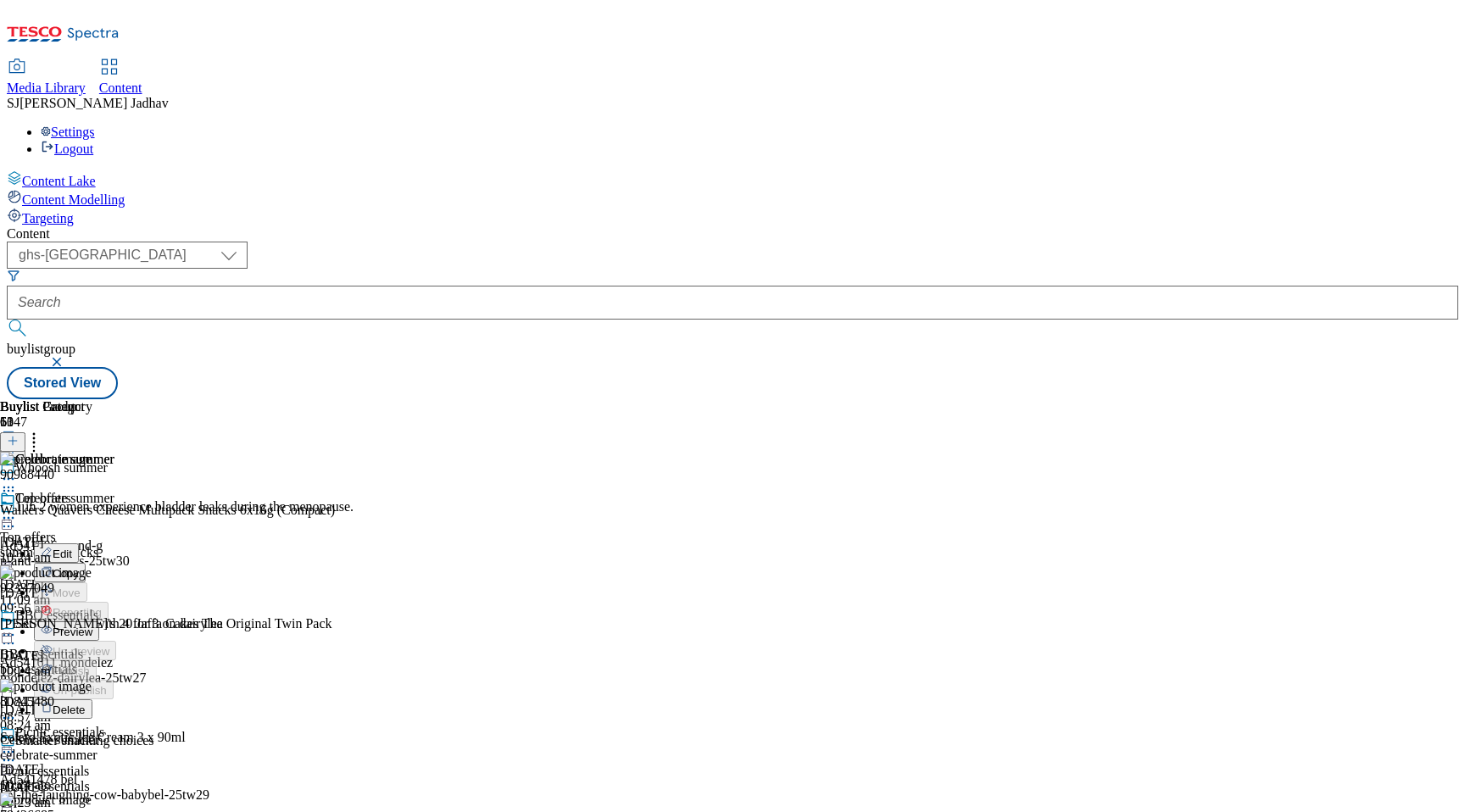
click at [92, 626] on span "Preview" at bounding box center [72, 632] width 40 height 12
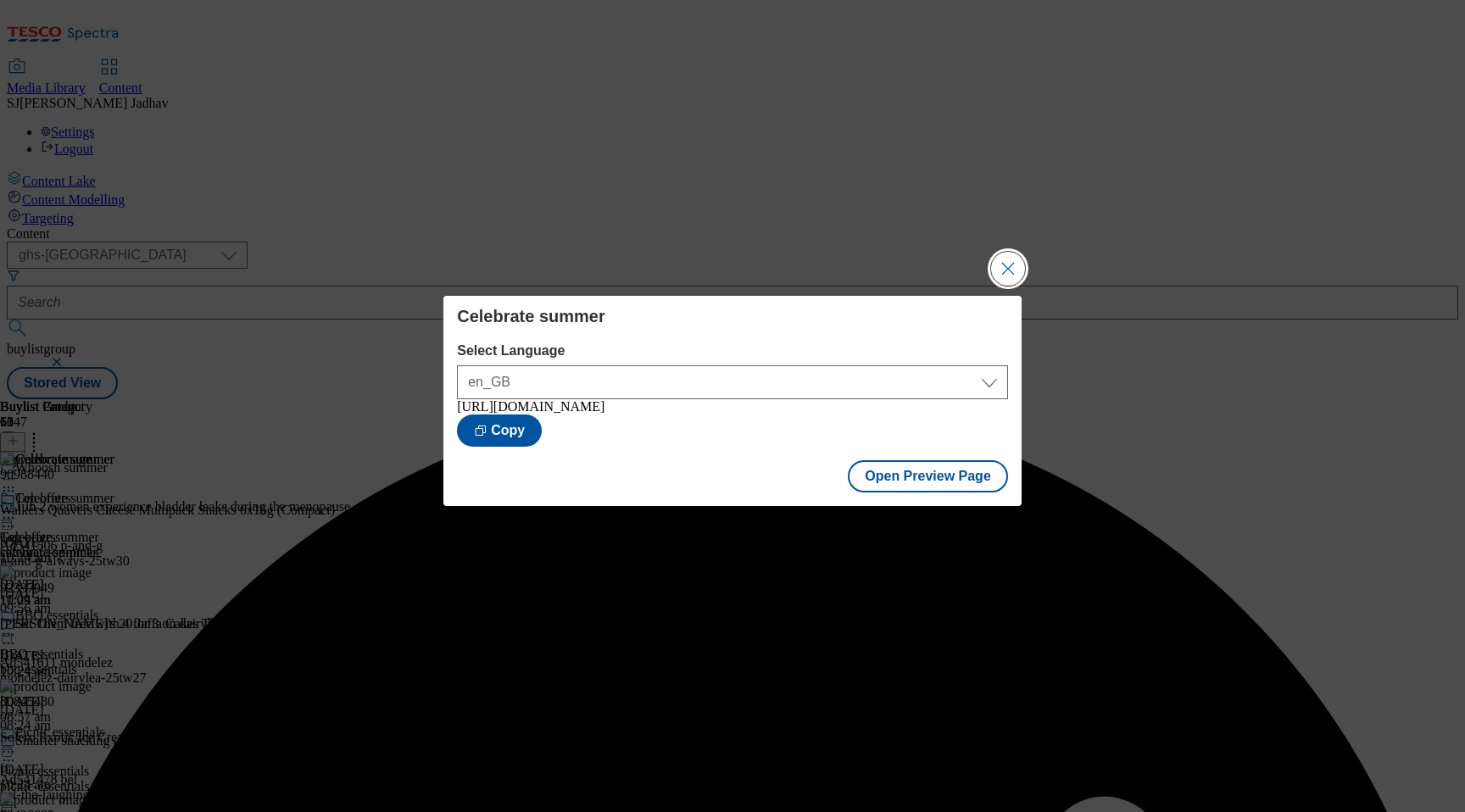
click at [1008, 252] on button "Close Modal" at bounding box center [1008, 269] width 34 height 34
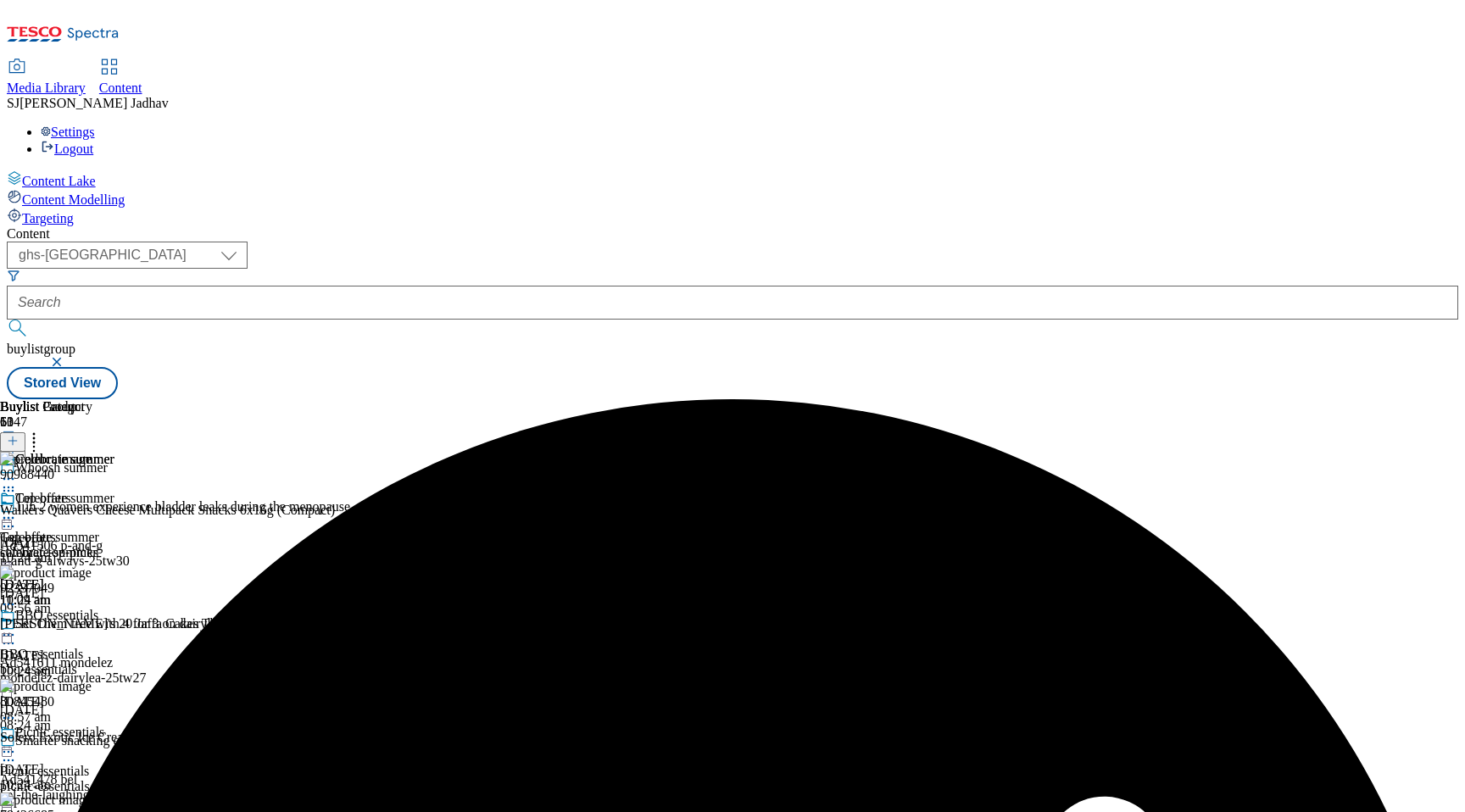
click at [17, 509] on icon at bounding box center [8, 517] width 17 height 17
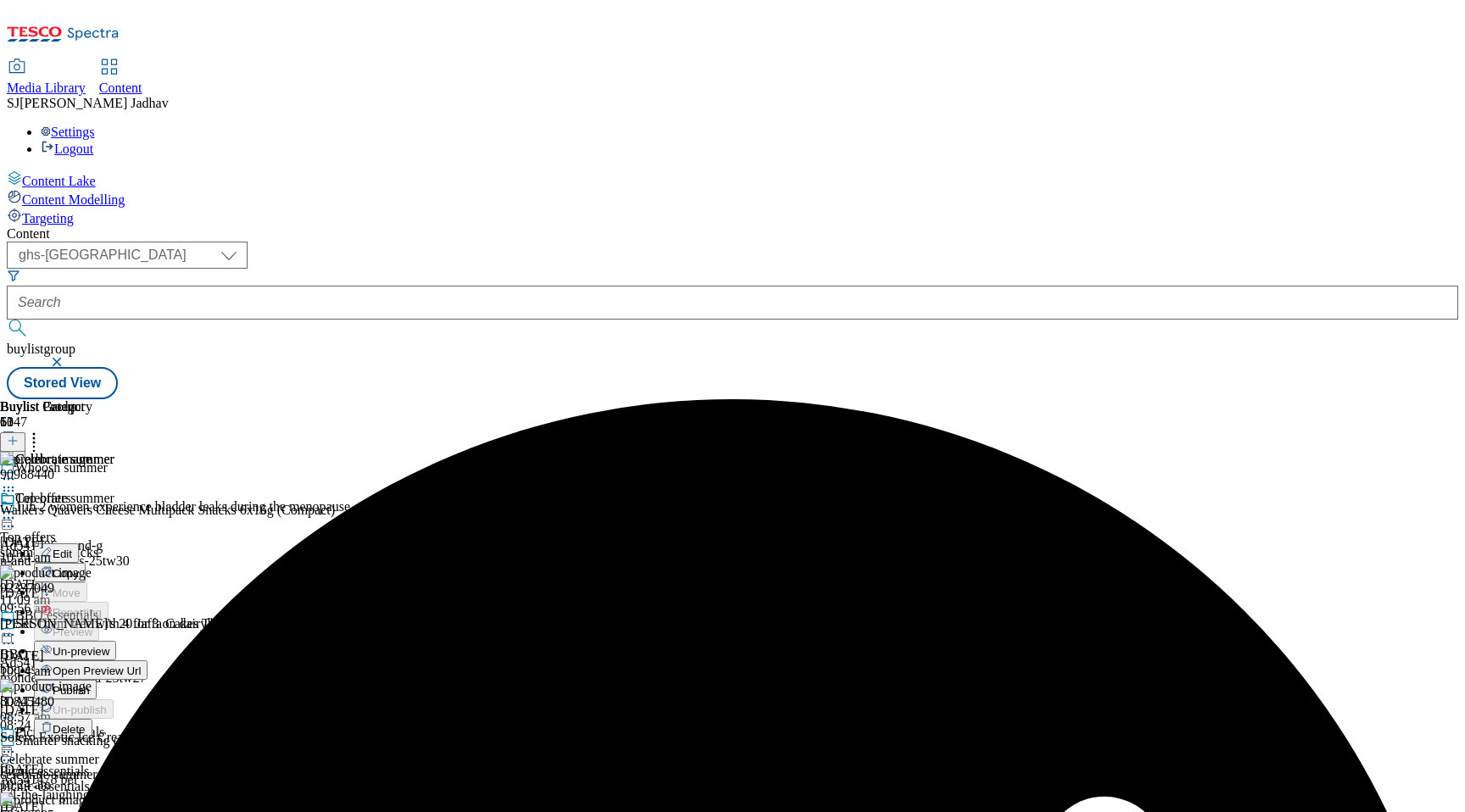
click at [90, 684] on span "Publish" at bounding box center [71, 690] width 37 height 12
